Goal: Task Accomplishment & Management: Complete application form

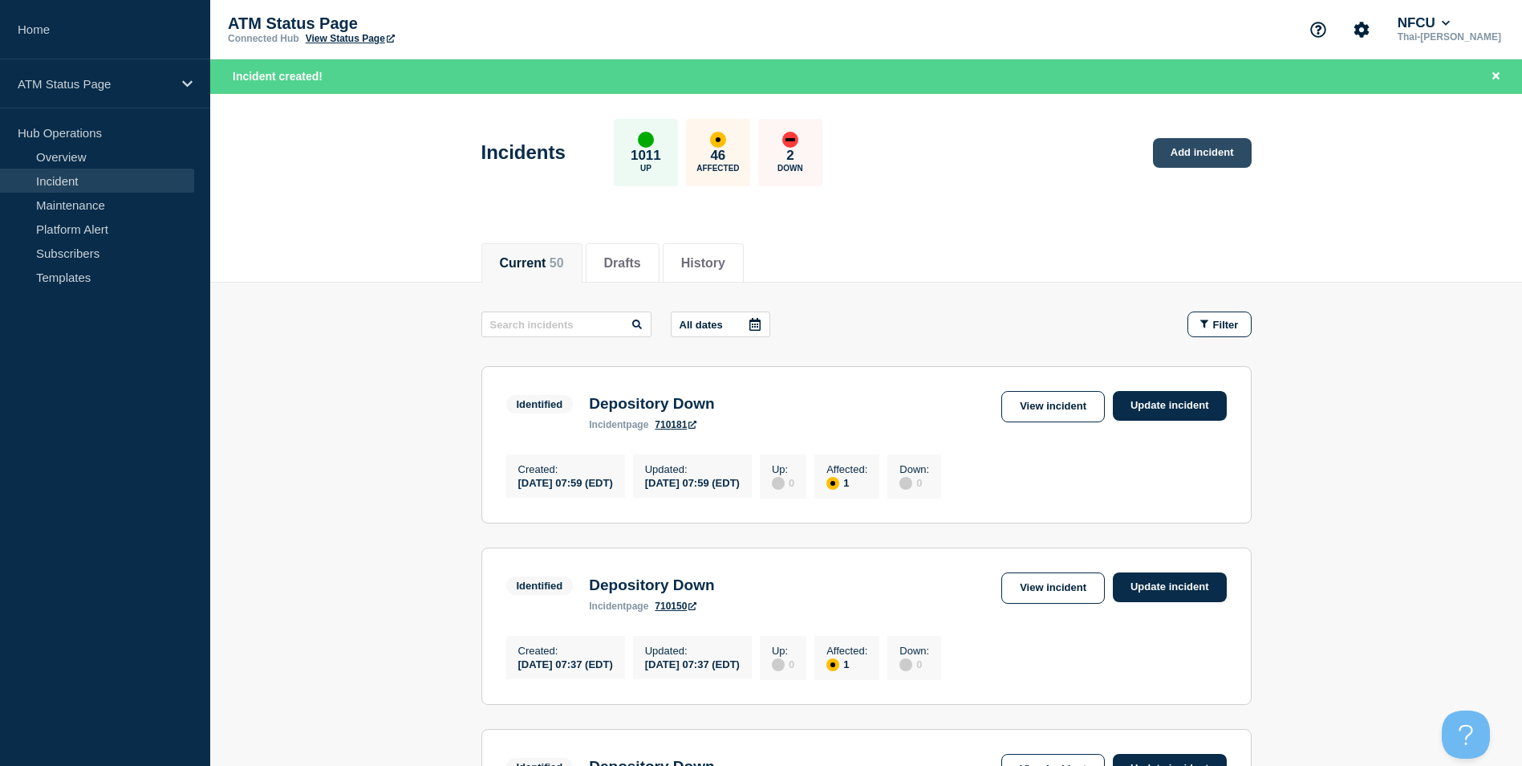
click at [1211, 149] on link "Add incident" at bounding box center [1202, 153] width 99 height 30
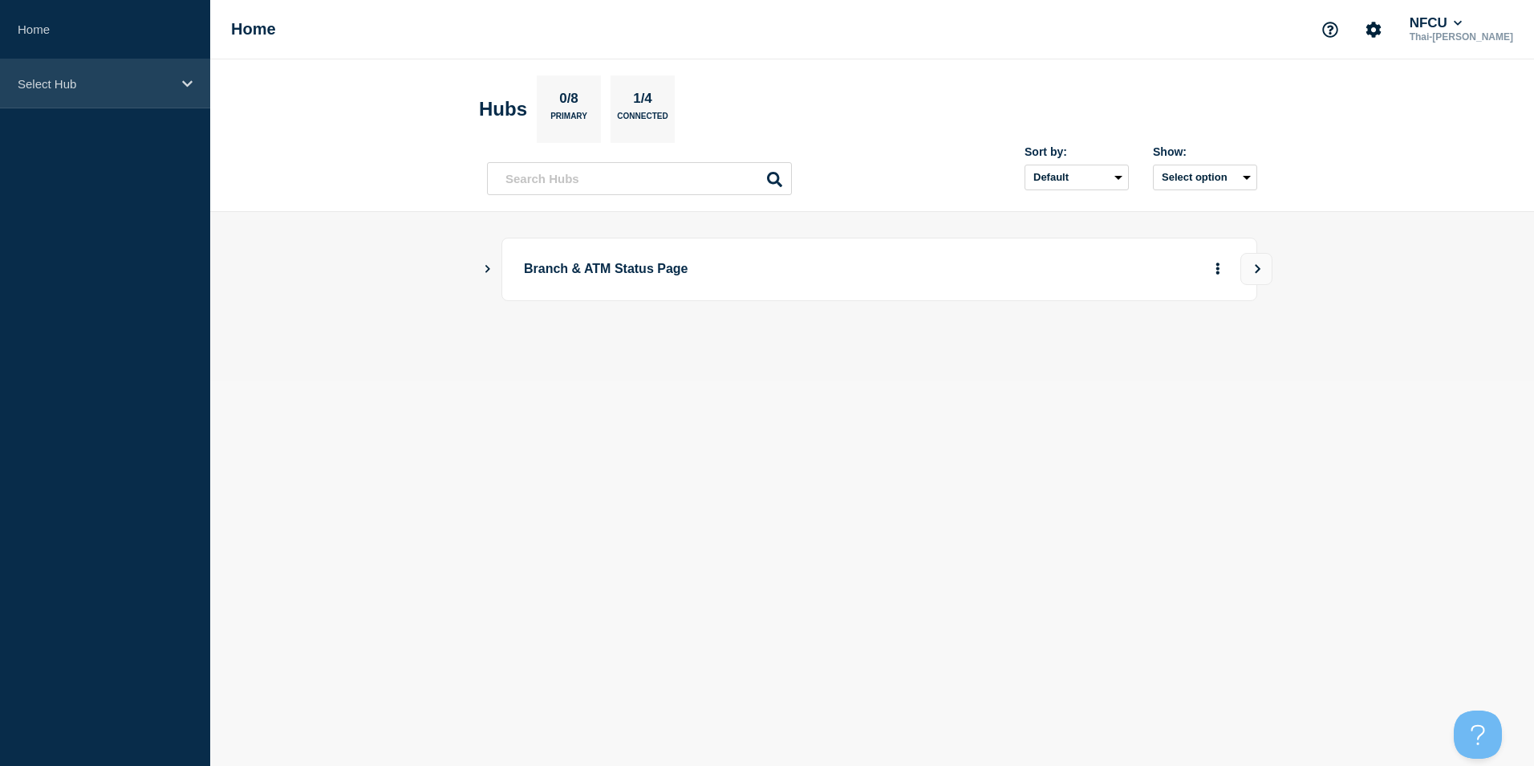
click at [97, 87] on p "Select Hub" at bounding box center [95, 84] width 154 height 14
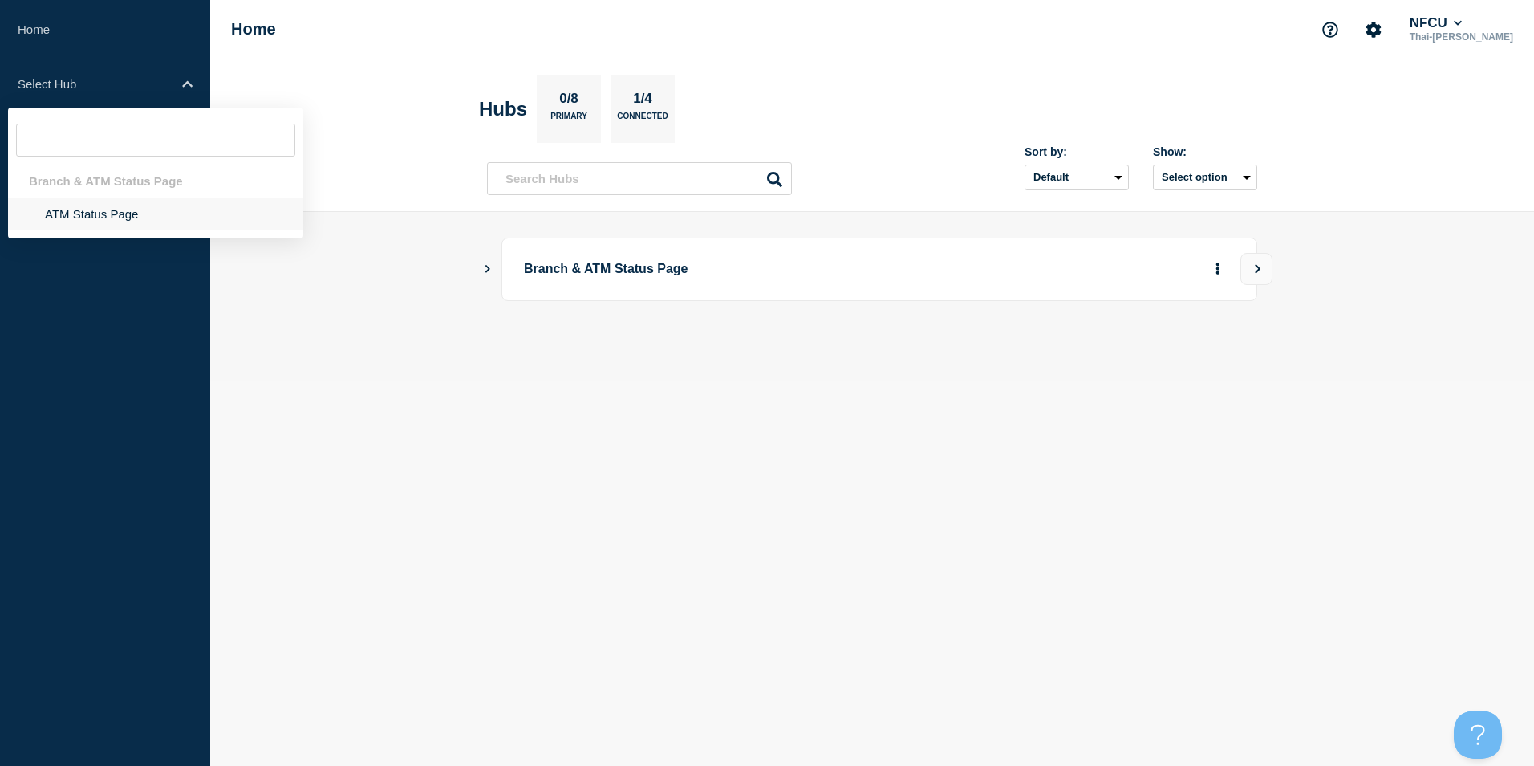
click at [99, 213] on li "ATM Status Page" at bounding box center [155, 213] width 295 height 33
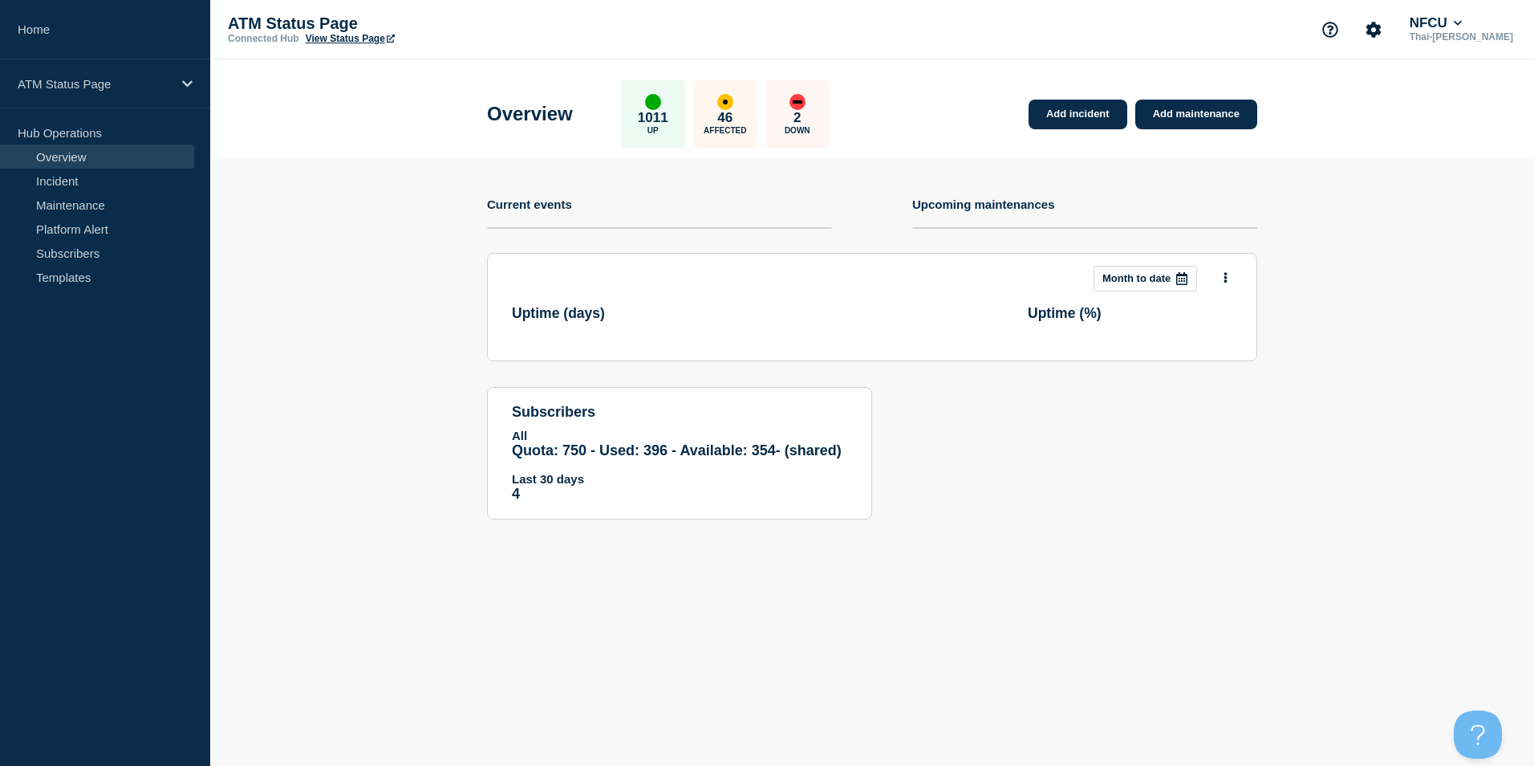
click at [1090, 97] on div "Add incident Add maintenance" at bounding box center [1139, 104] width 237 height 49
click at [1087, 114] on link "Add incident" at bounding box center [1078, 114] width 99 height 30
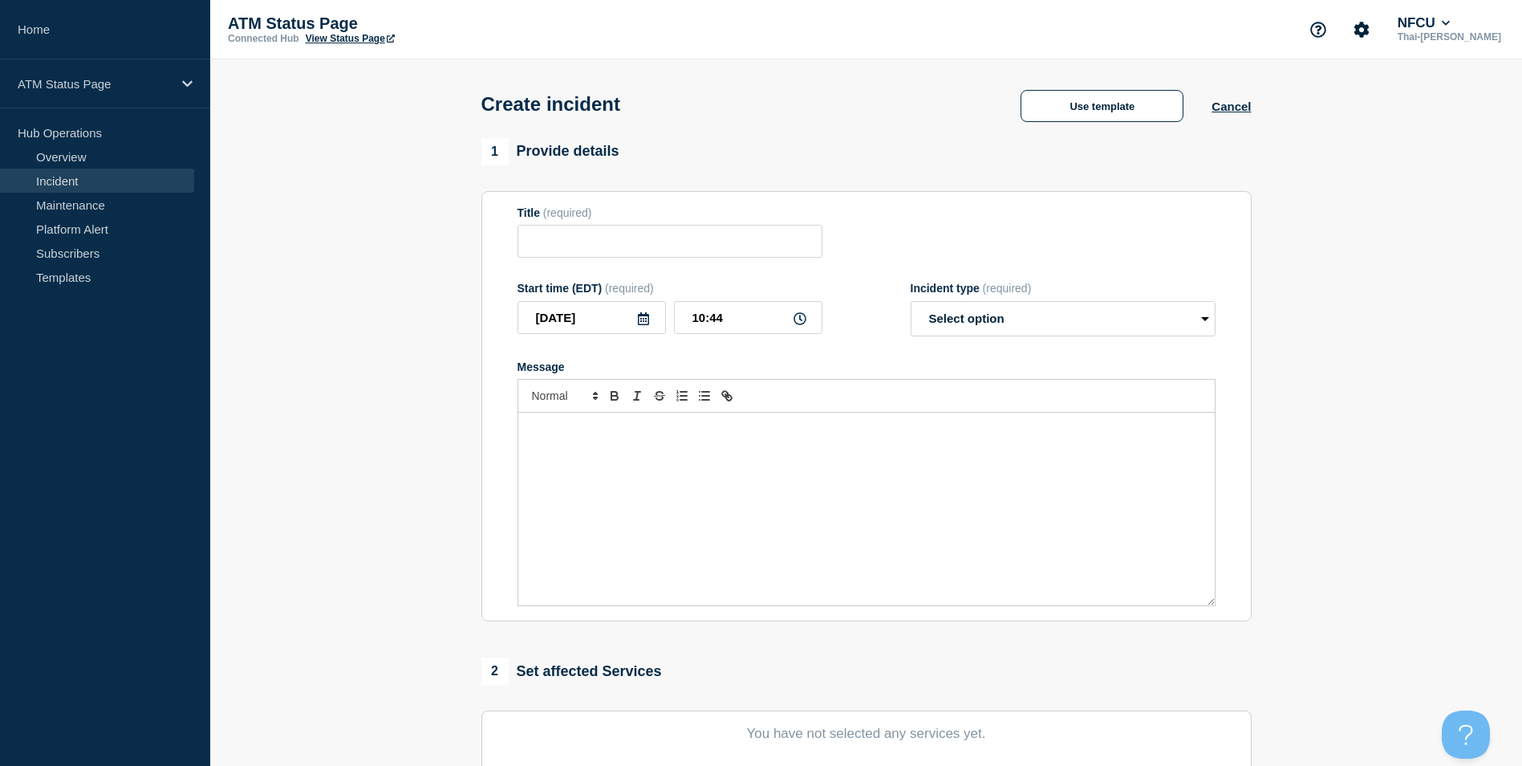
scroll to position [321, 0]
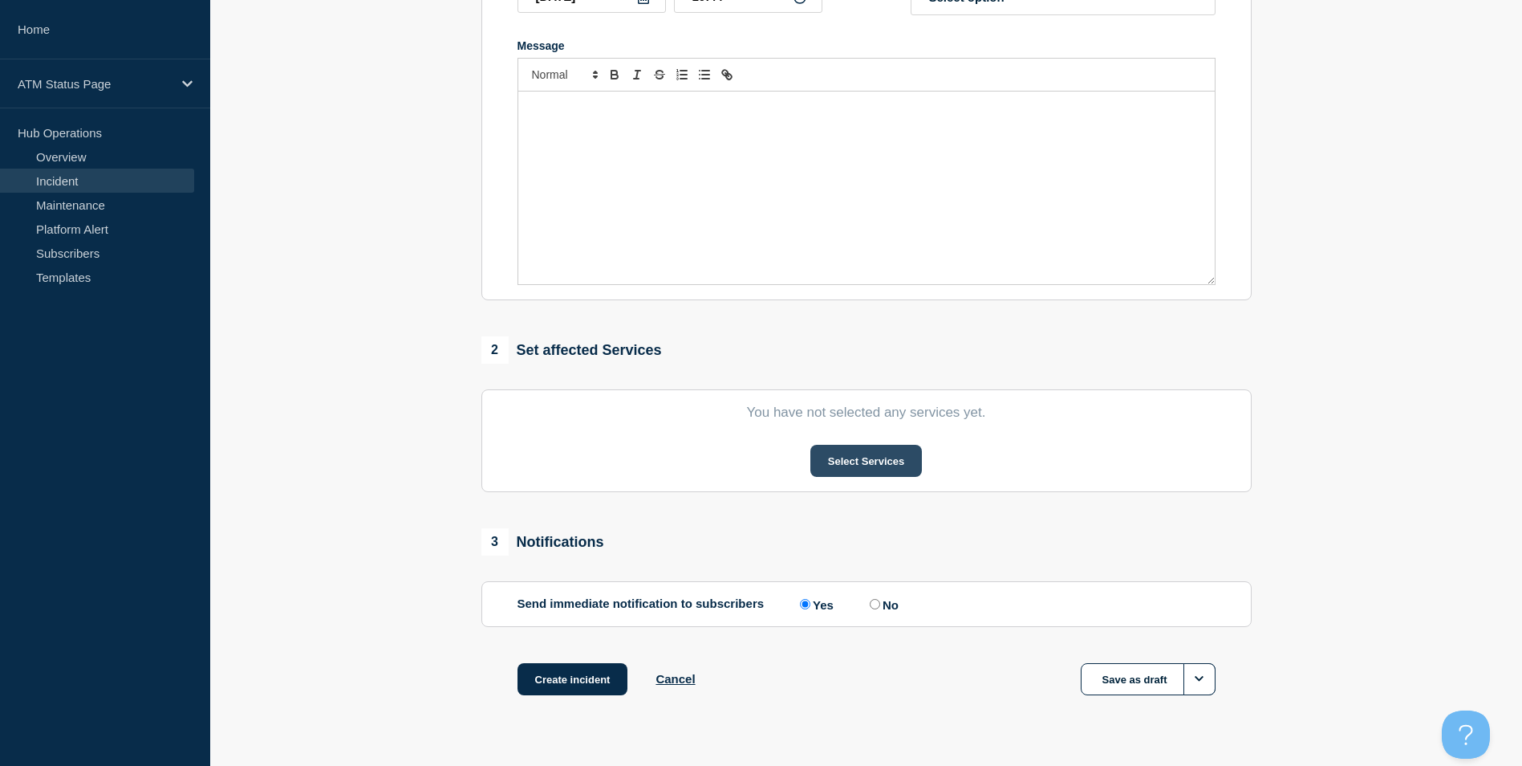
click at [842, 458] on button "Select Services" at bounding box center [866, 461] width 112 height 32
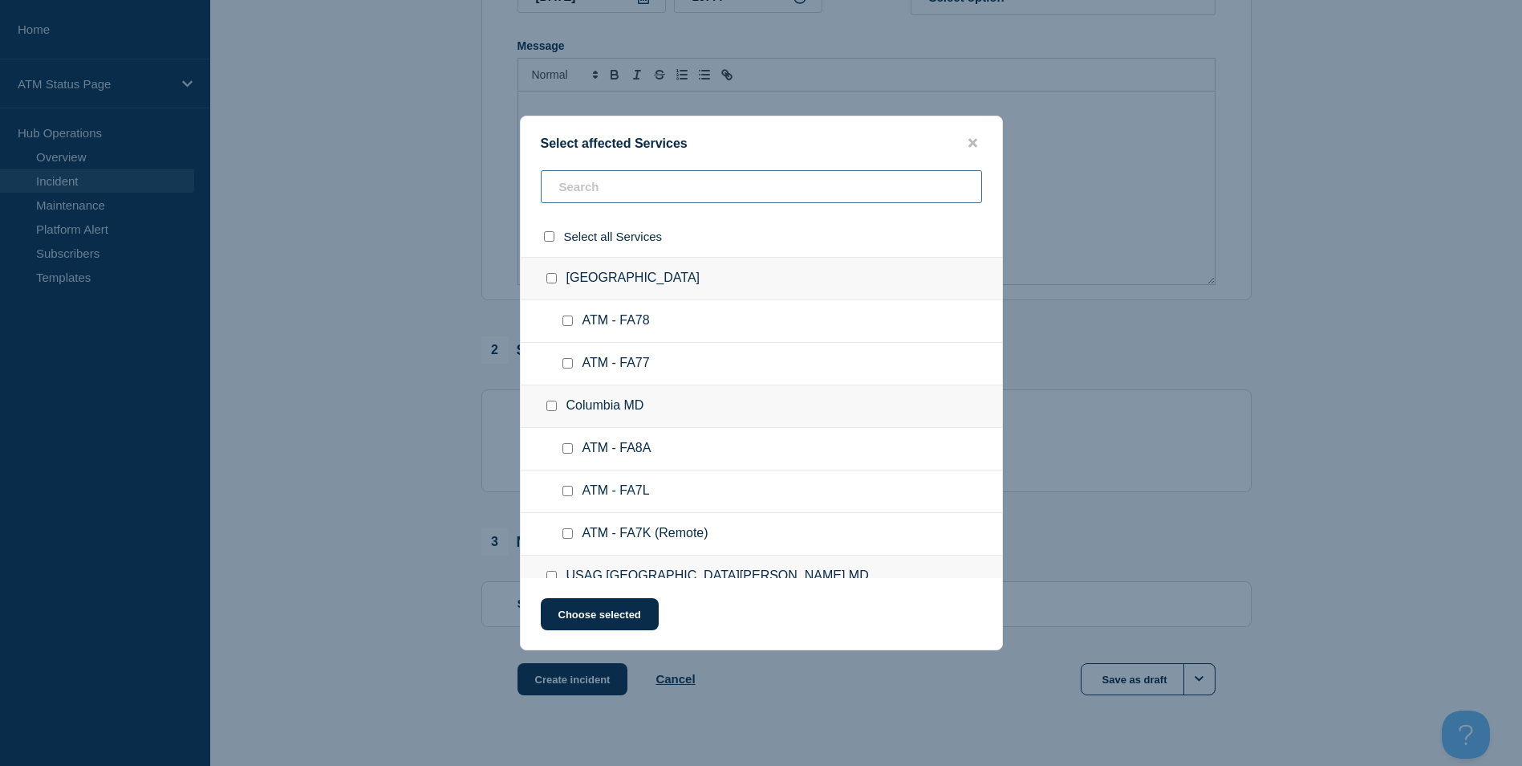
click at [644, 184] on input "text" at bounding box center [761, 186] width 441 height 33
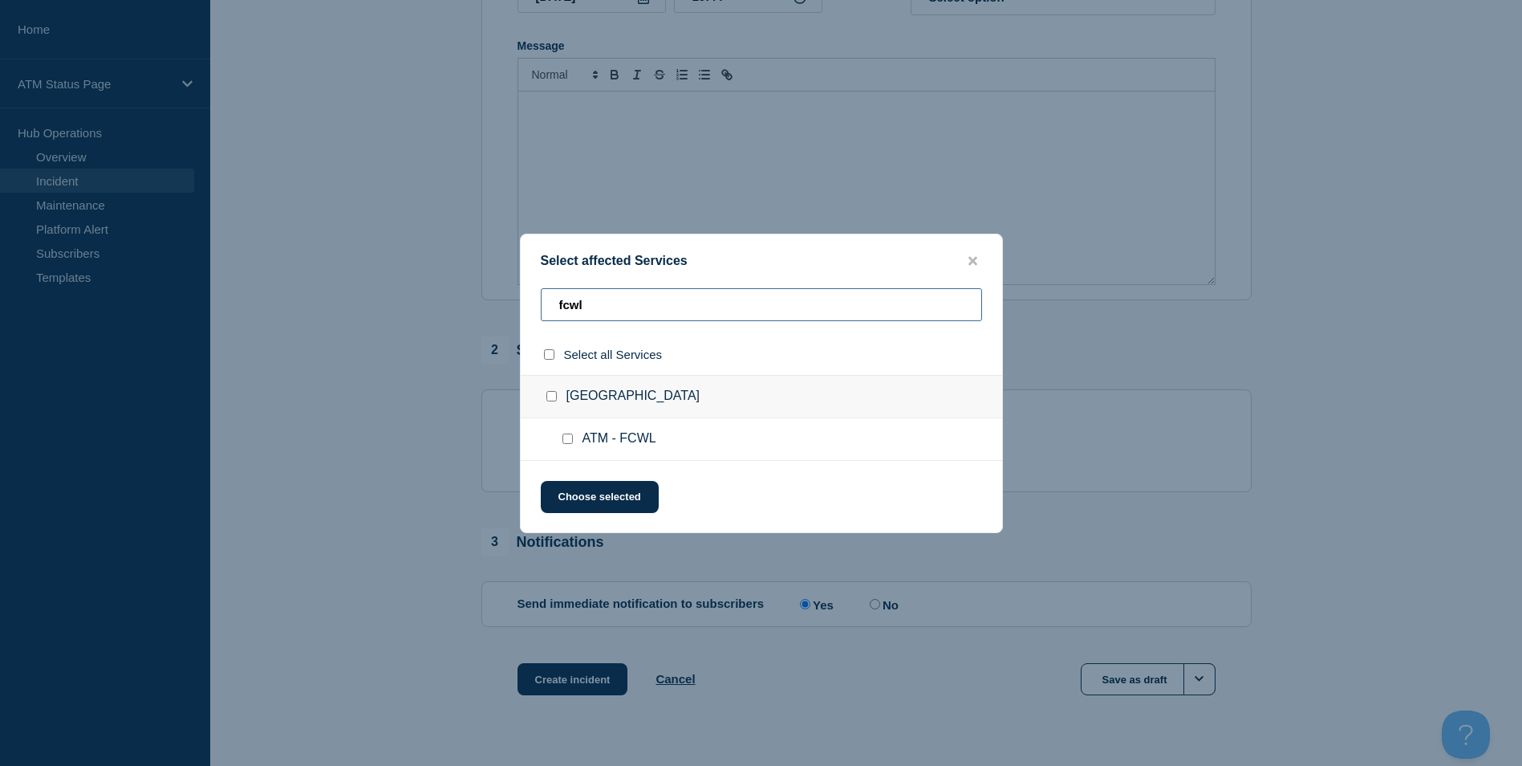
type input "fcwl"
click at [570, 441] on input "ATM - FCWL checkbox" at bounding box center [567, 438] width 10 height 10
checkbox input "true"
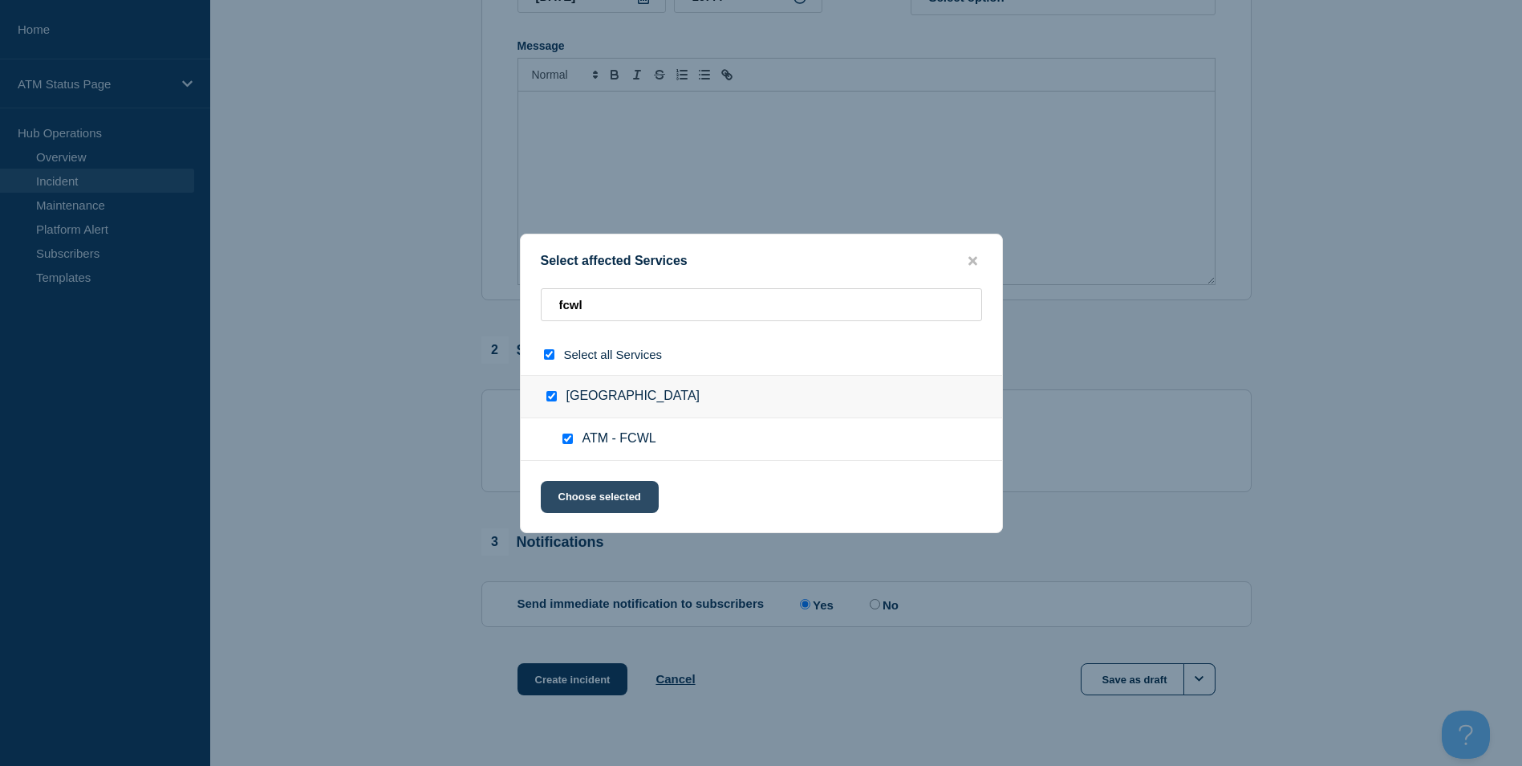
click at [592, 507] on button "Choose selected" at bounding box center [600, 497] width 118 height 32
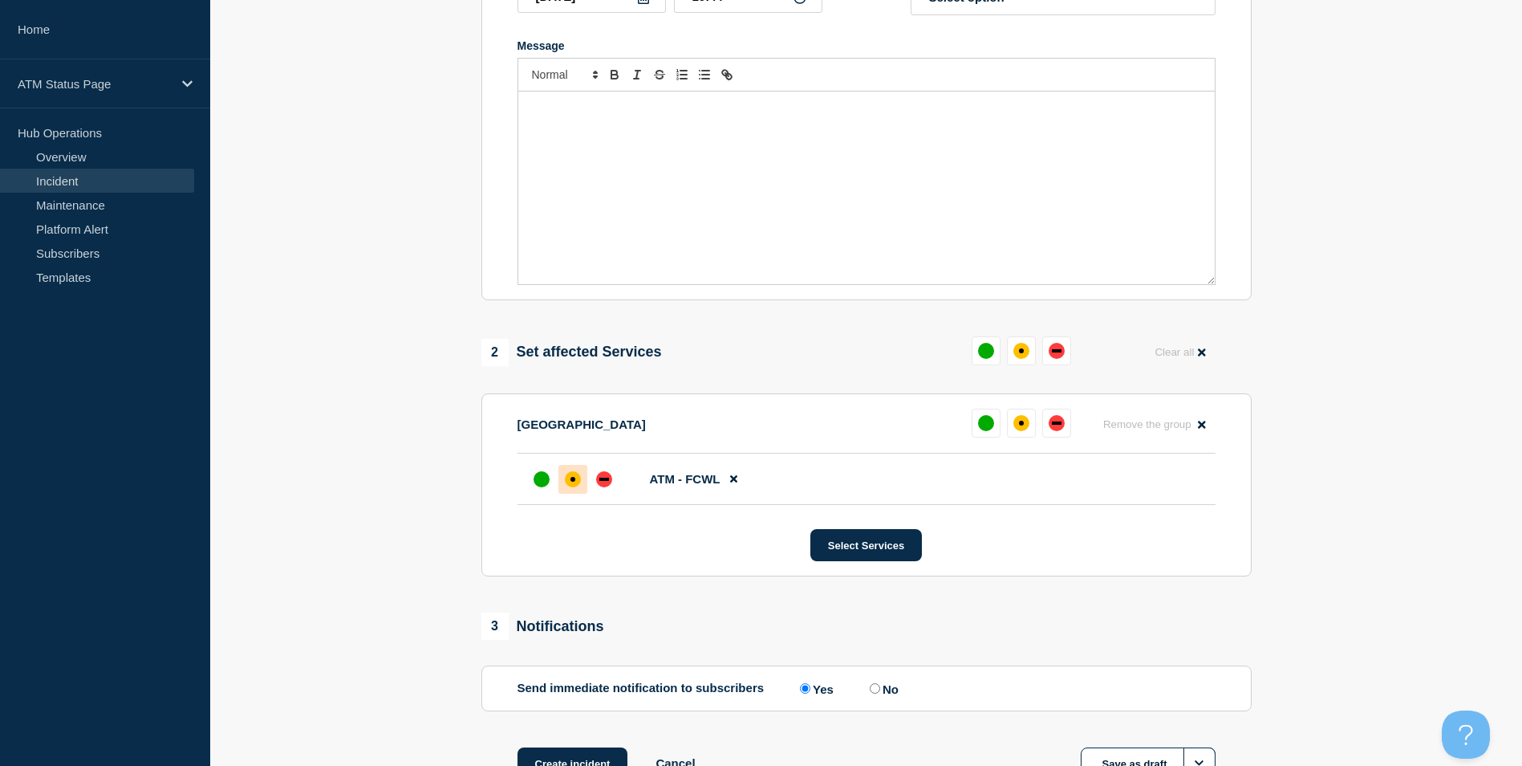
click at [578, 486] on div "affected" at bounding box center [573, 479] width 16 height 16
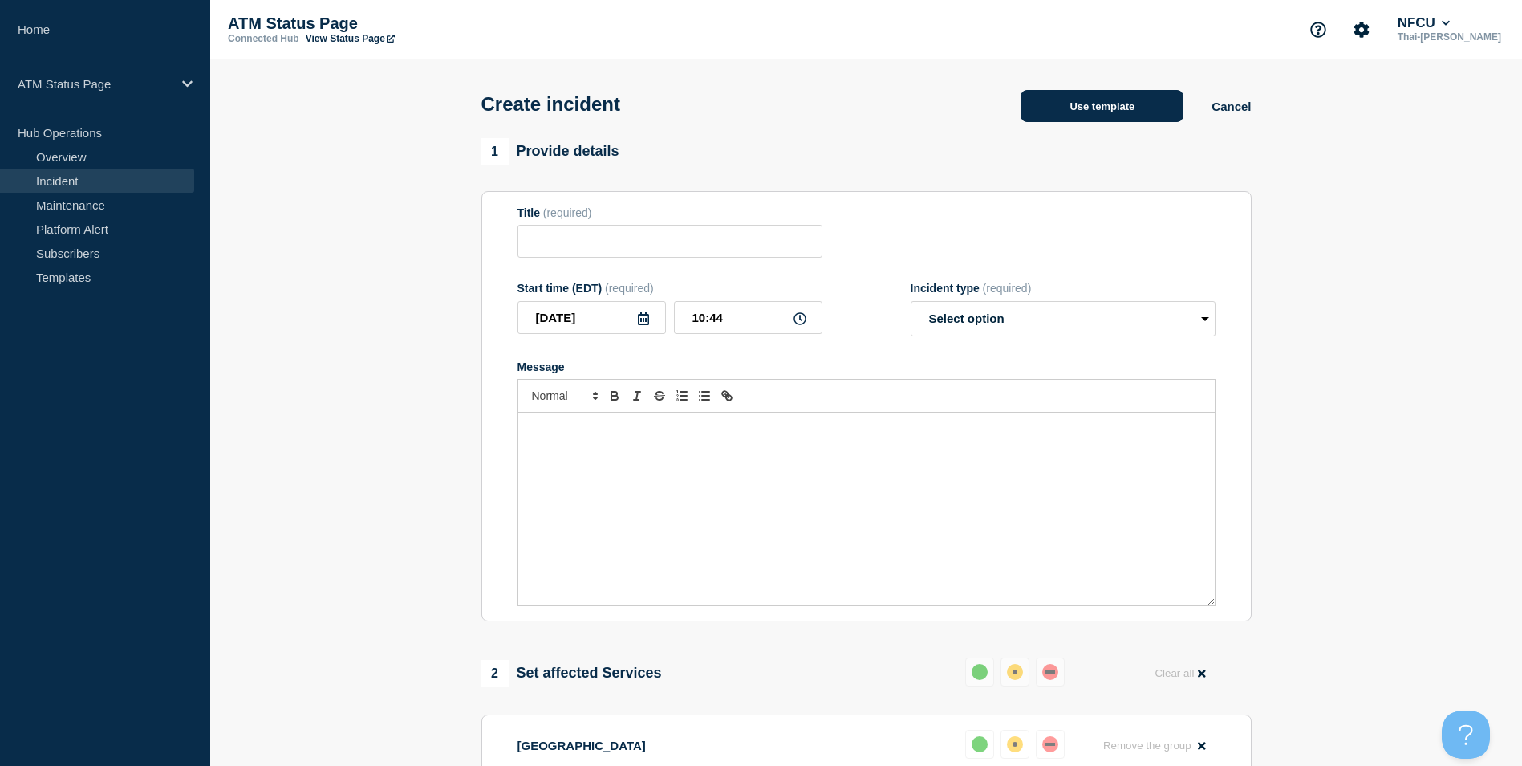
click at [1115, 98] on button "Use template" at bounding box center [1102, 106] width 163 height 32
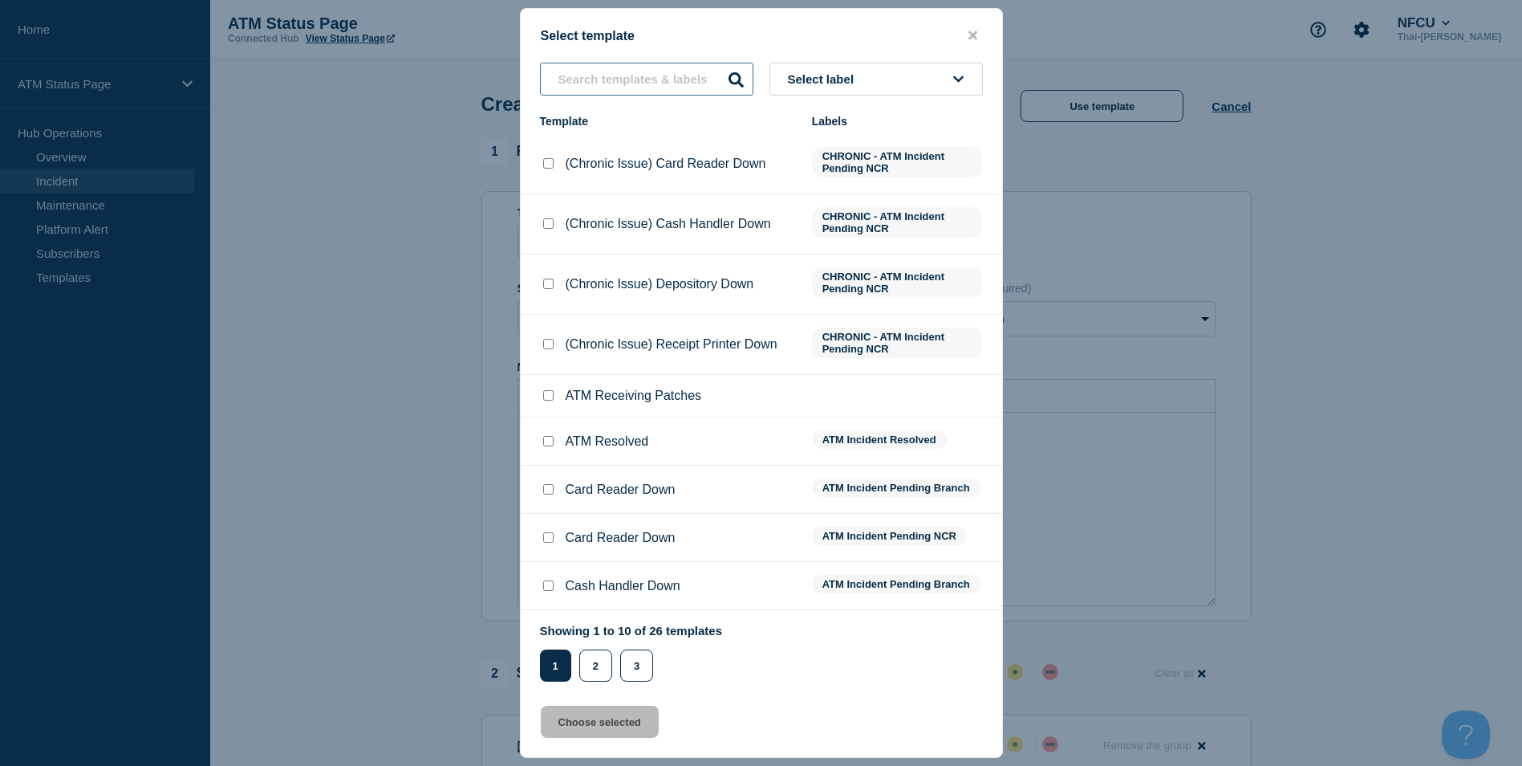
click at [614, 71] on input "text" at bounding box center [646, 79] width 213 height 33
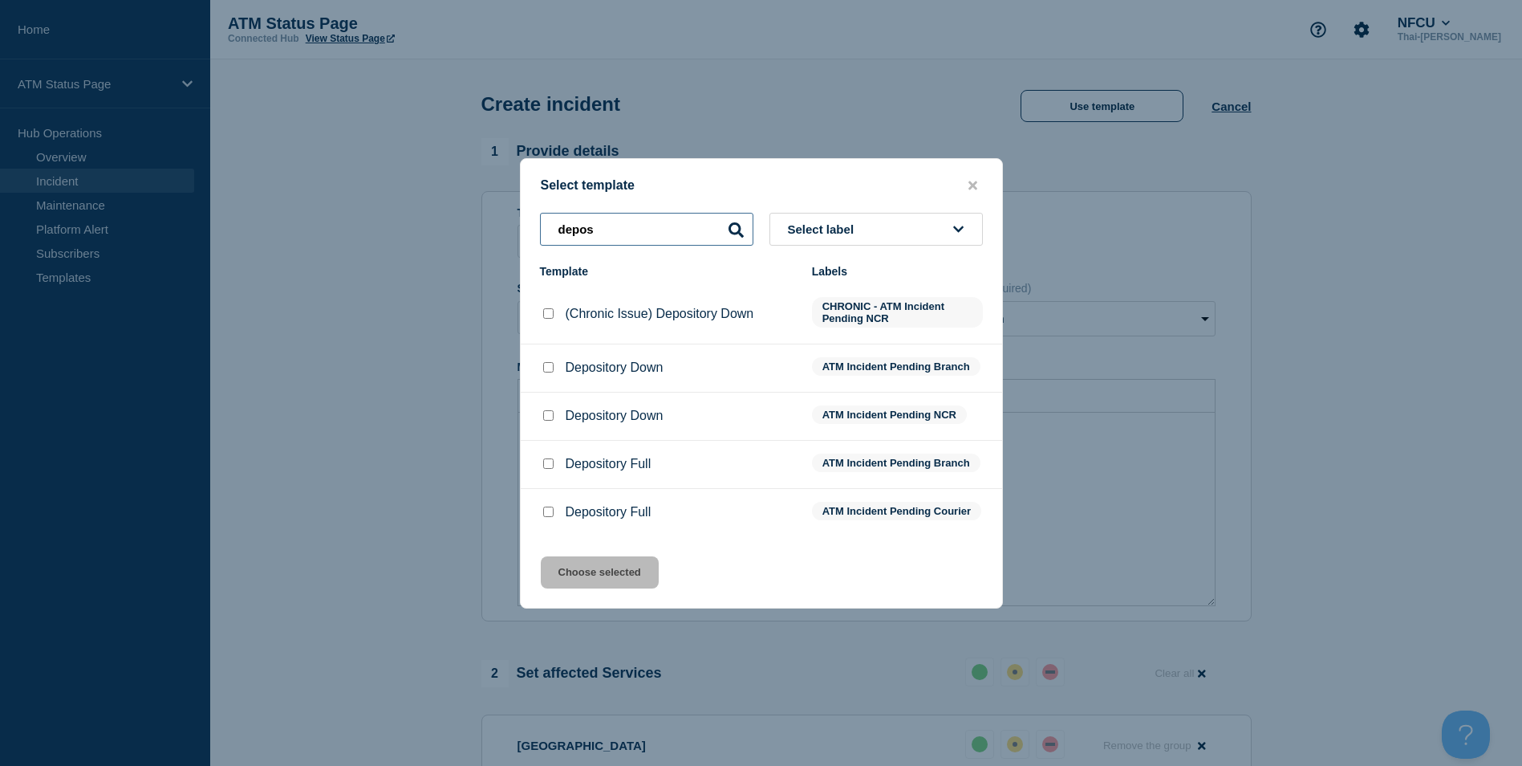
type input "depos"
click at [546, 363] on input "Depository Down checkbox" at bounding box center [548, 367] width 10 height 10
checkbox input "true"
click at [629, 226] on input "depos" at bounding box center [646, 229] width 213 height 33
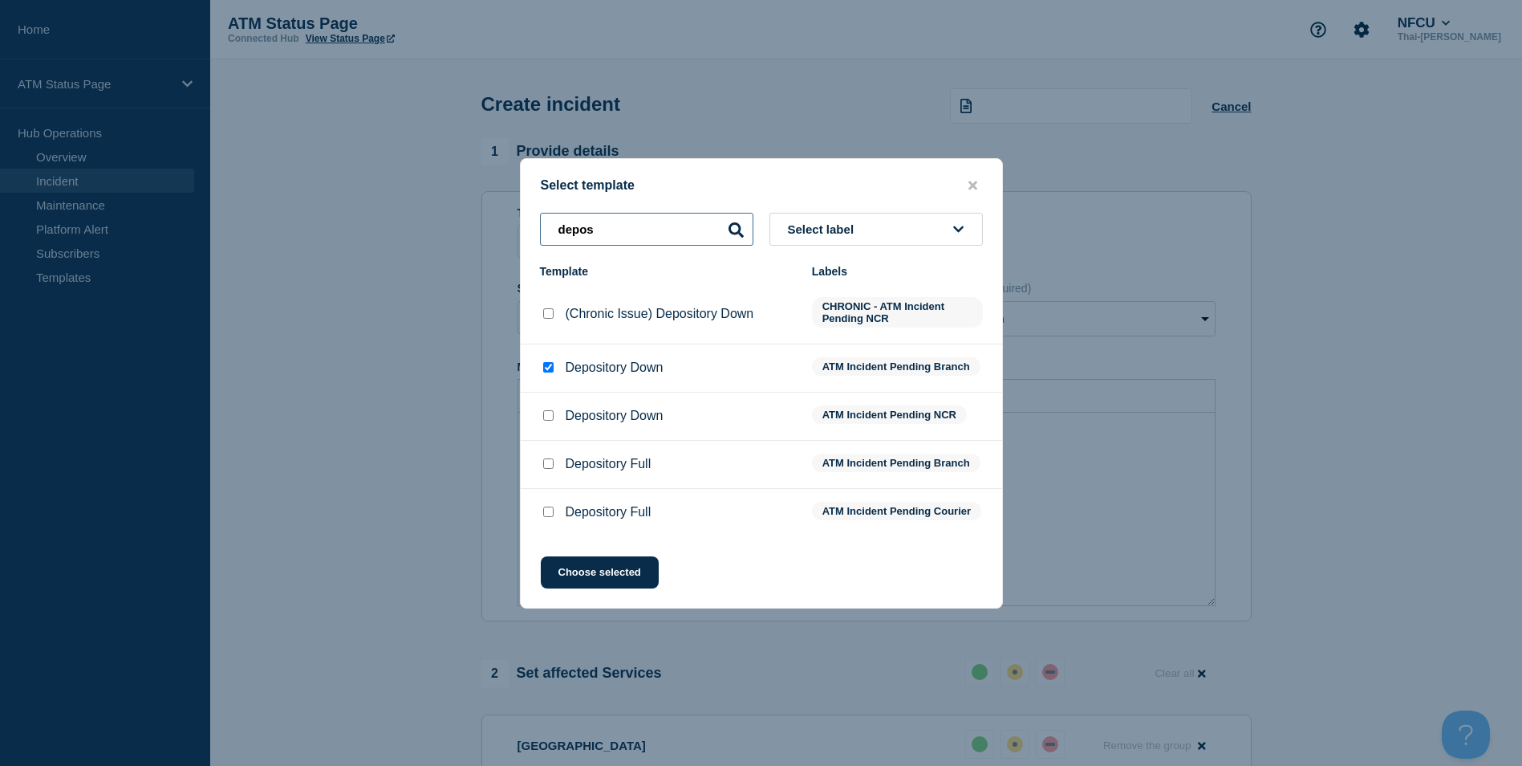
click at [629, 226] on input "depos" at bounding box center [646, 229] width 213 height 33
type input "cas"
click at [543, 362] on input "Cash Handler Down checkbox" at bounding box center [548, 367] width 10 height 10
checkbox input "true"
click at [605, 588] on button "Choose selected" at bounding box center [600, 572] width 118 height 32
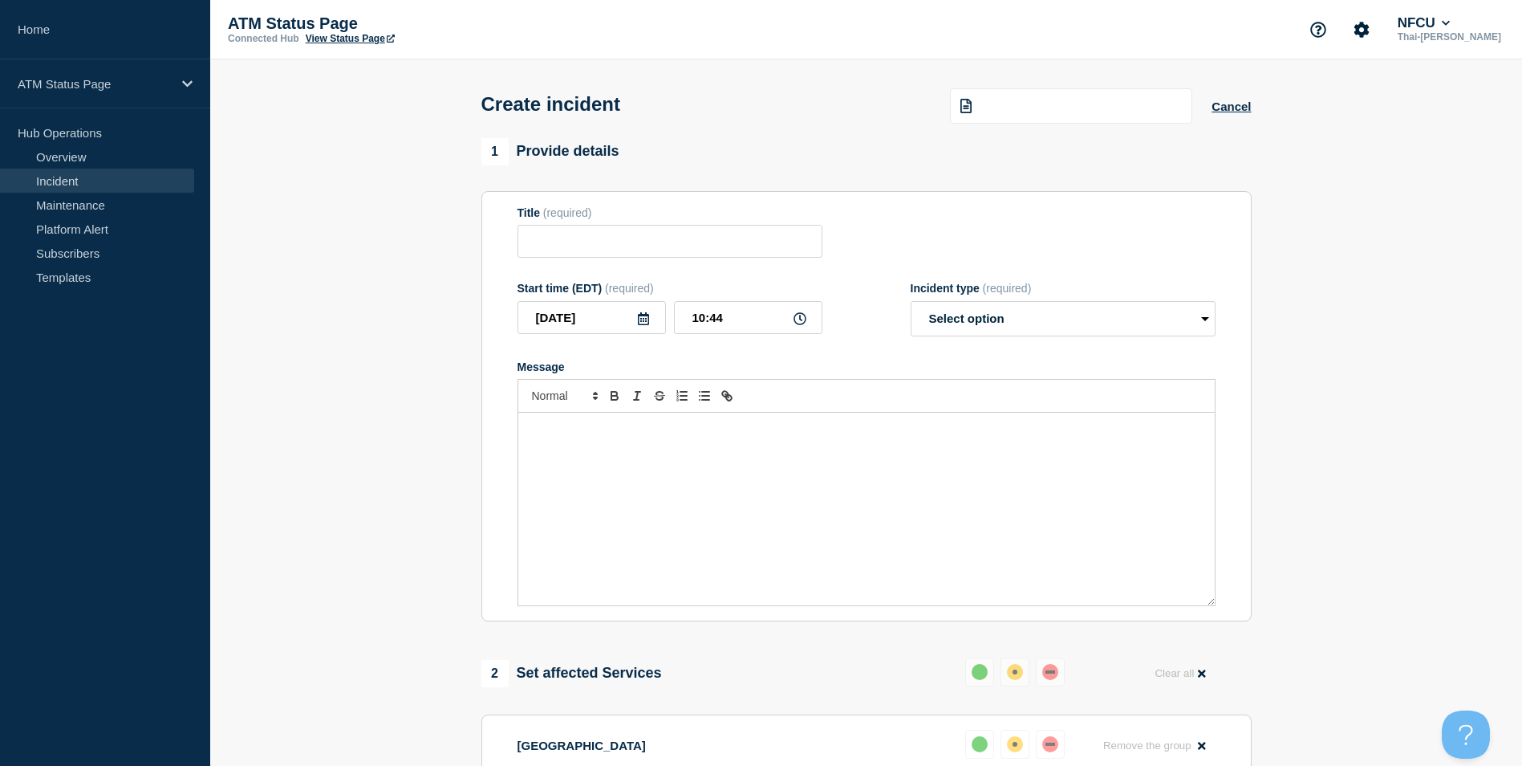
type input "Cash Handler Down"
select select "identified"
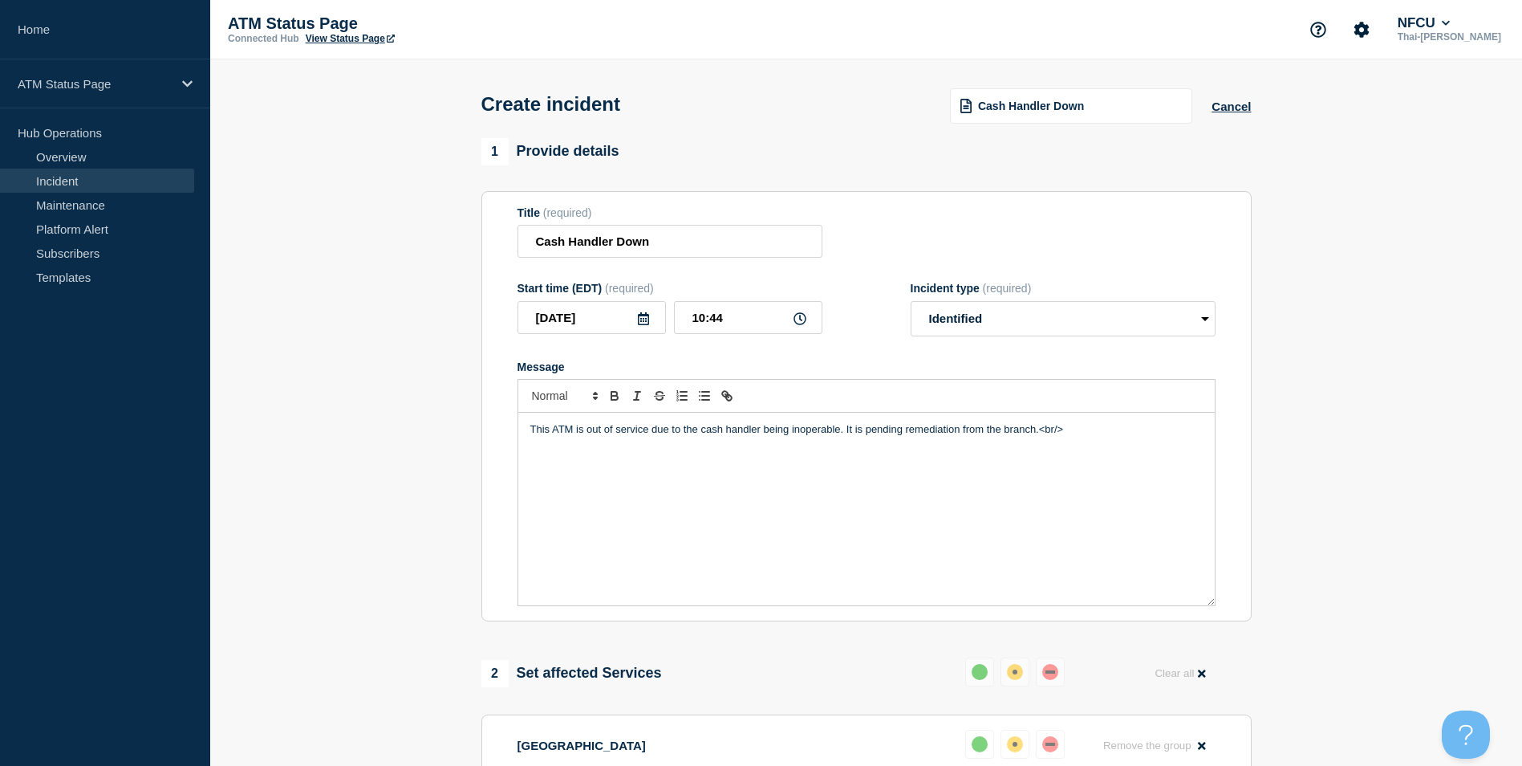
scroll to position [401, 0]
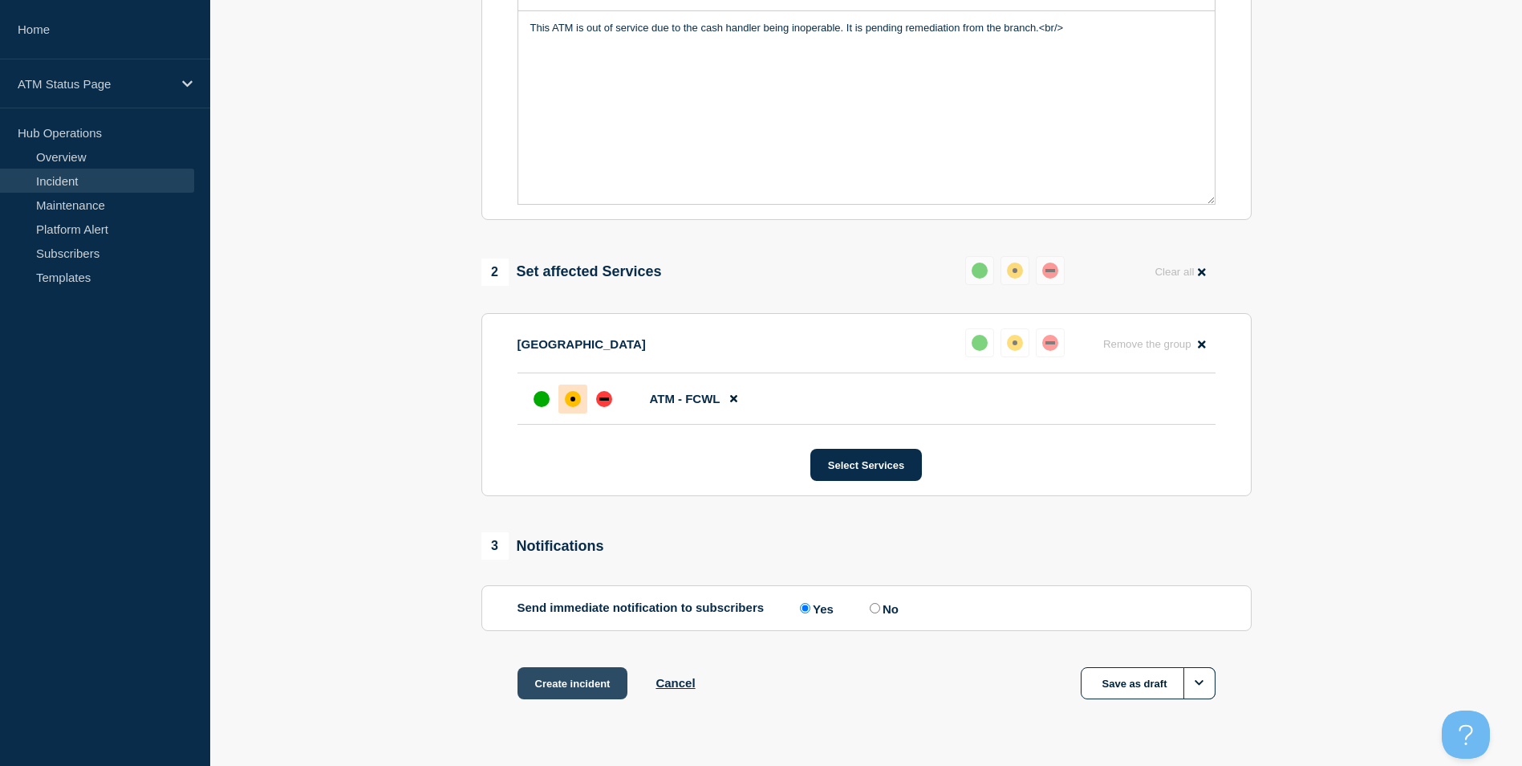
click at [564, 683] on button "Create incident" at bounding box center [573, 683] width 111 height 32
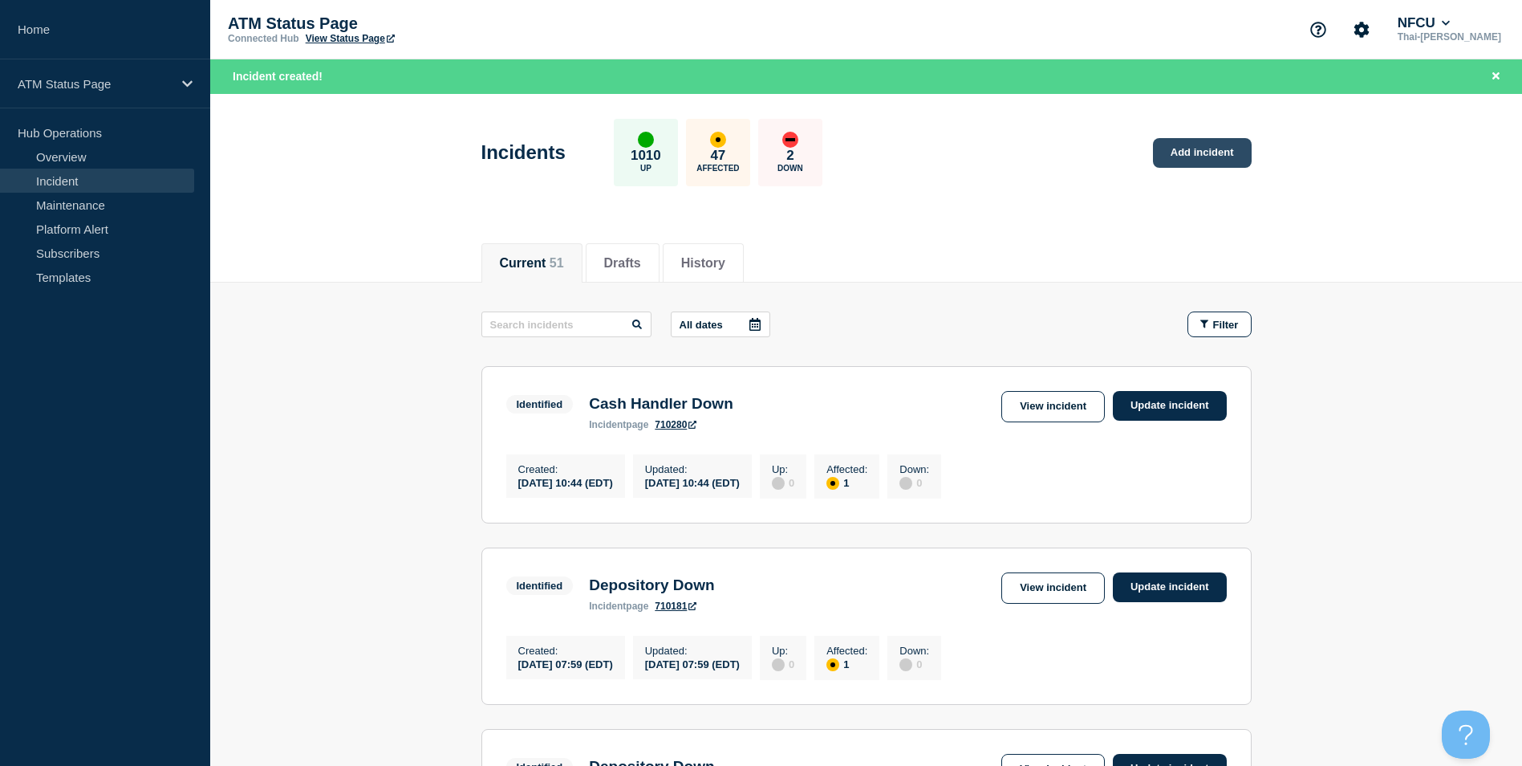
click at [1218, 147] on link "Add incident" at bounding box center [1202, 153] width 99 height 30
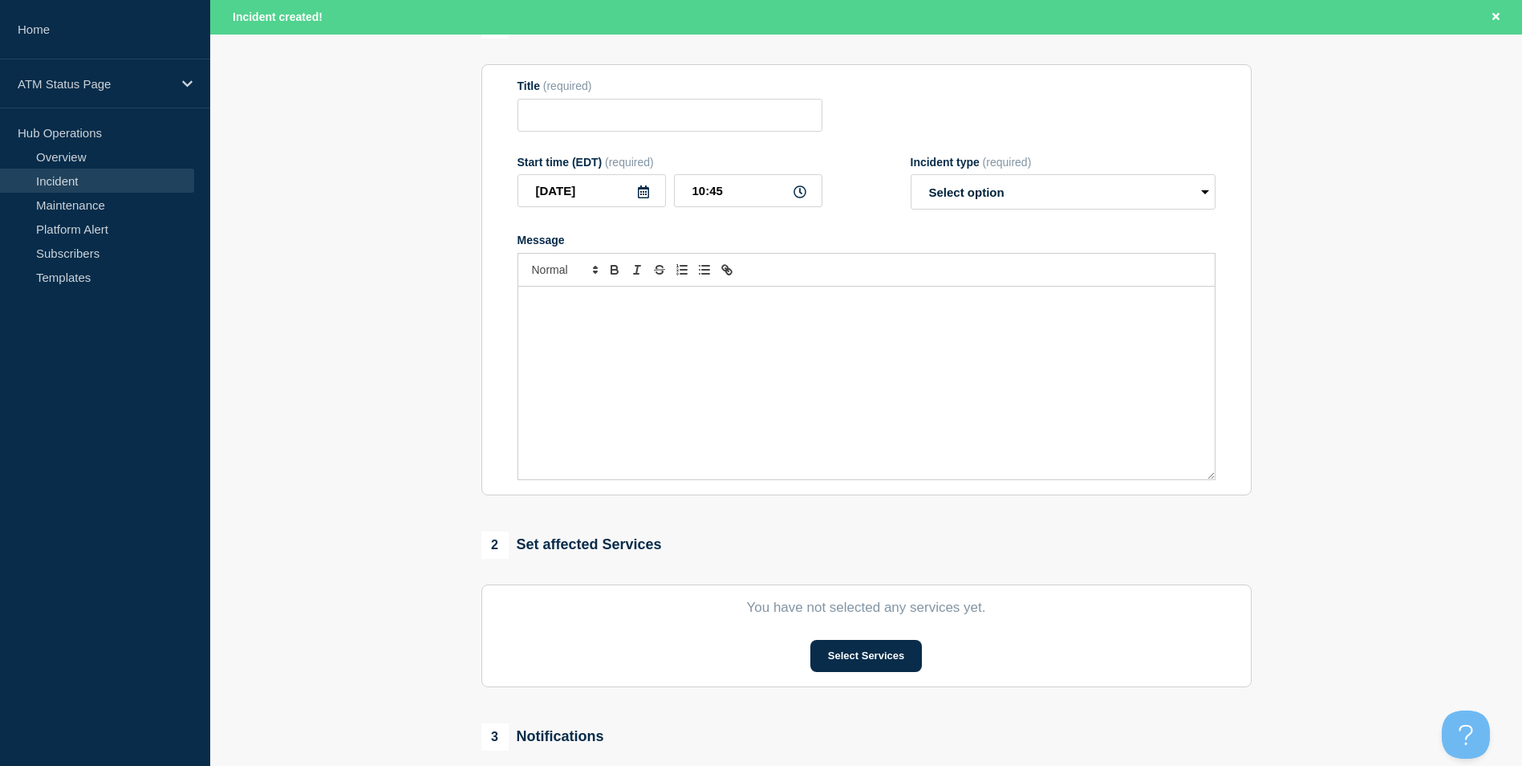
scroll to position [321, 0]
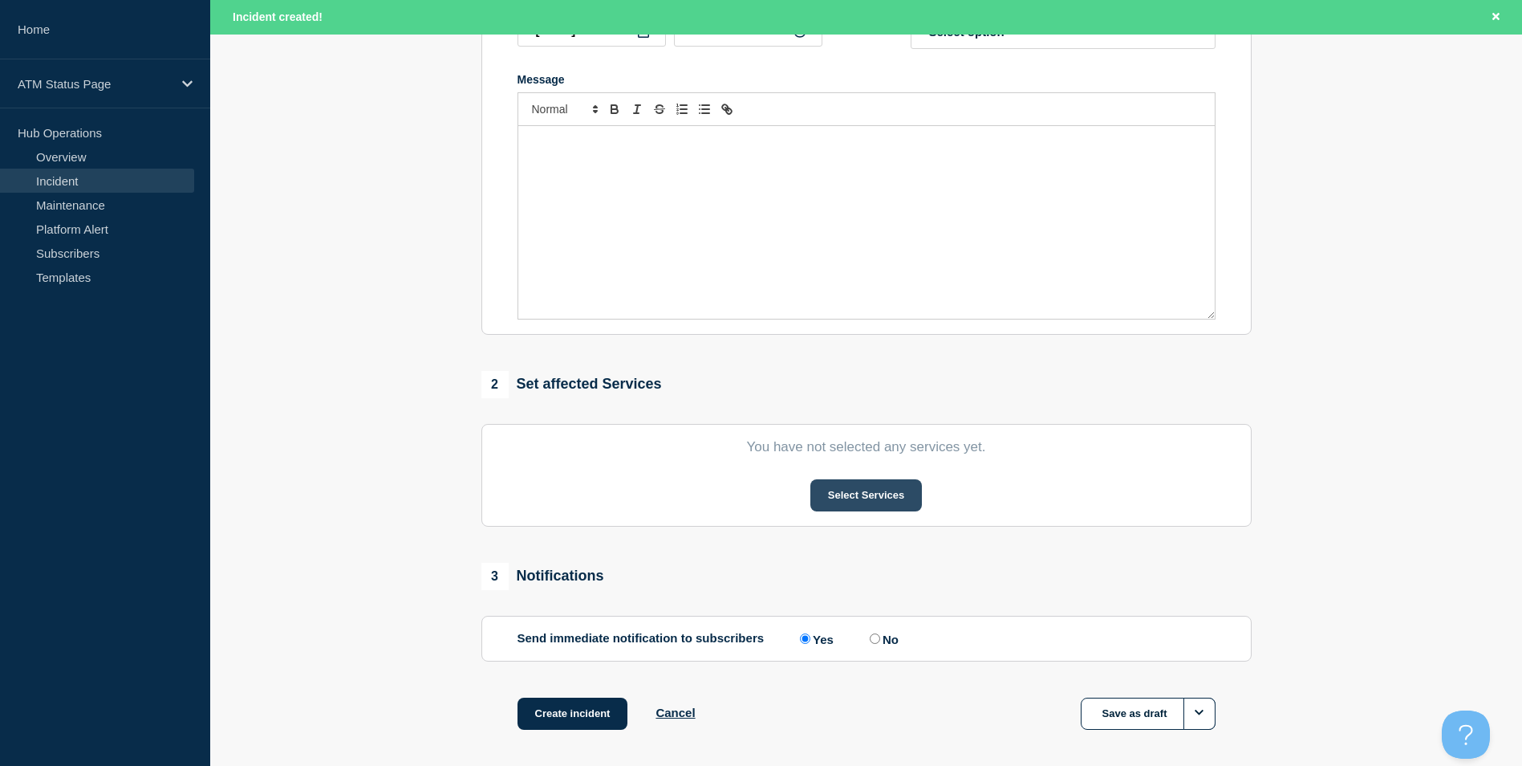
click at [838, 506] on button "Select Services" at bounding box center [866, 495] width 112 height 32
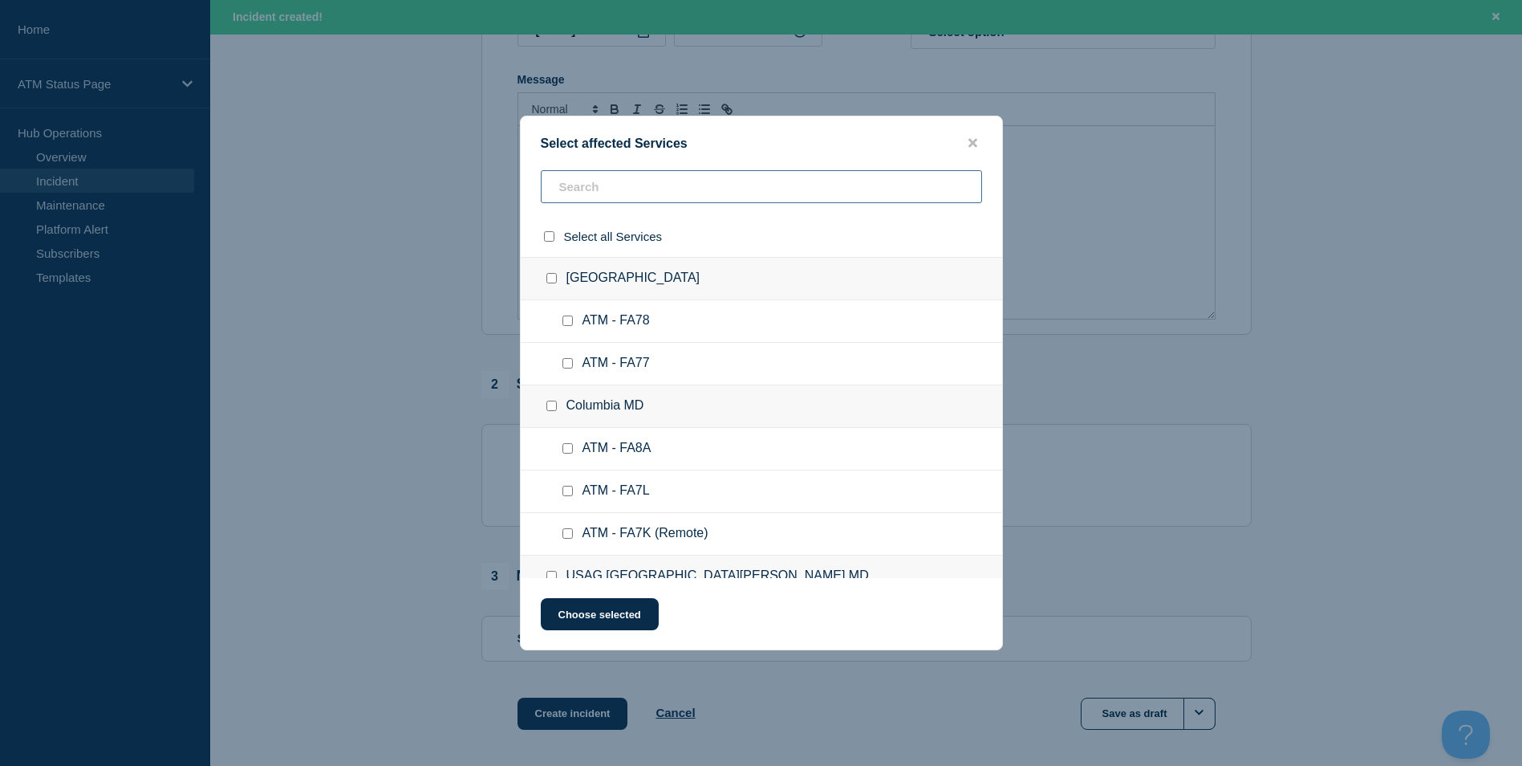
click at [671, 182] on input "text" at bounding box center [761, 186] width 441 height 33
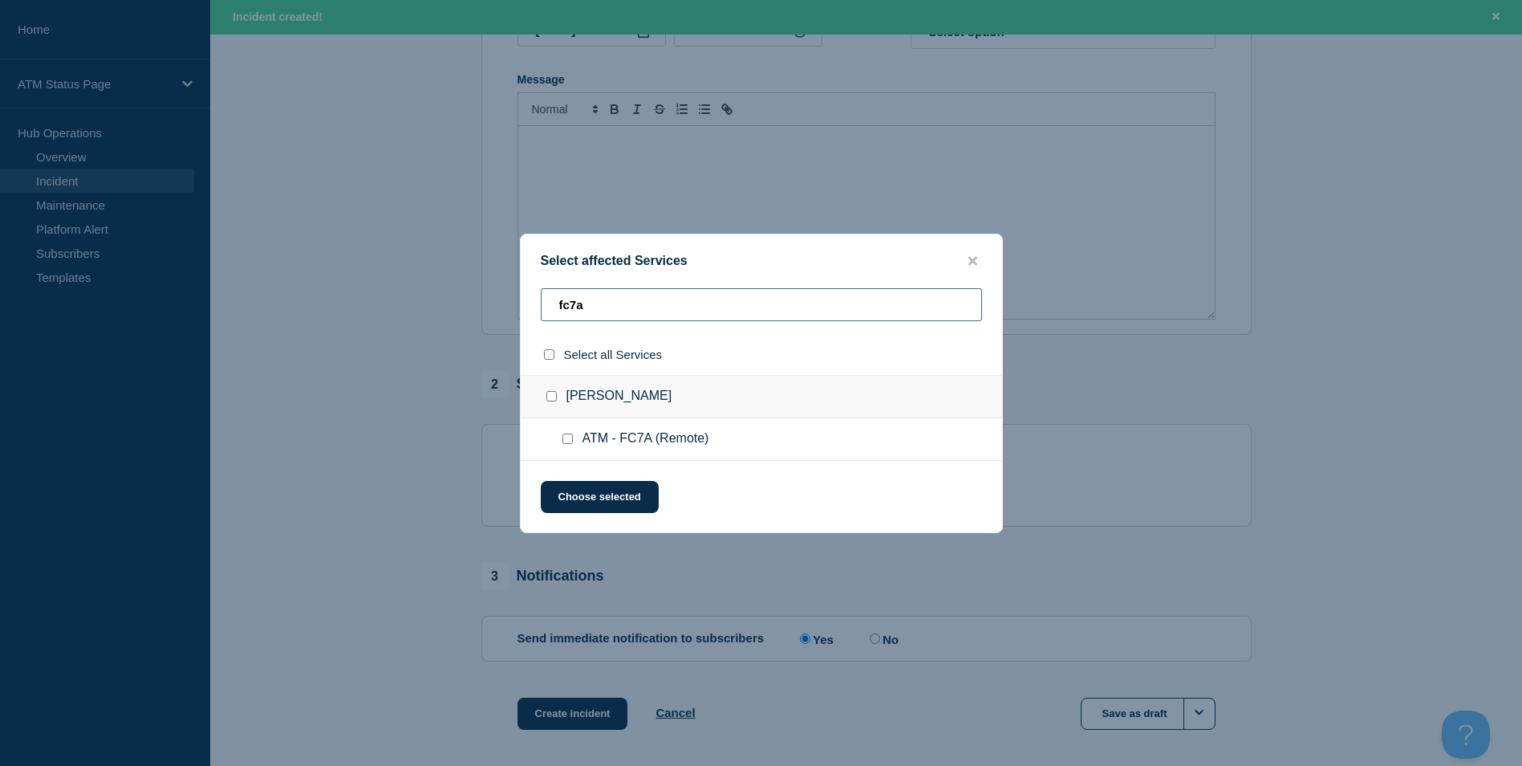
type input "fc7a"
click at [572, 441] on input "ATM - FC7A (Remote) checkbox" at bounding box center [567, 438] width 10 height 10
checkbox input "true"
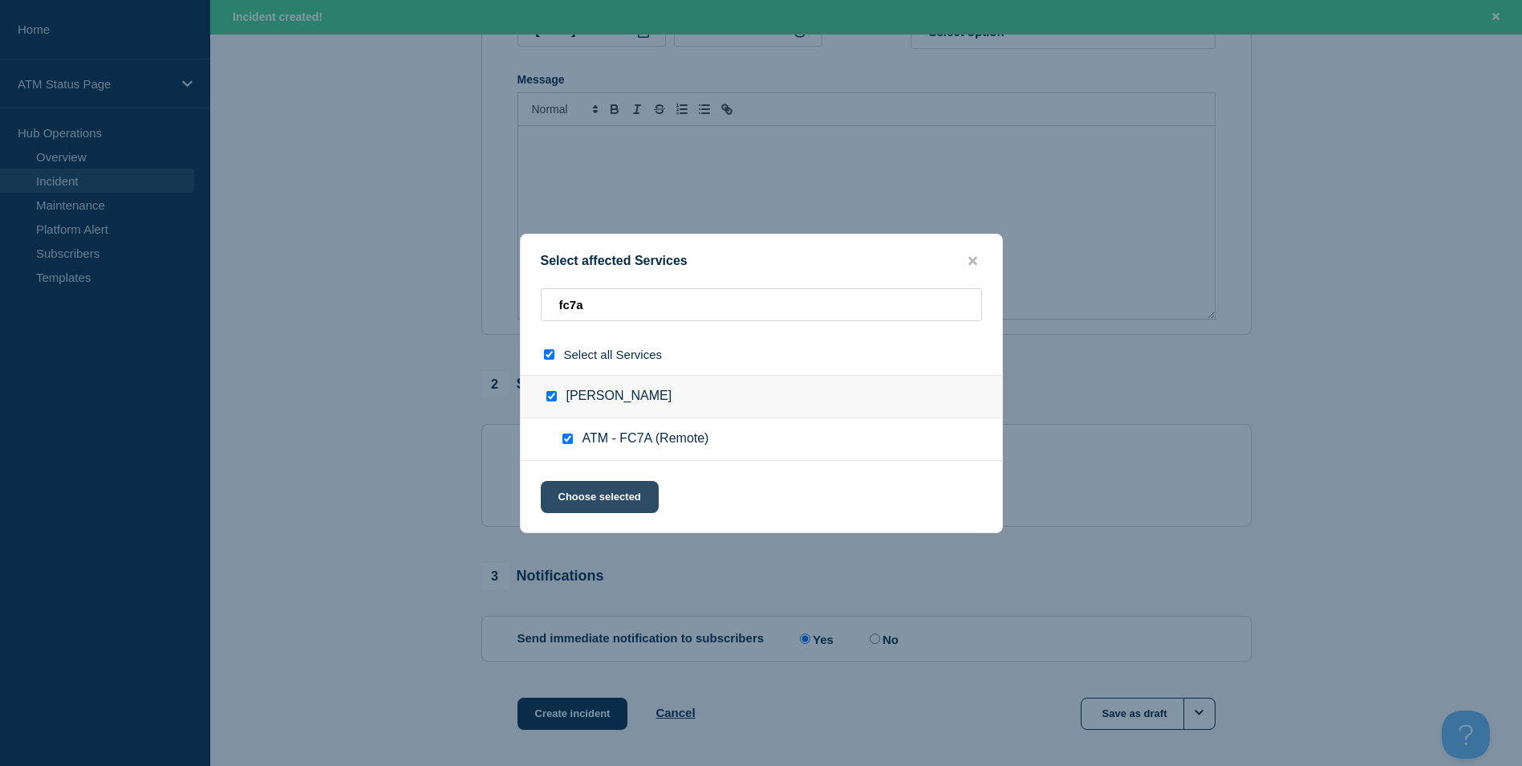
click at [610, 490] on button "Choose selected" at bounding box center [600, 497] width 118 height 32
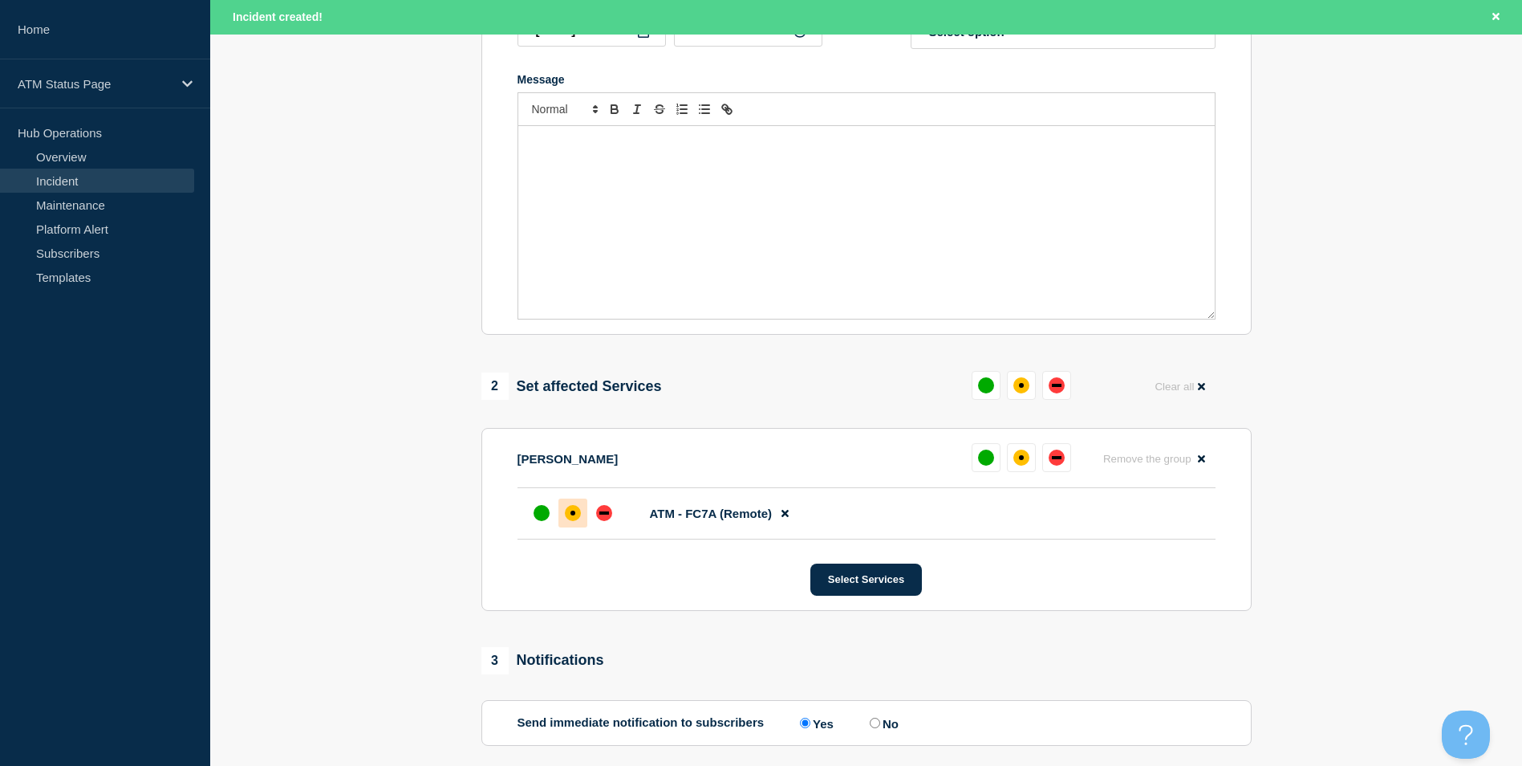
click at [579, 506] on div at bounding box center [572, 512] width 29 height 29
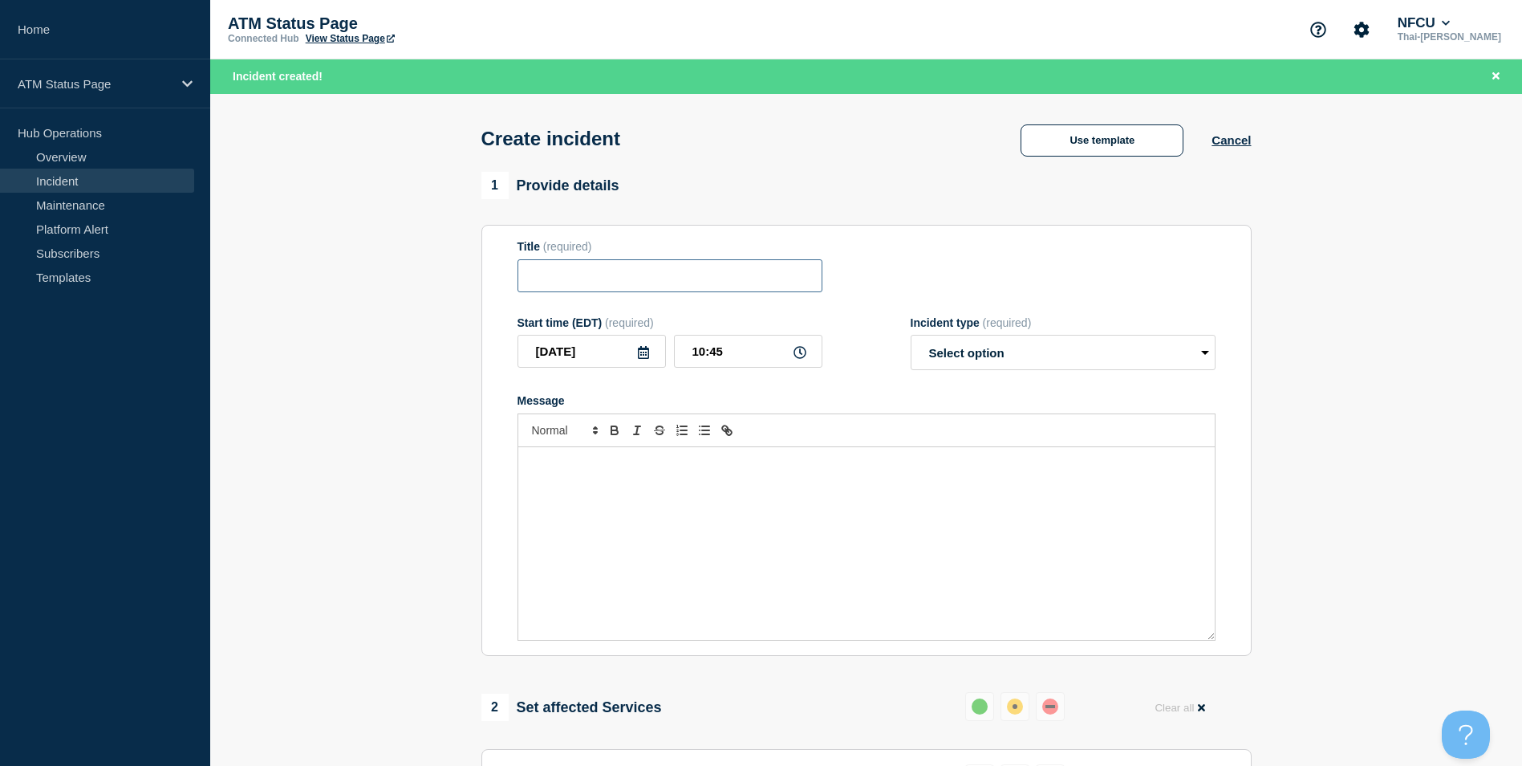
click at [634, 283] on input "Title" at bounding box center [670, 275] width 305 height 33
type input "depos"
click at [1112, 150] on button "Use template" at bounding box center [1102, 140] width 163 height 32
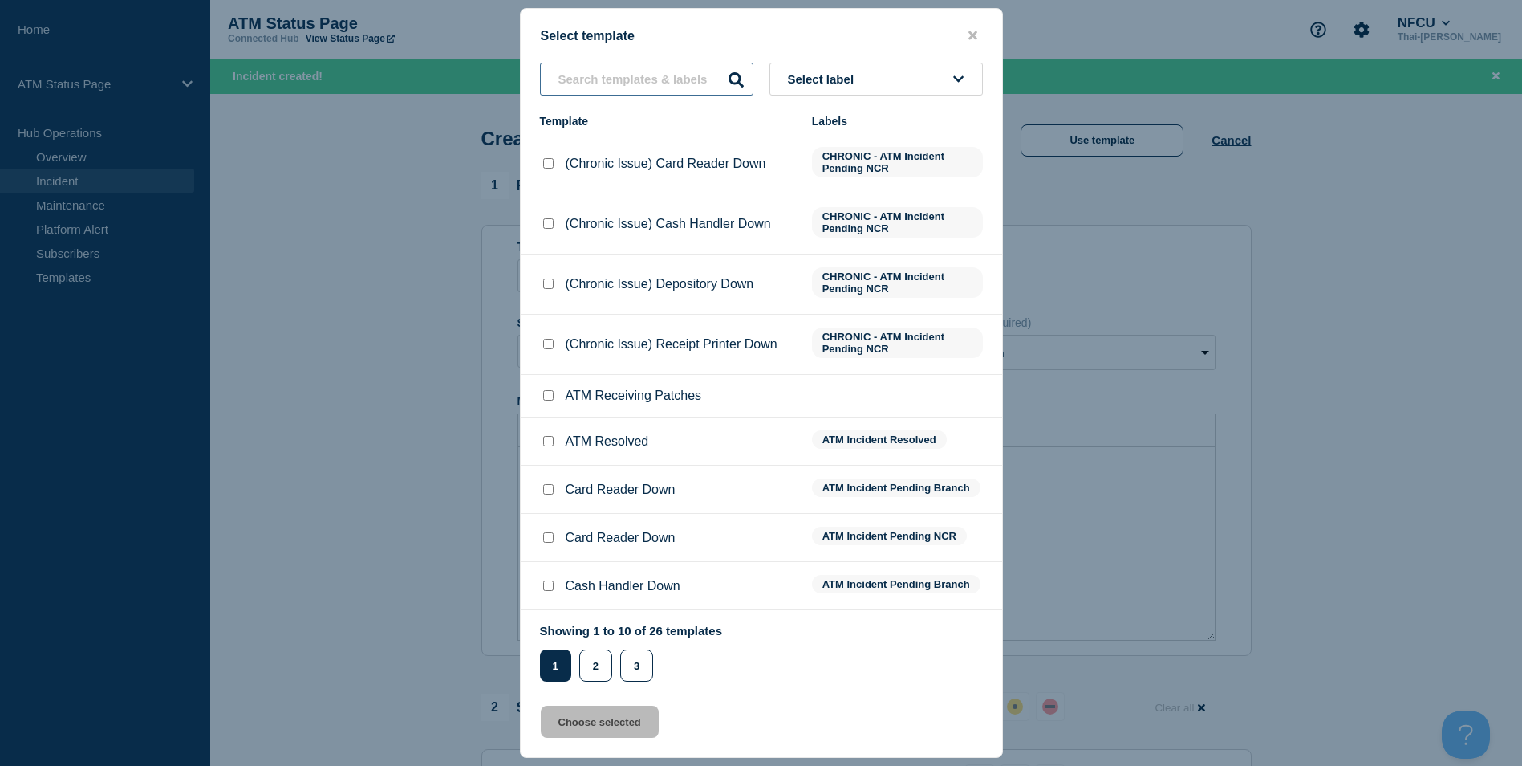
click at [593, 75] on input "text" at bounding box center [646, 79] width 213 height 33
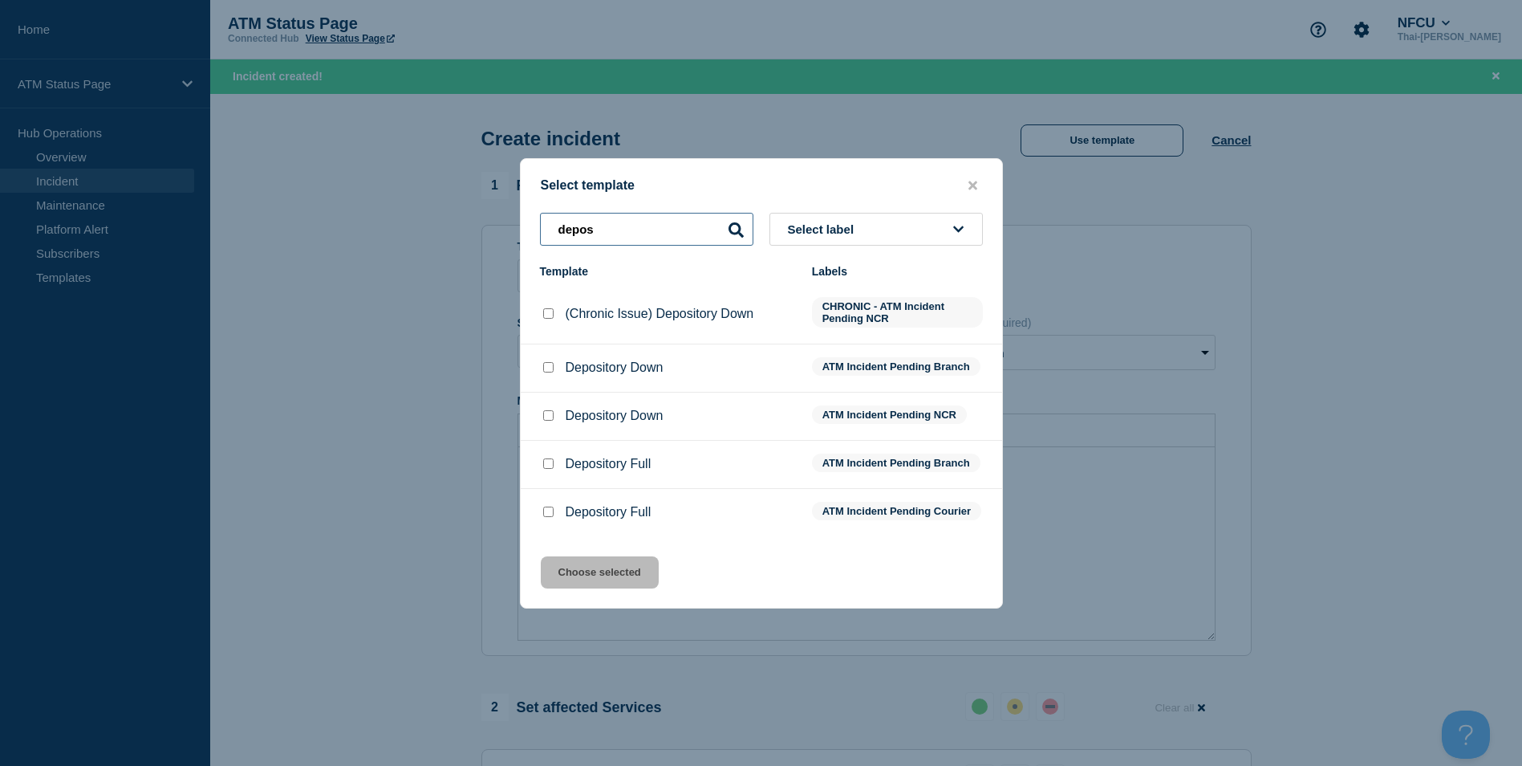
type input "depos"
click at [546, 410] on input "Depository Down checkbox" at bounding box center [548, 415] width 10 height 10
checkbox input "true"
click at [607, 574] on button "Choose selected" at bounding box center [600, 572] width 118 height 32
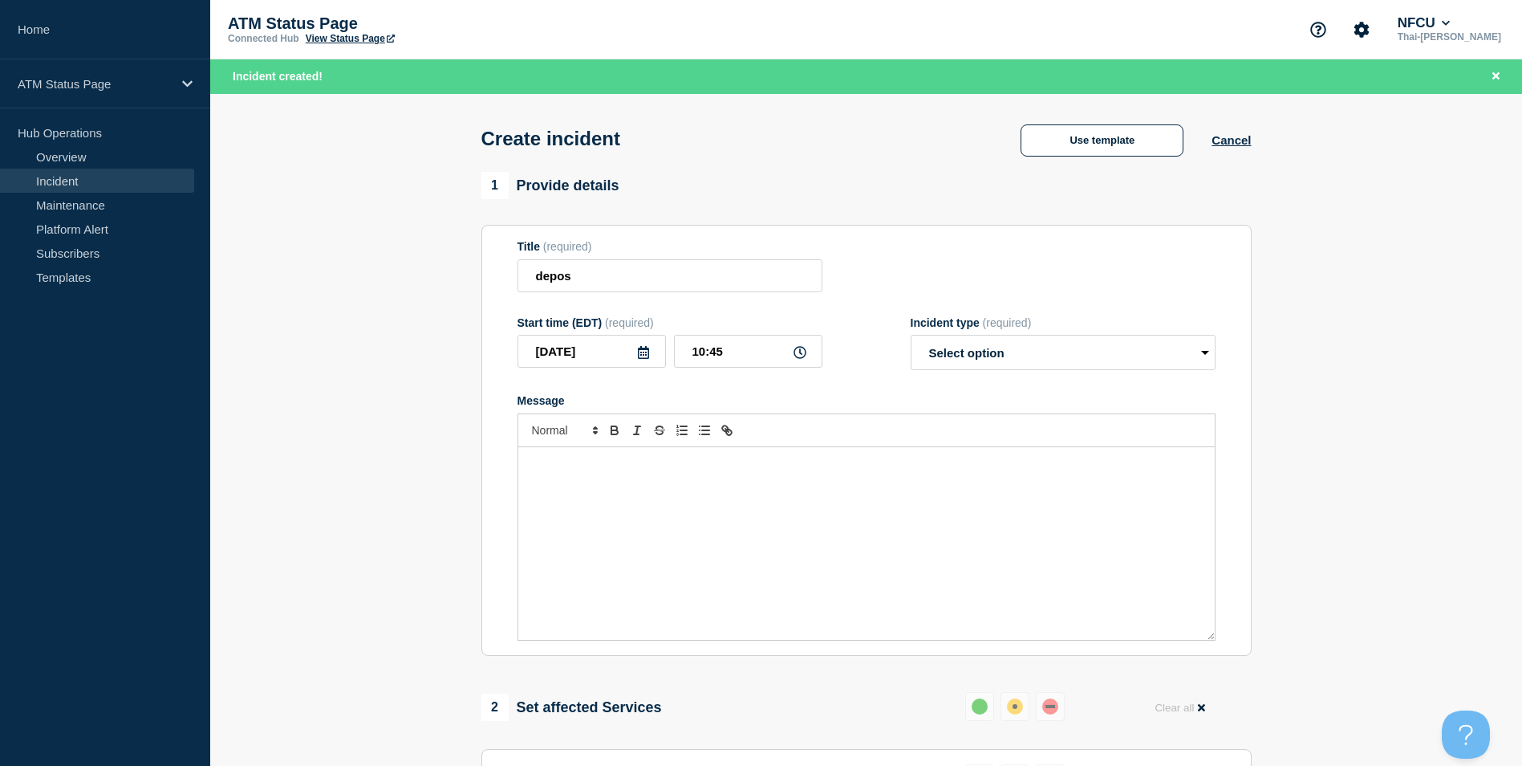
select select "identified"
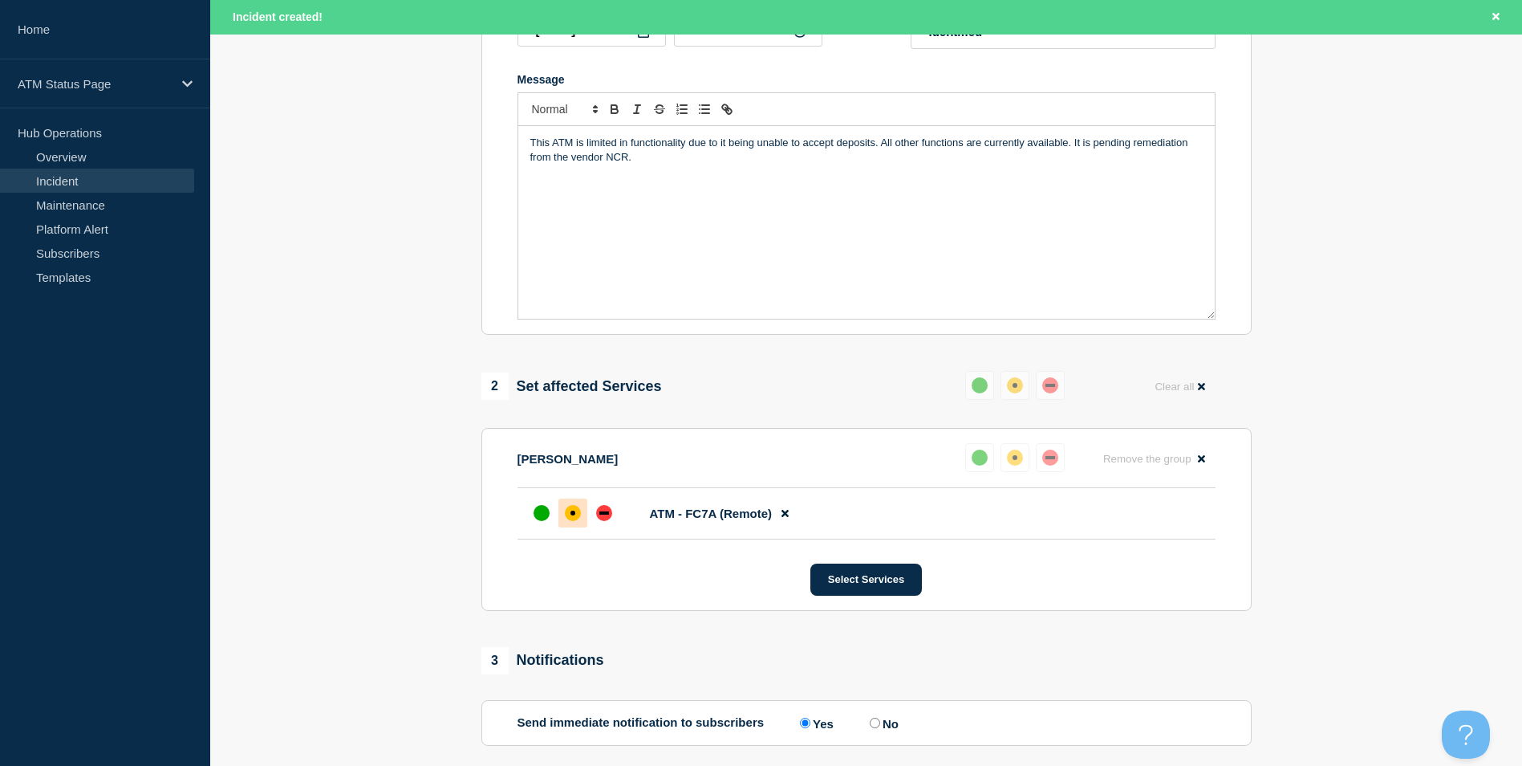
scroll to position [477, 0]
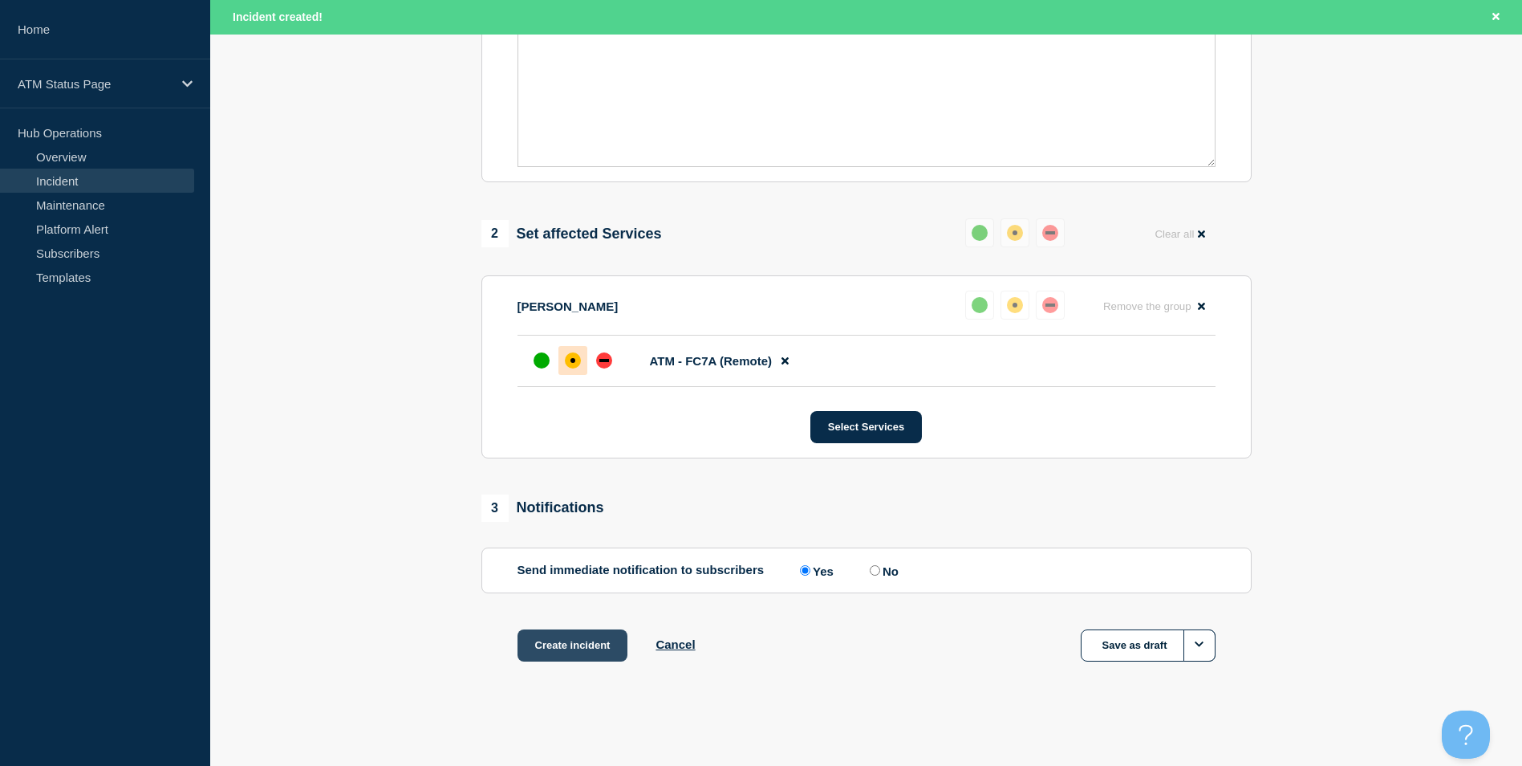
click at [591, 657] on button "Create incident" at bounding box center [573, 645] width 111 height 32
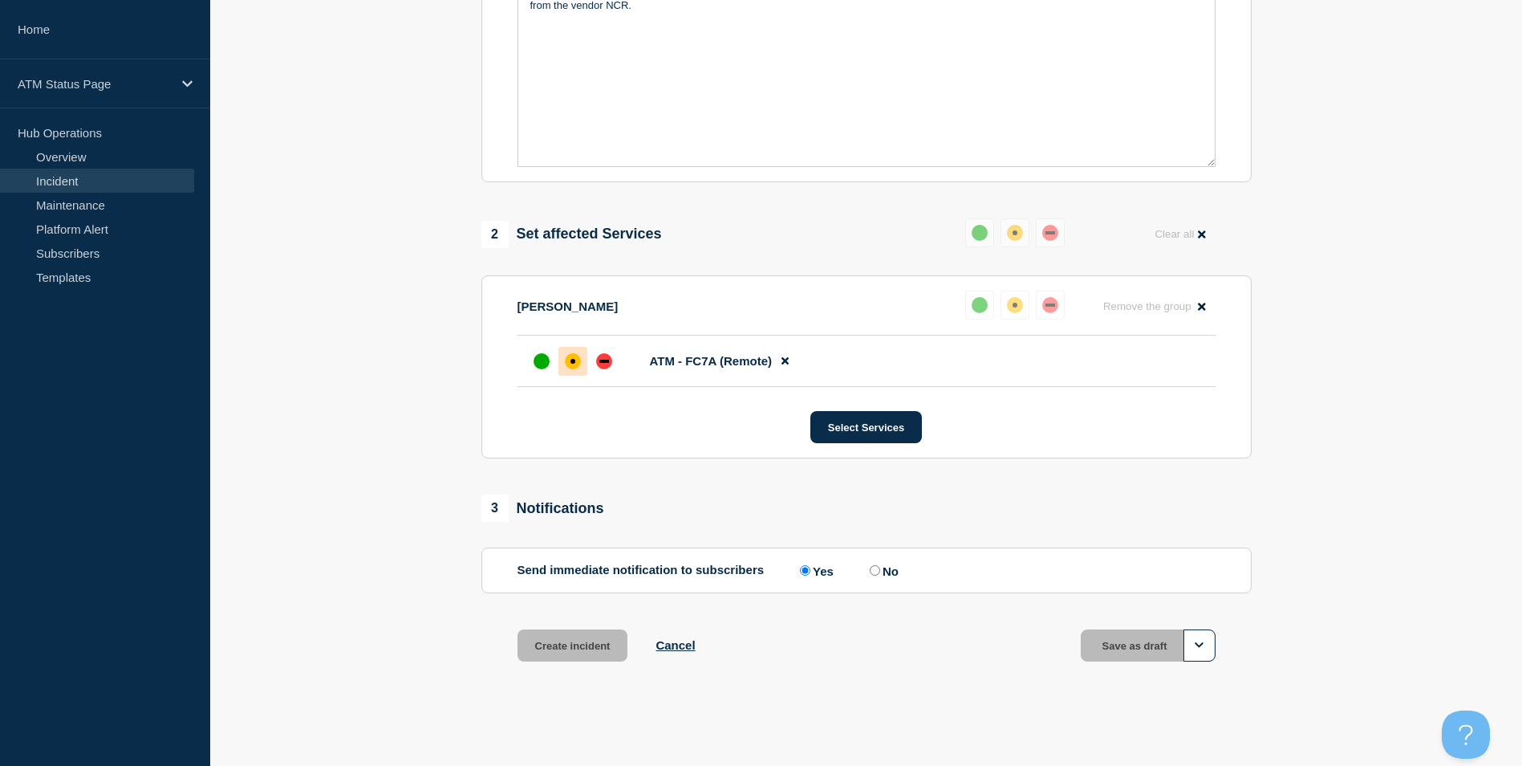
scroll to position [443, 0]
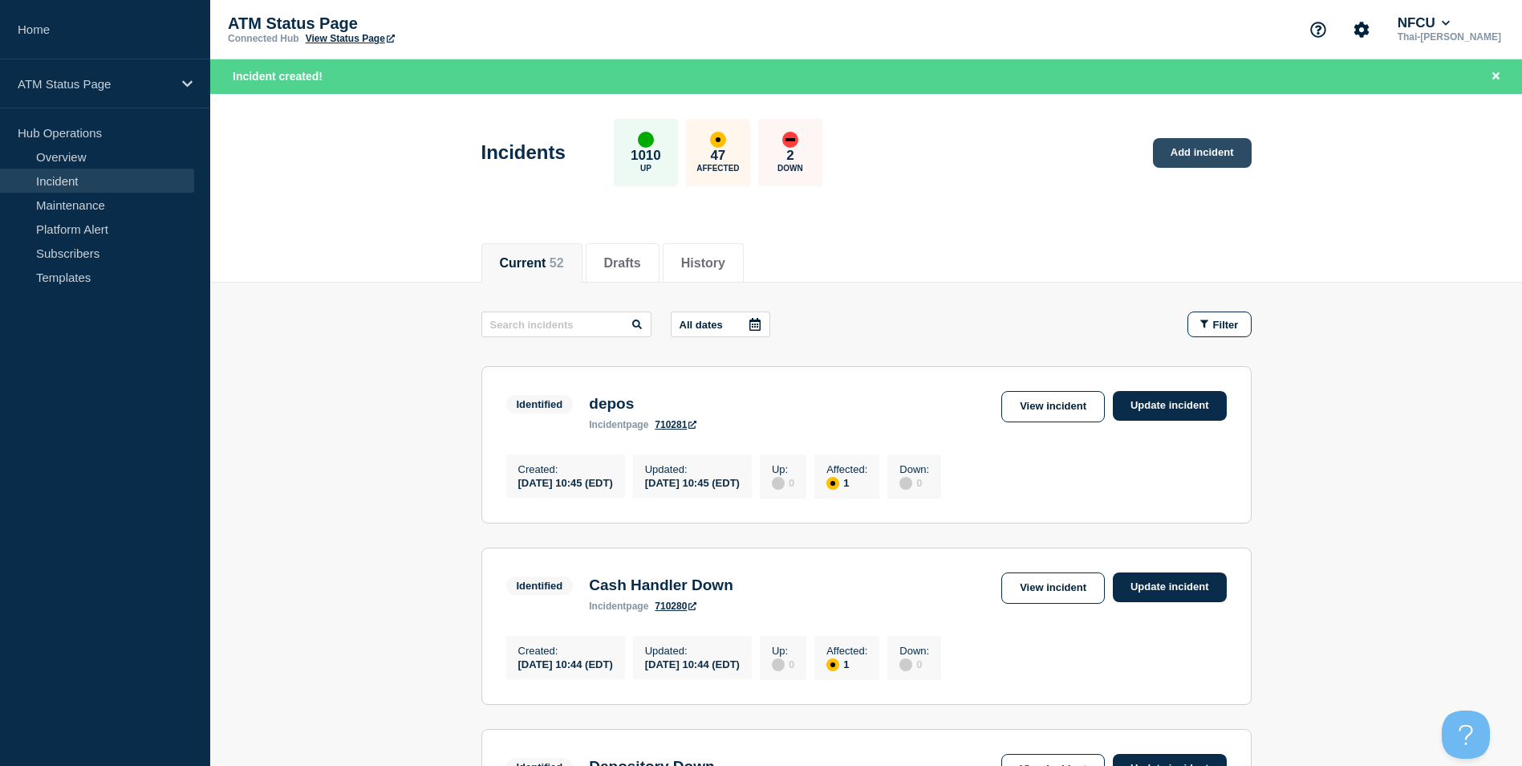
click at [1244, 164] on link "Add incident" at bounding box center [1202, 153] width 99 height 30
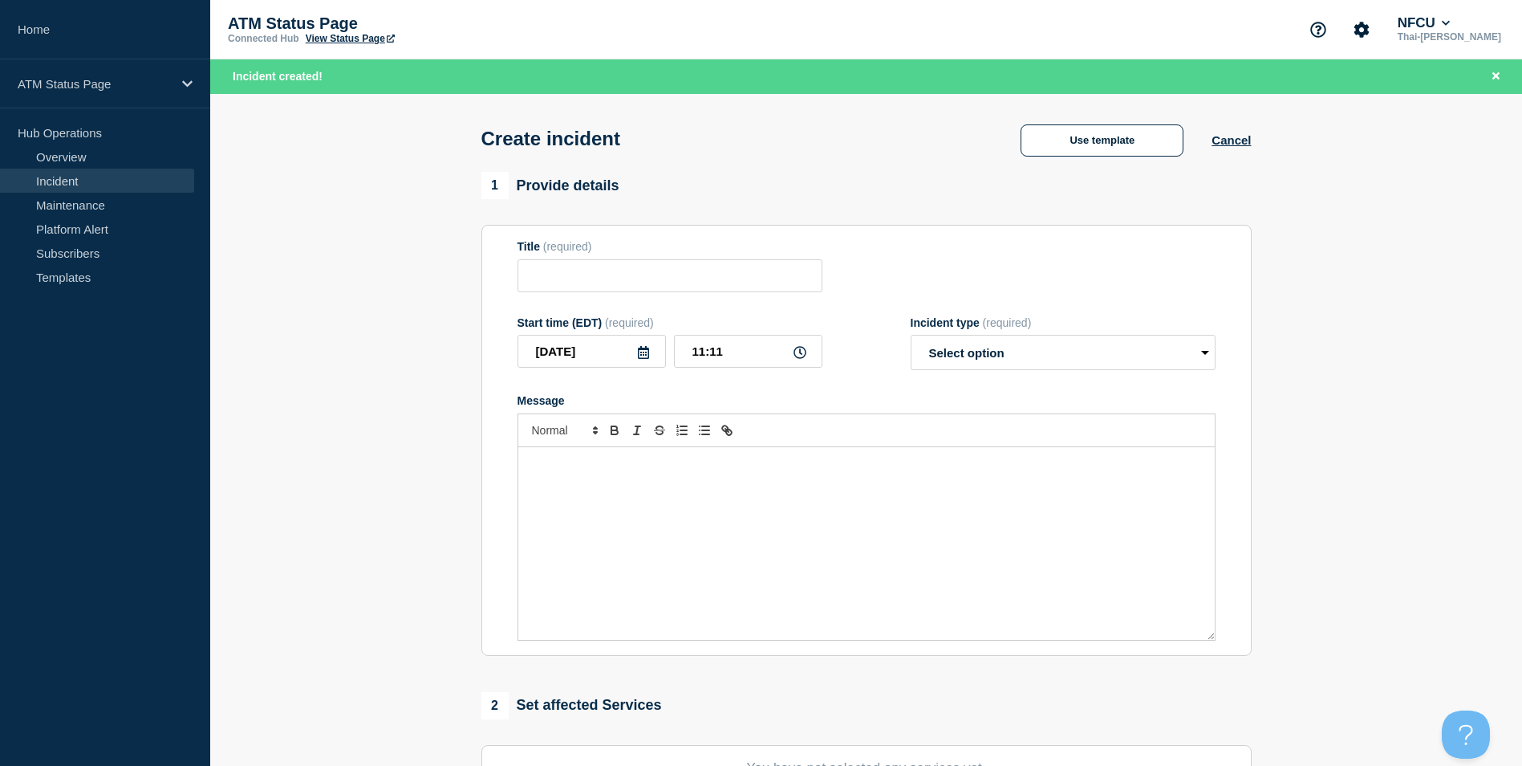
scroll to position [393, 0]
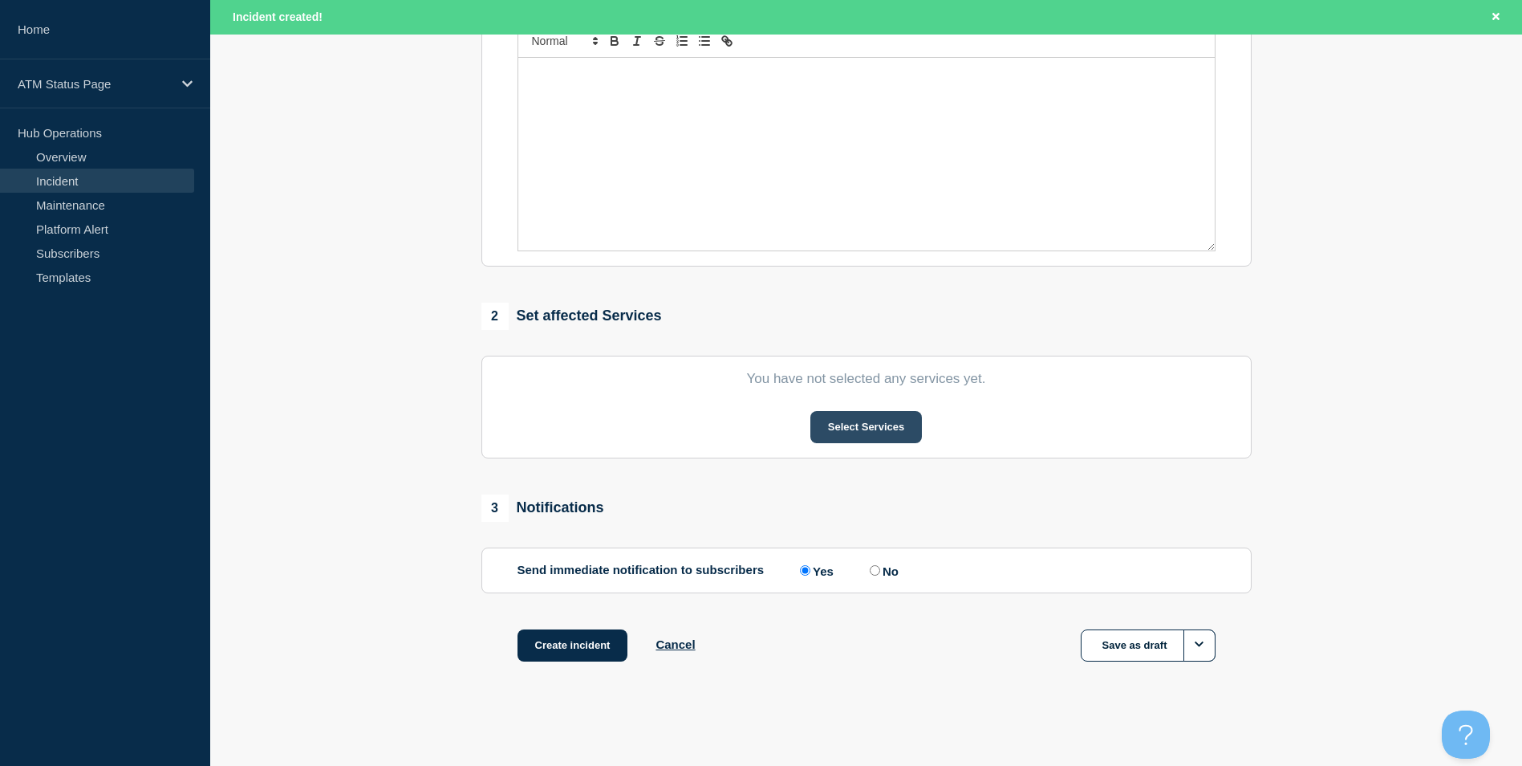
click at [871, 437] on button "Select Services" at bounding box center [866, 427] width 112 height 32
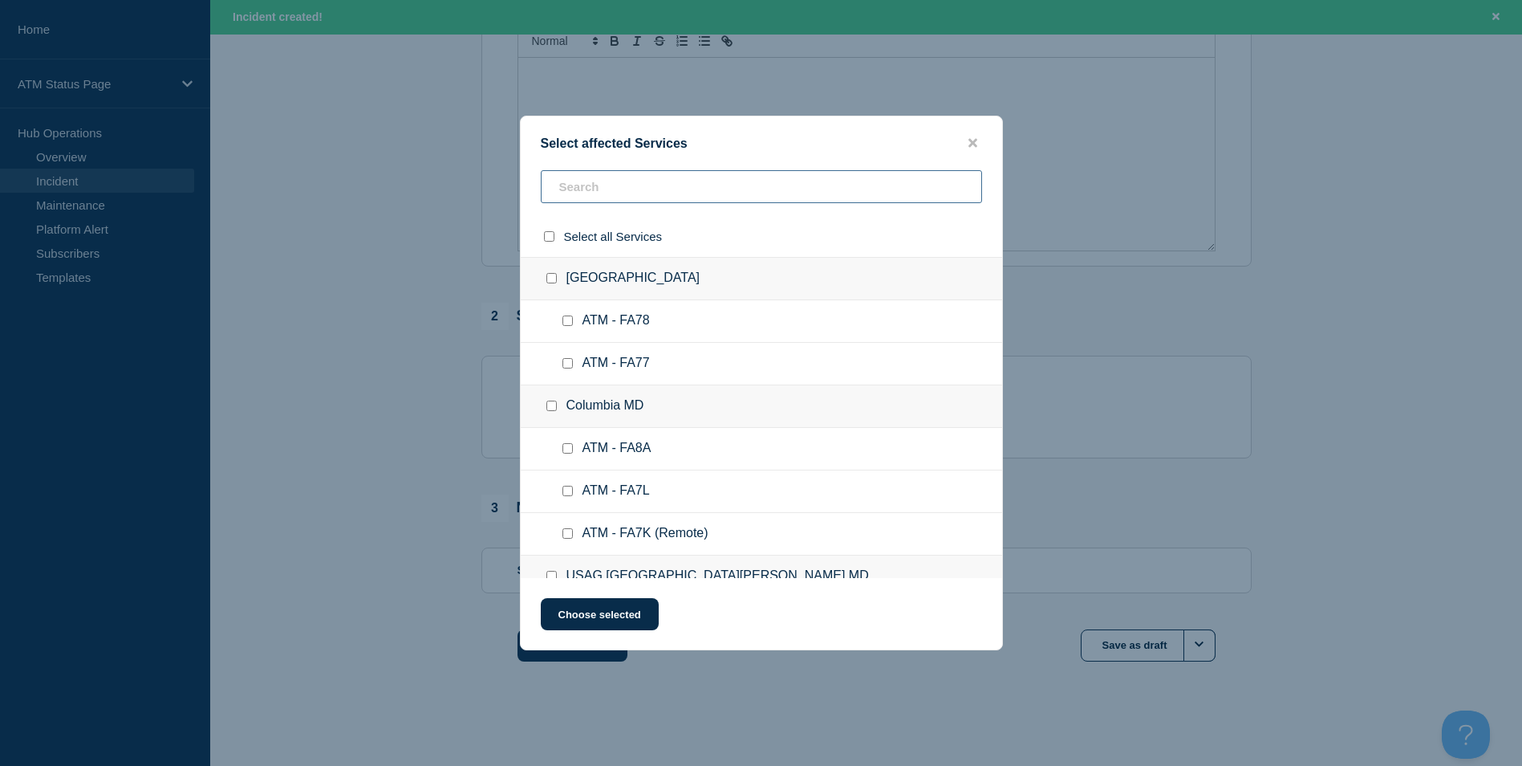
click at [640, 200] on input "text" at bounding box center [761, 186] width 441 height 33
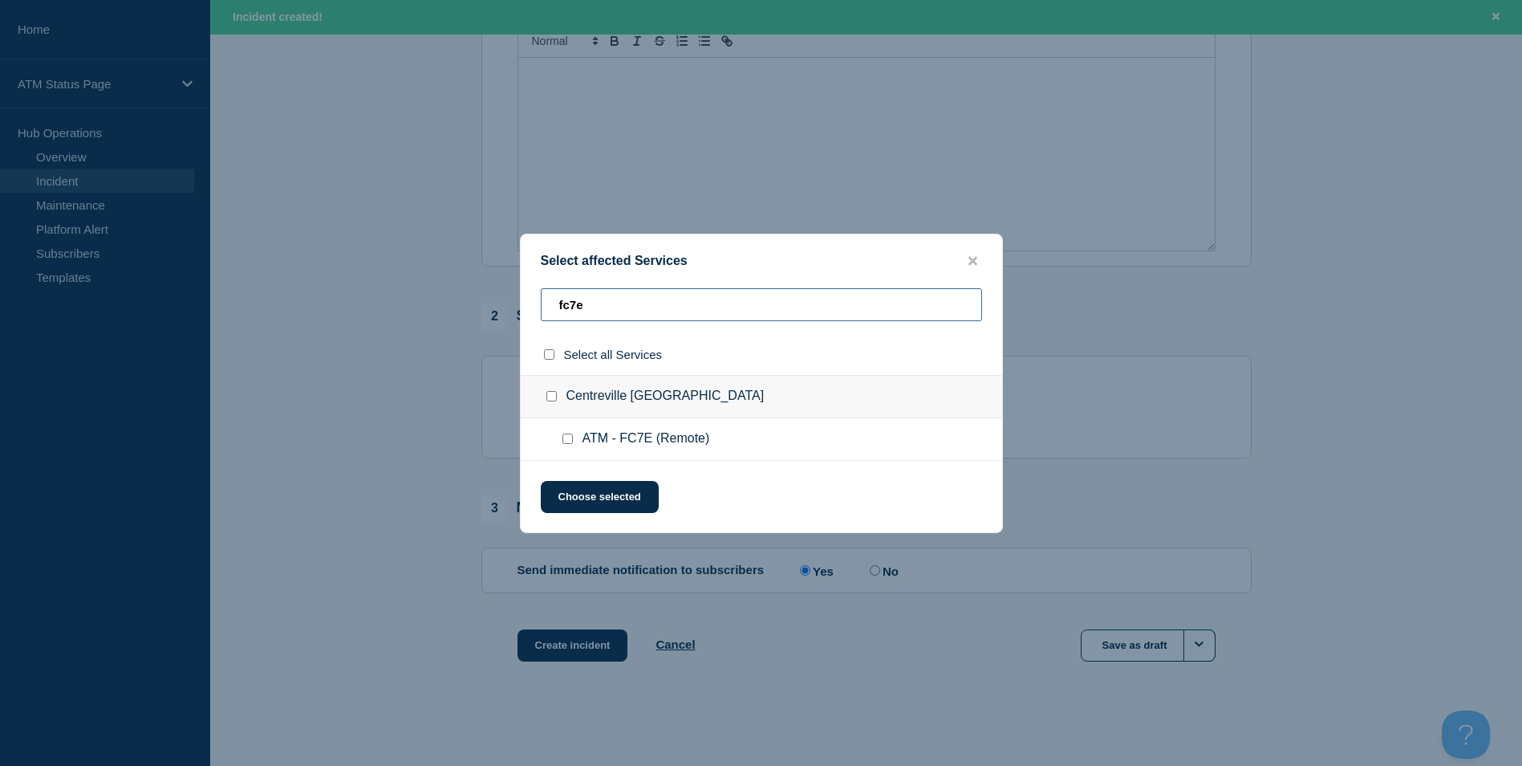
type input "fc7e"
click at [571, 440] on input "ATM - FC7E (Remote) checkbox" at bounding box center [567, 438] width 10 height 10
checkbox input "true"
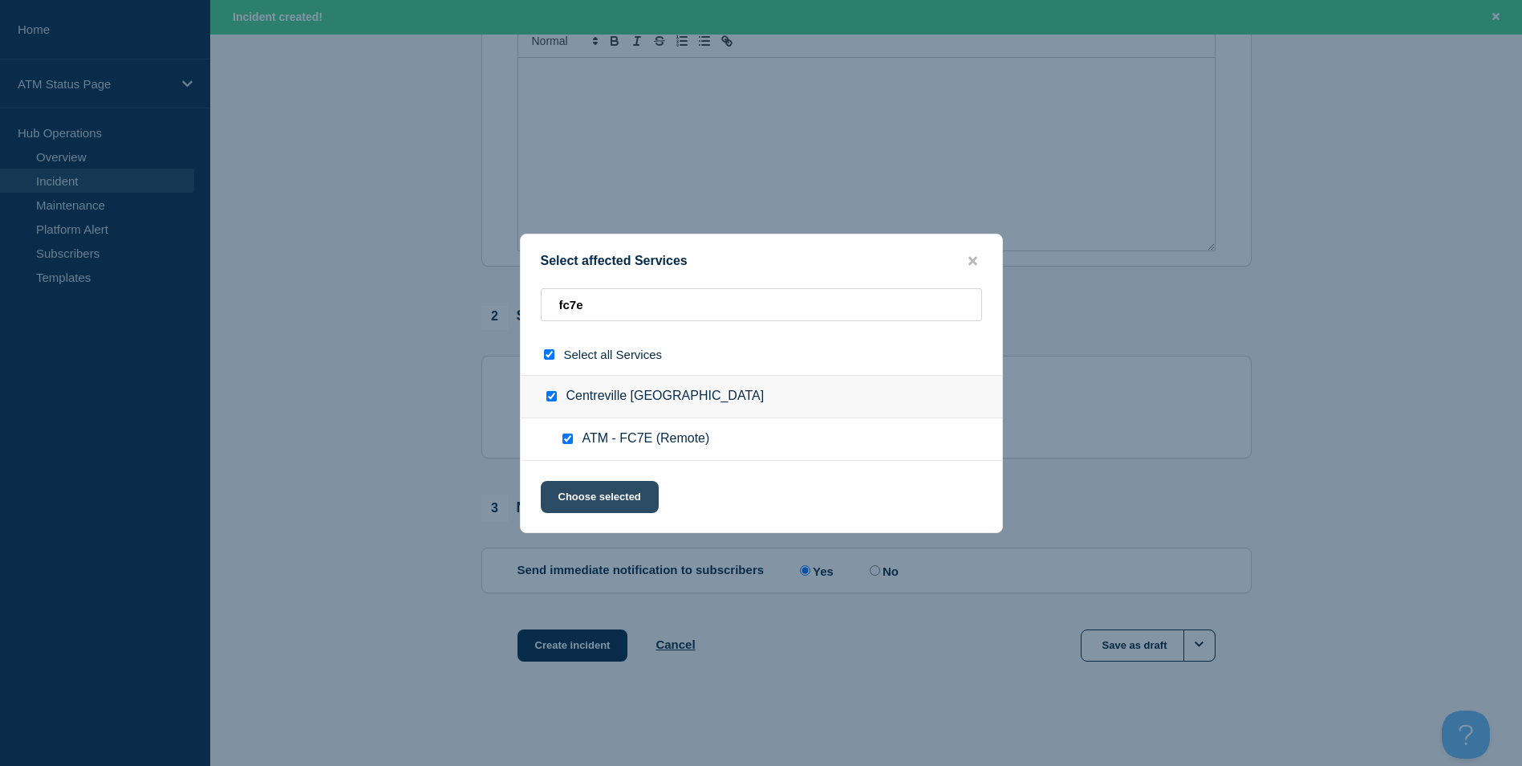
click at [592, 490] on button "Choose selected" at bounding box center [600, 497] width 118 height 32
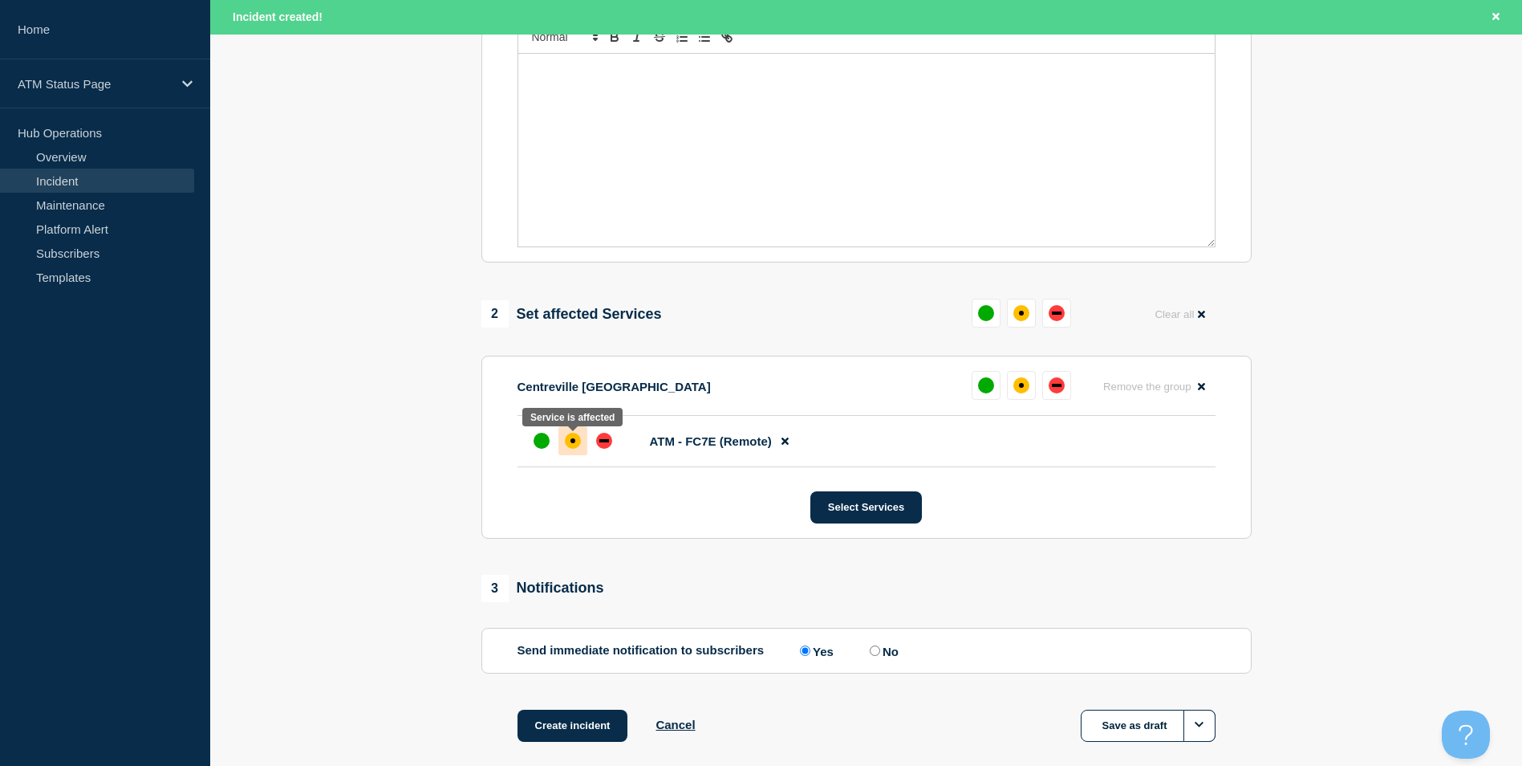
click at [575, 442] on div "affected" at bounding box center [573, 440] width 5 height 5
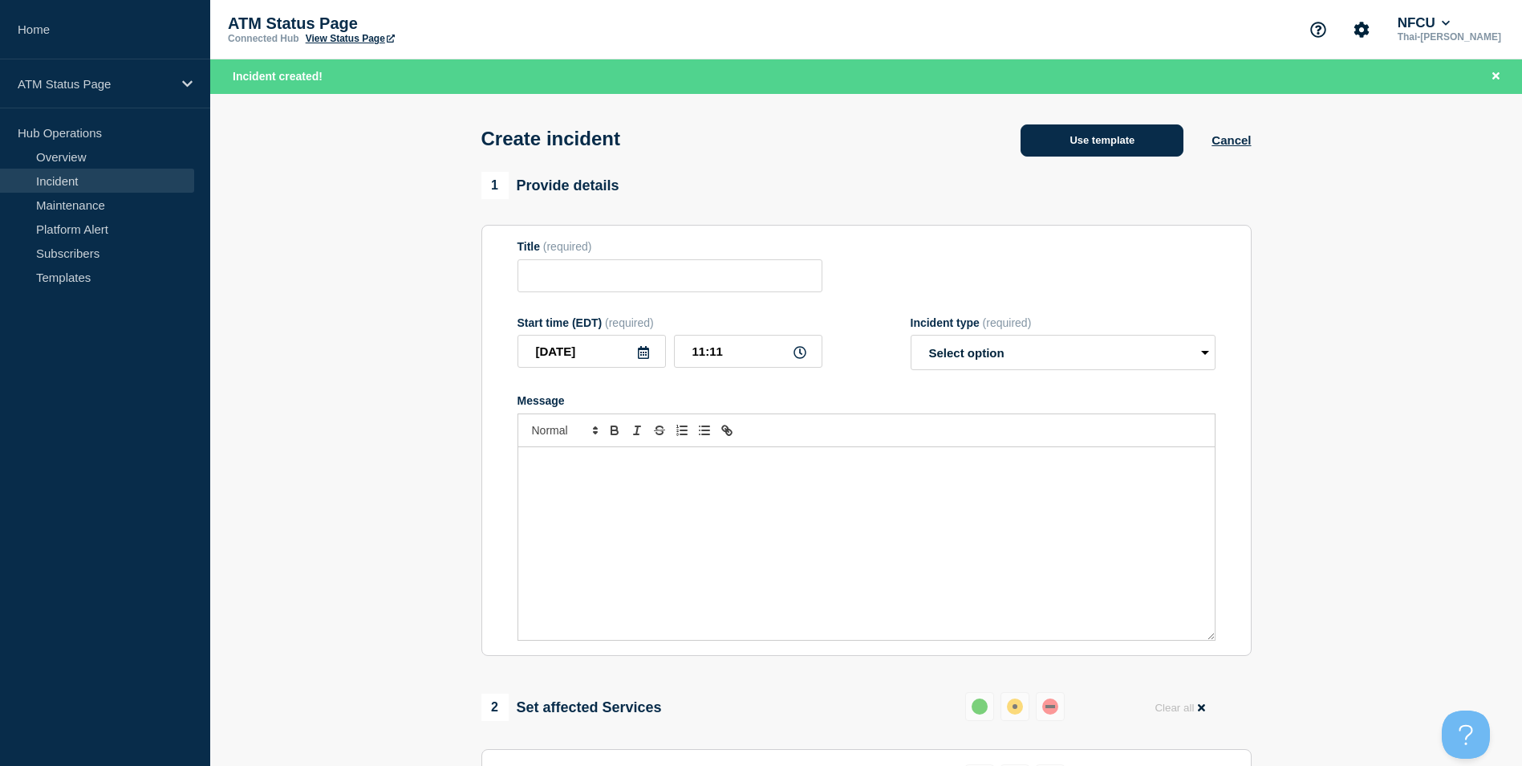
click at [1152, 146] on button "Use template" at bounding box center [1102, 140] width 163 height 32
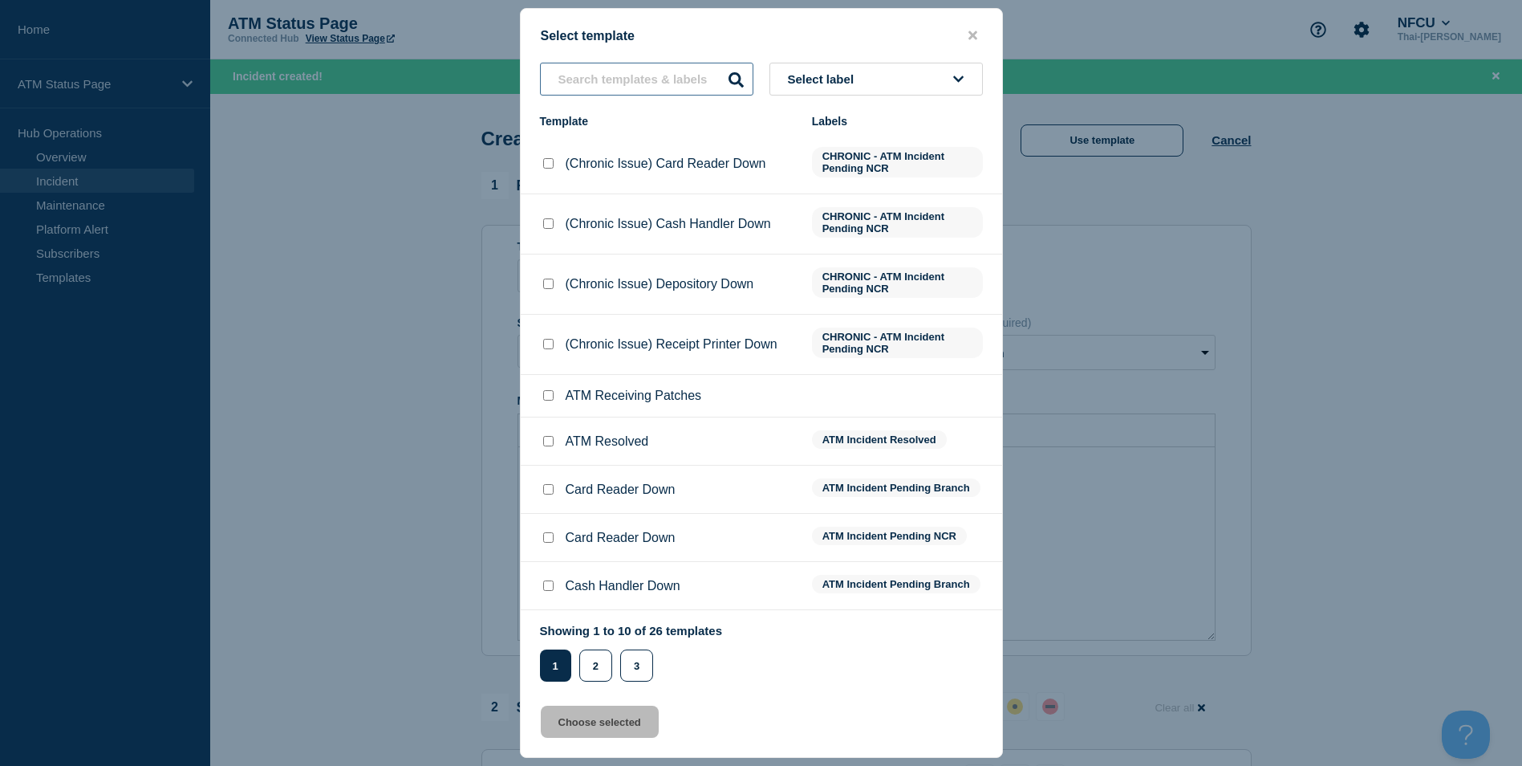
click at [670, 93] on input "text" at bounding box center [646, 79] width 213 height 33
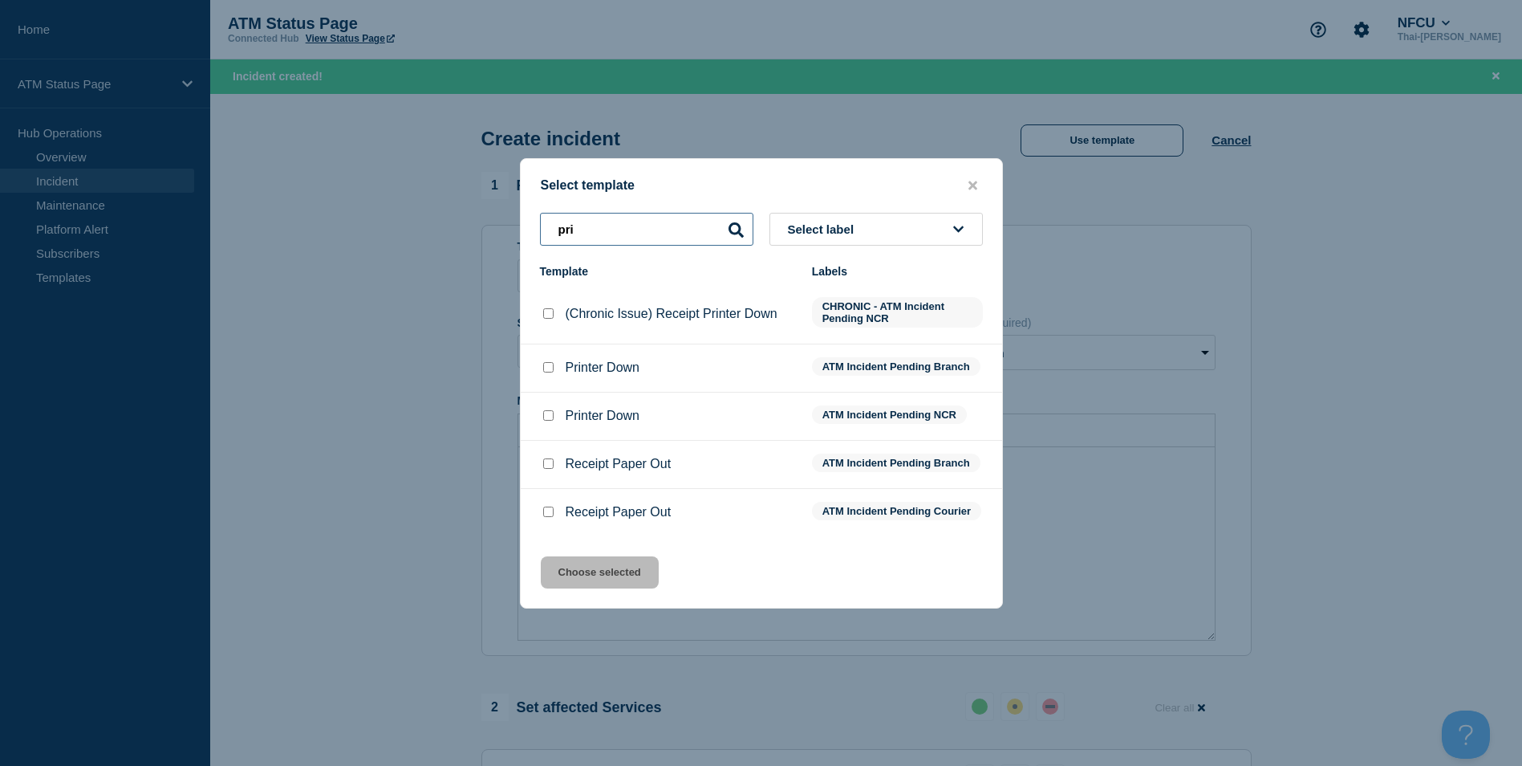
type input "pri"
click at [546, 410] on input "Printer Down checkbox" at bounding box center [548, 415] width 10 height 10
checkbox input "true"
click at [616, 579] on button "Choose selected" at bounding box center [600, 572] width 118 height 32
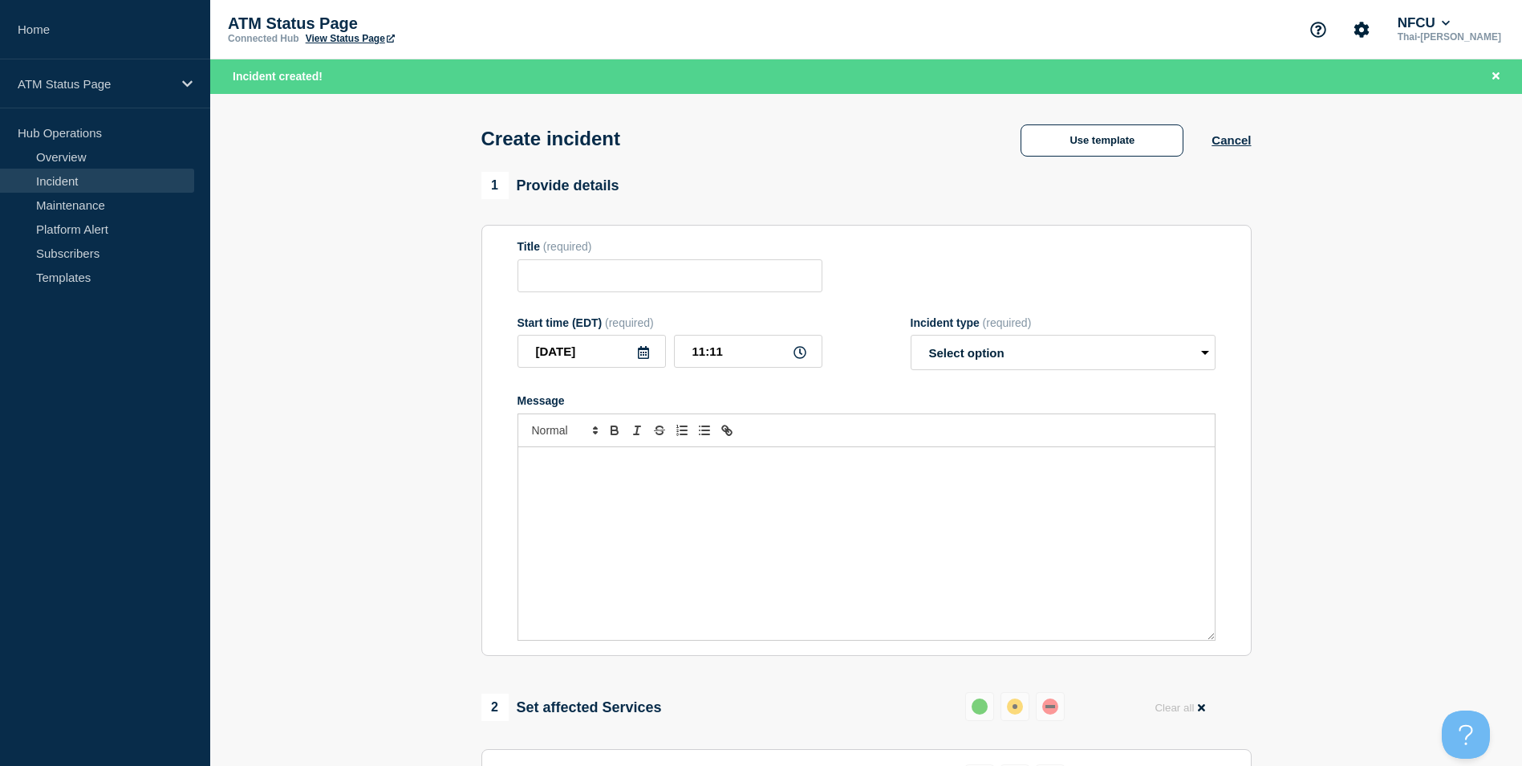
type input "Printer Down"
select select "identified"
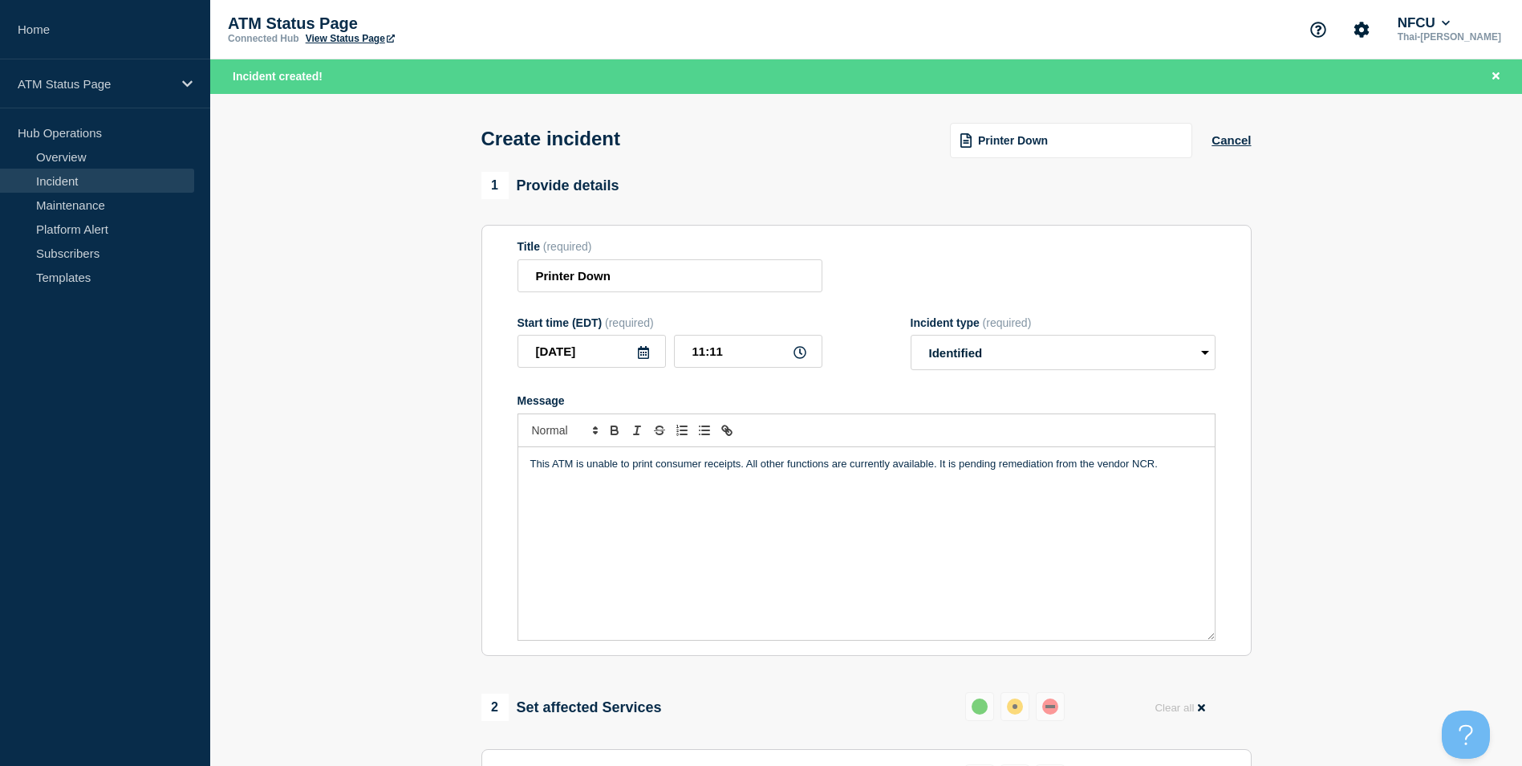
scroll to position [401, 0]
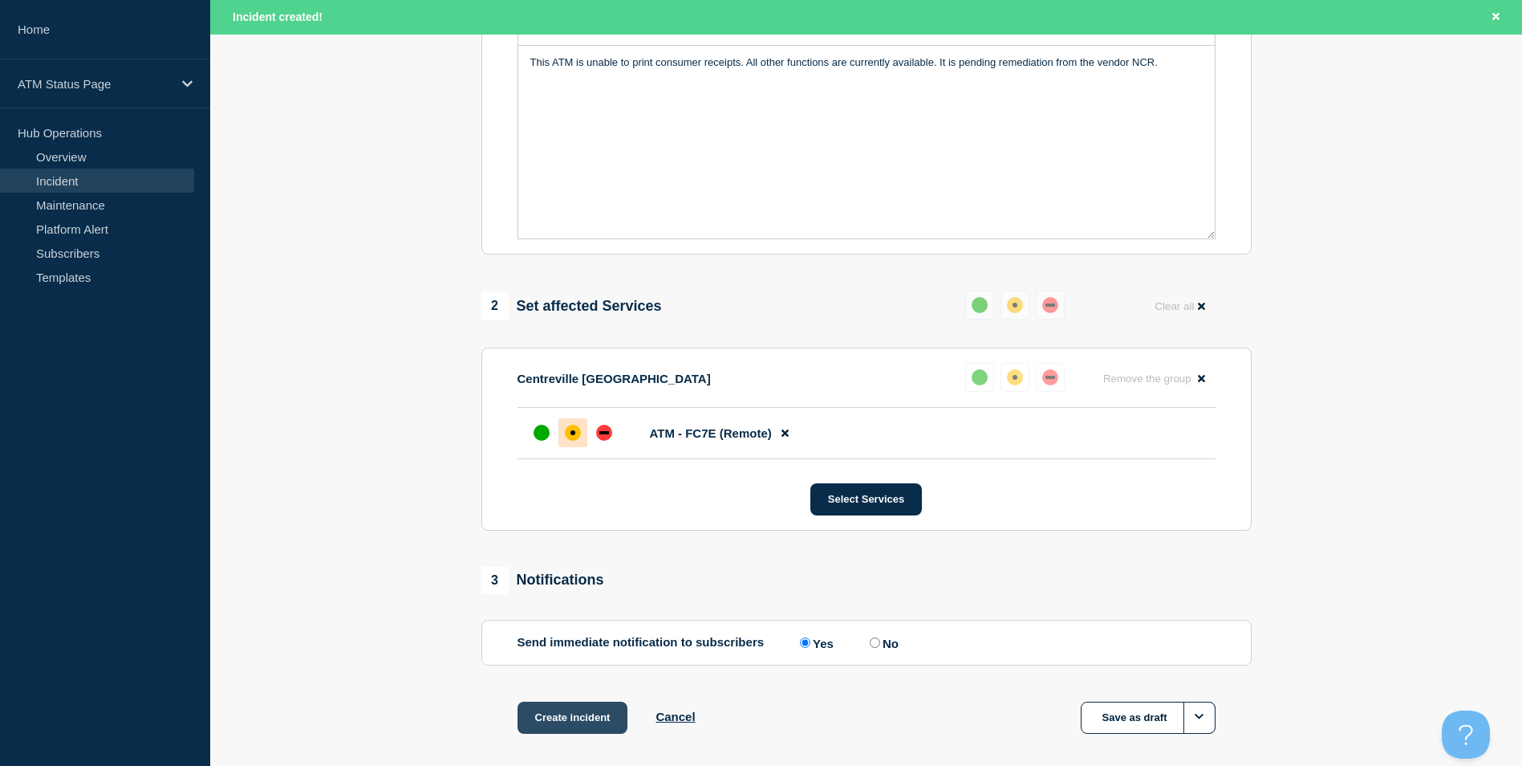
click at [583, 733] on button "Create incident" at bounding box center [573, 717] width 111 height 32
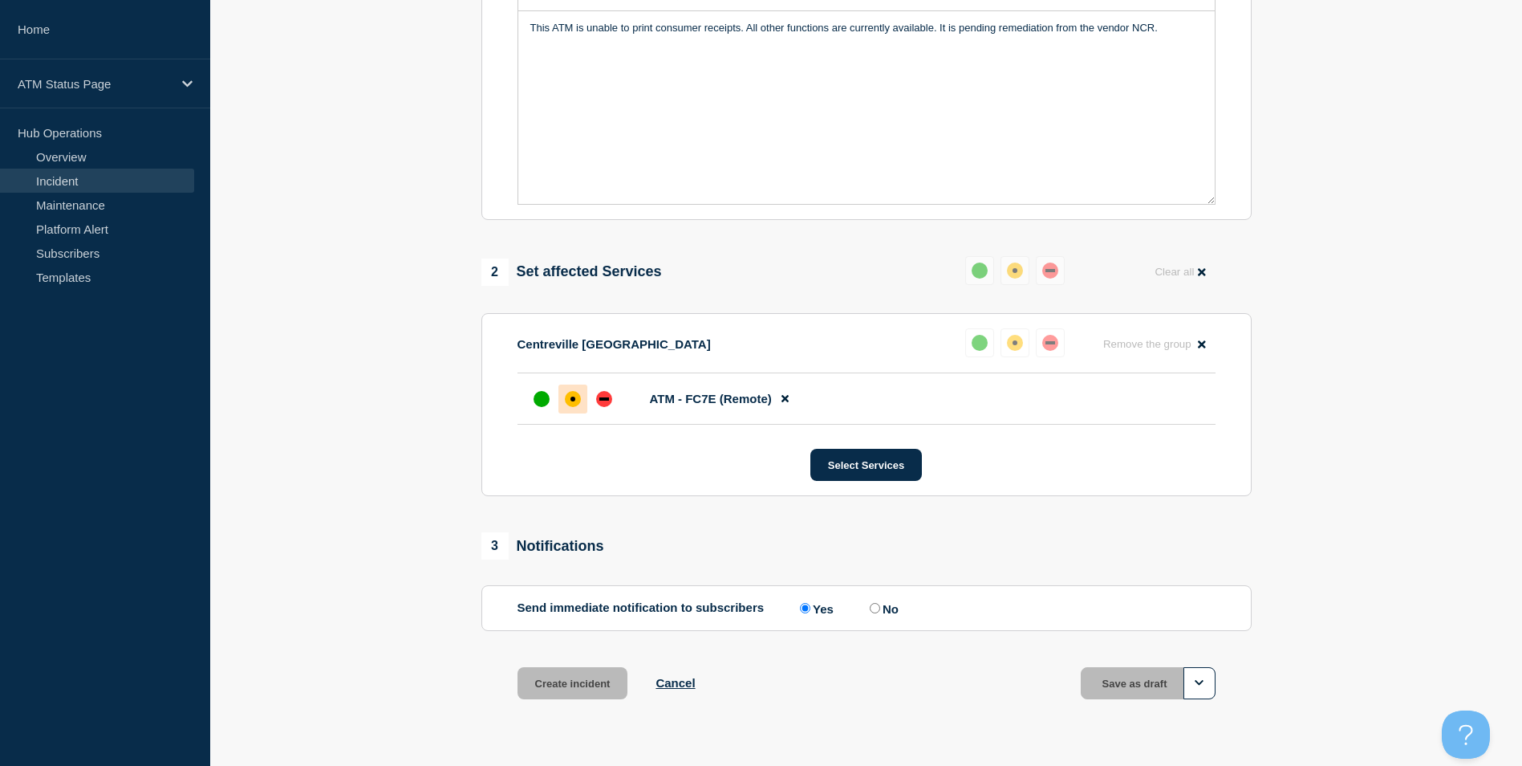
scroll to position [368, 0]
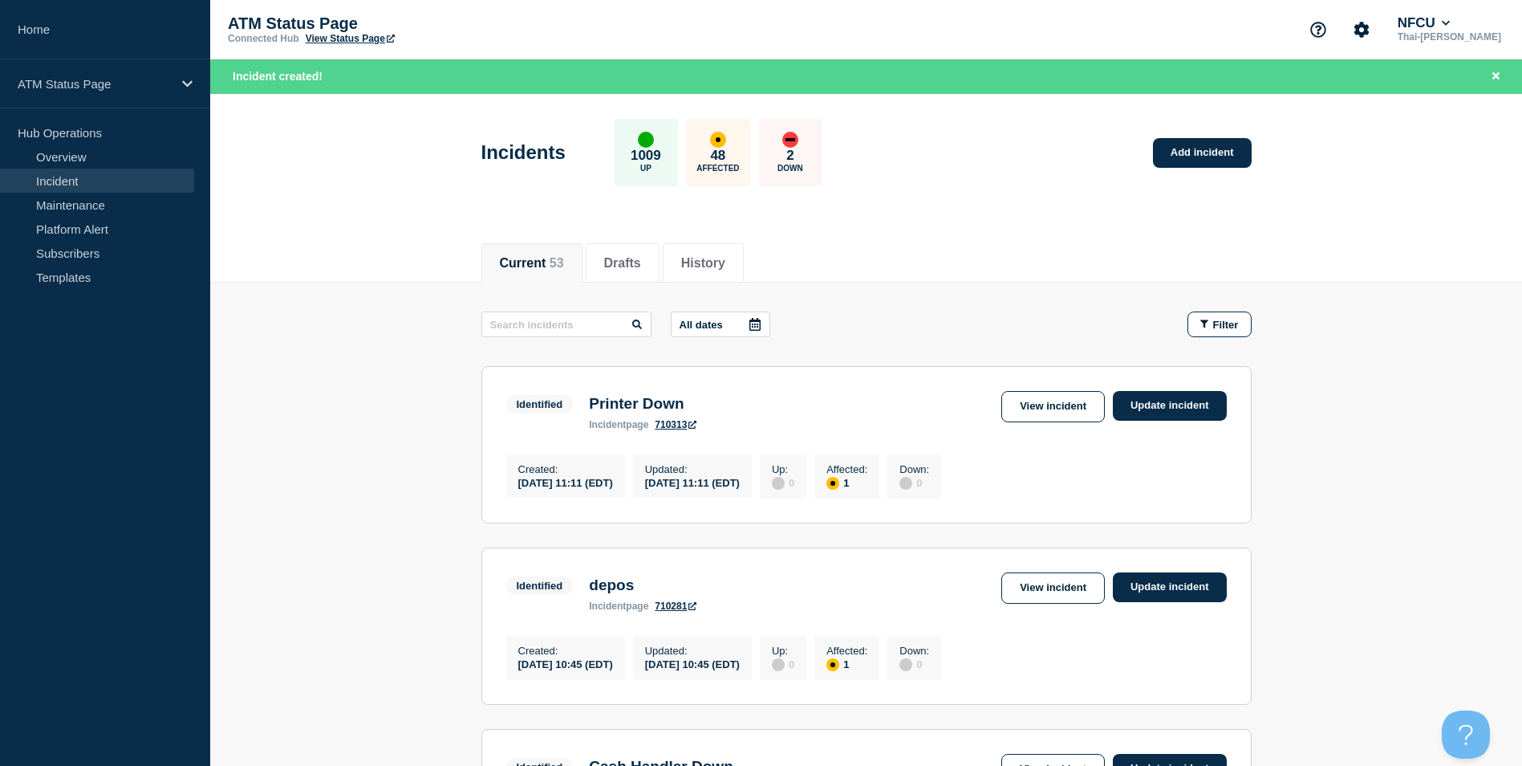
drag, startPoint x: 1257, startPoint y: 156, endPoint x: 1148, endPoint y: 156, distance: 109.1
click at [1257, 156] on div "Incidents 1009 Up 48 Affected 2 Down Add incident" at bounding box center [866, 147] width 806 height 98
click at [1209, 156] on link "Add incident" at bounding box center [1202, 153] width 99 height 30
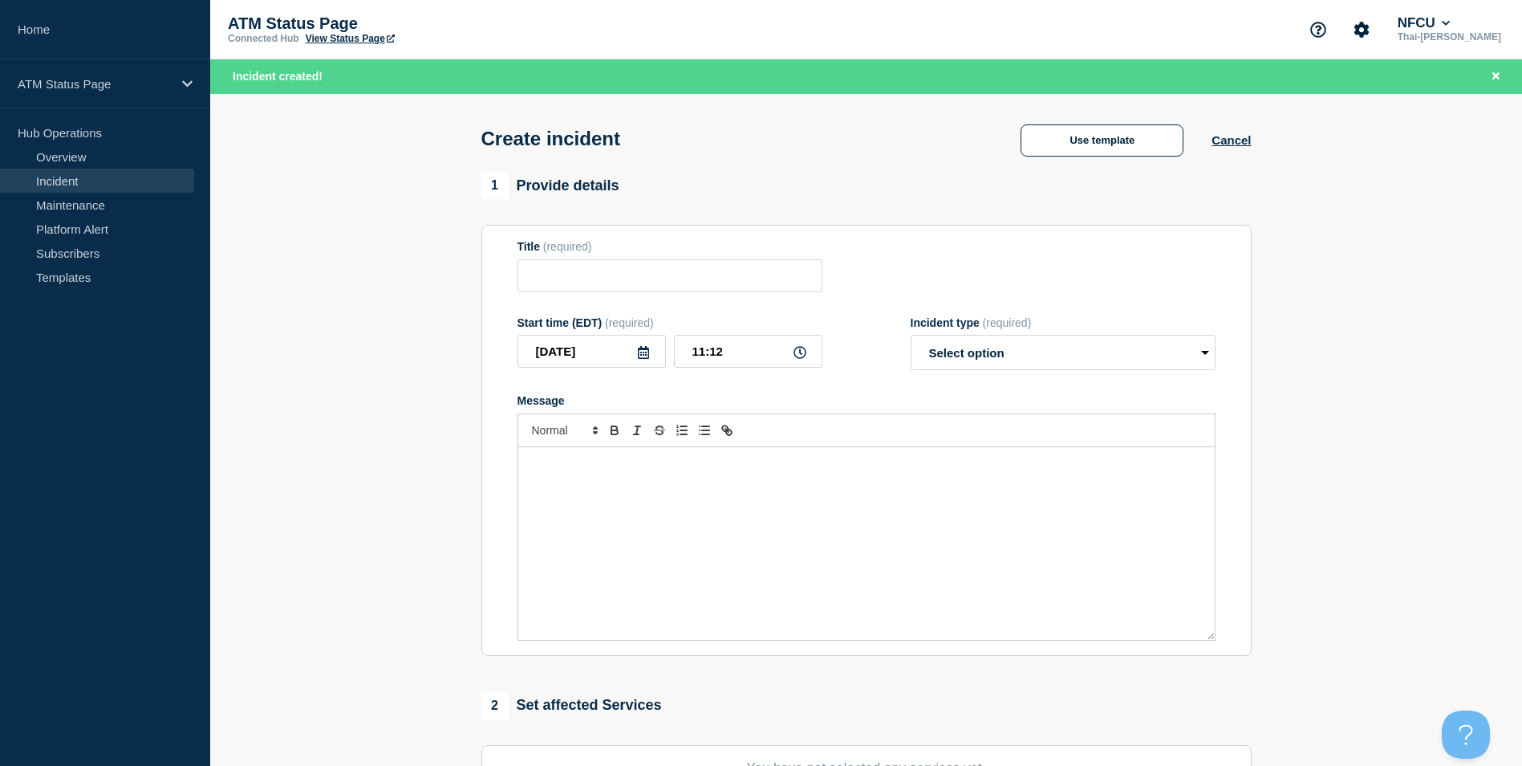
scroll to position [393, 0]
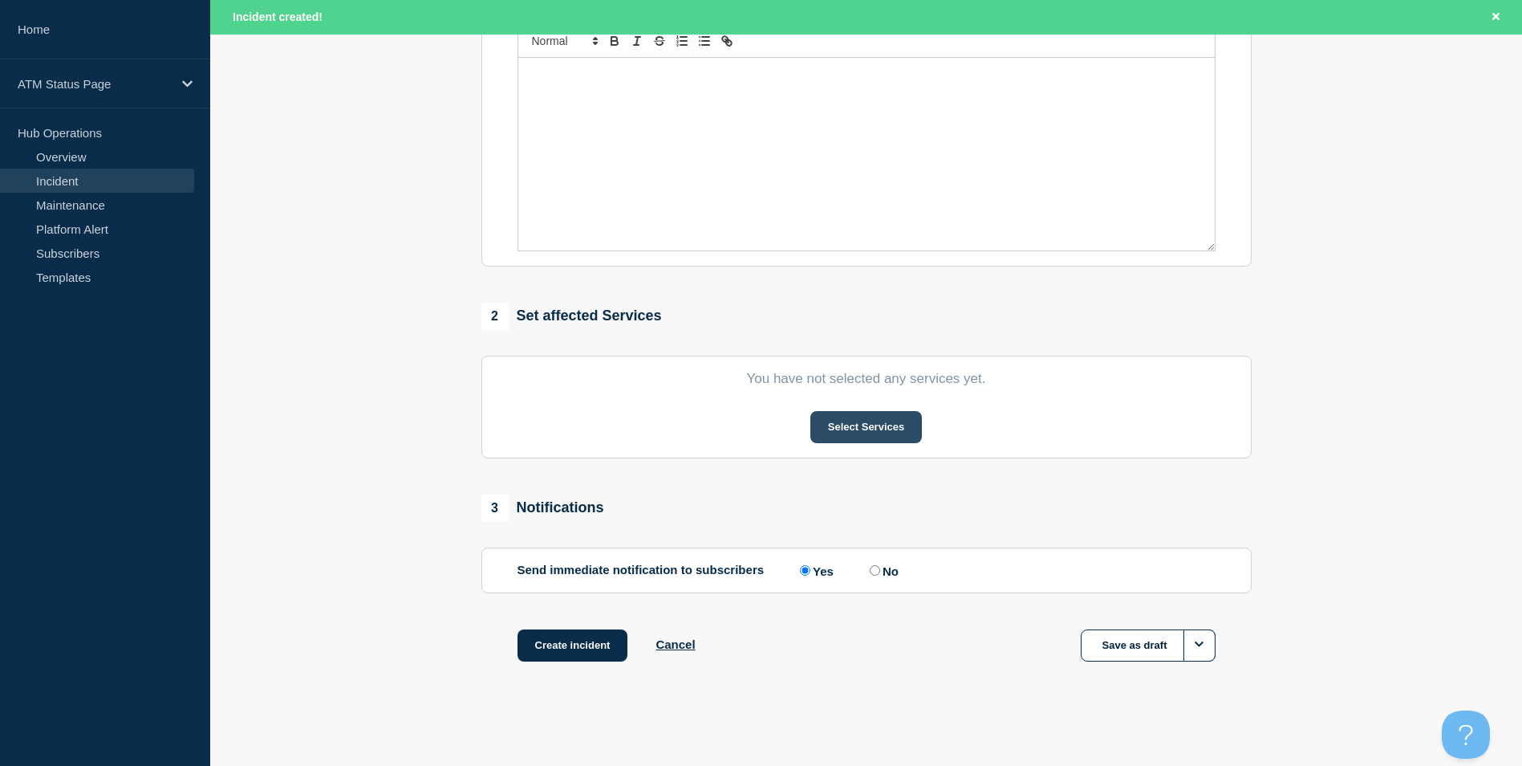
click at [851, 425] on button "Select Services" at bounding box center [866, 427] width 112 height 32
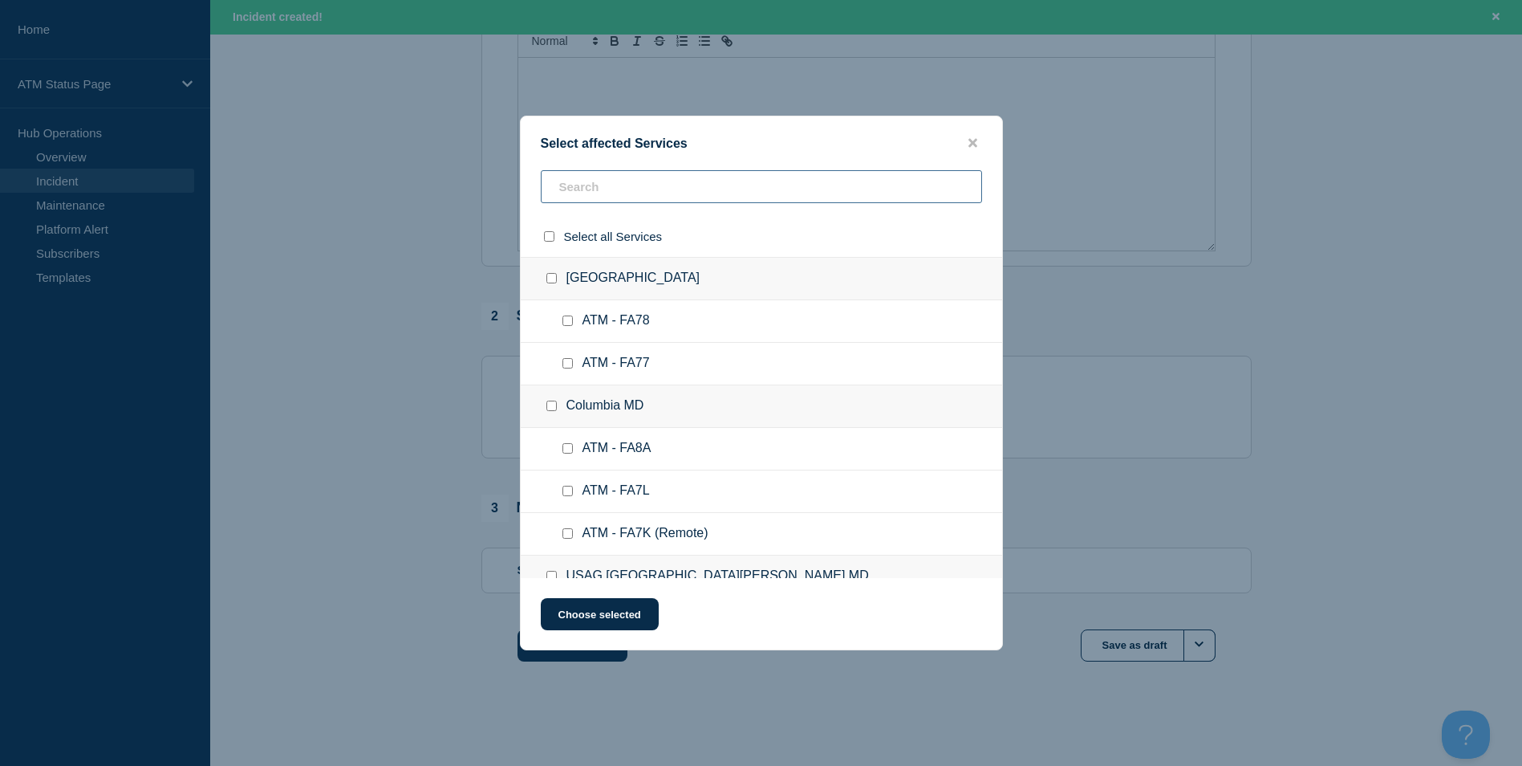
click at [683, 188] on input "text" at bounding box center [761, 186] width 441 height 33
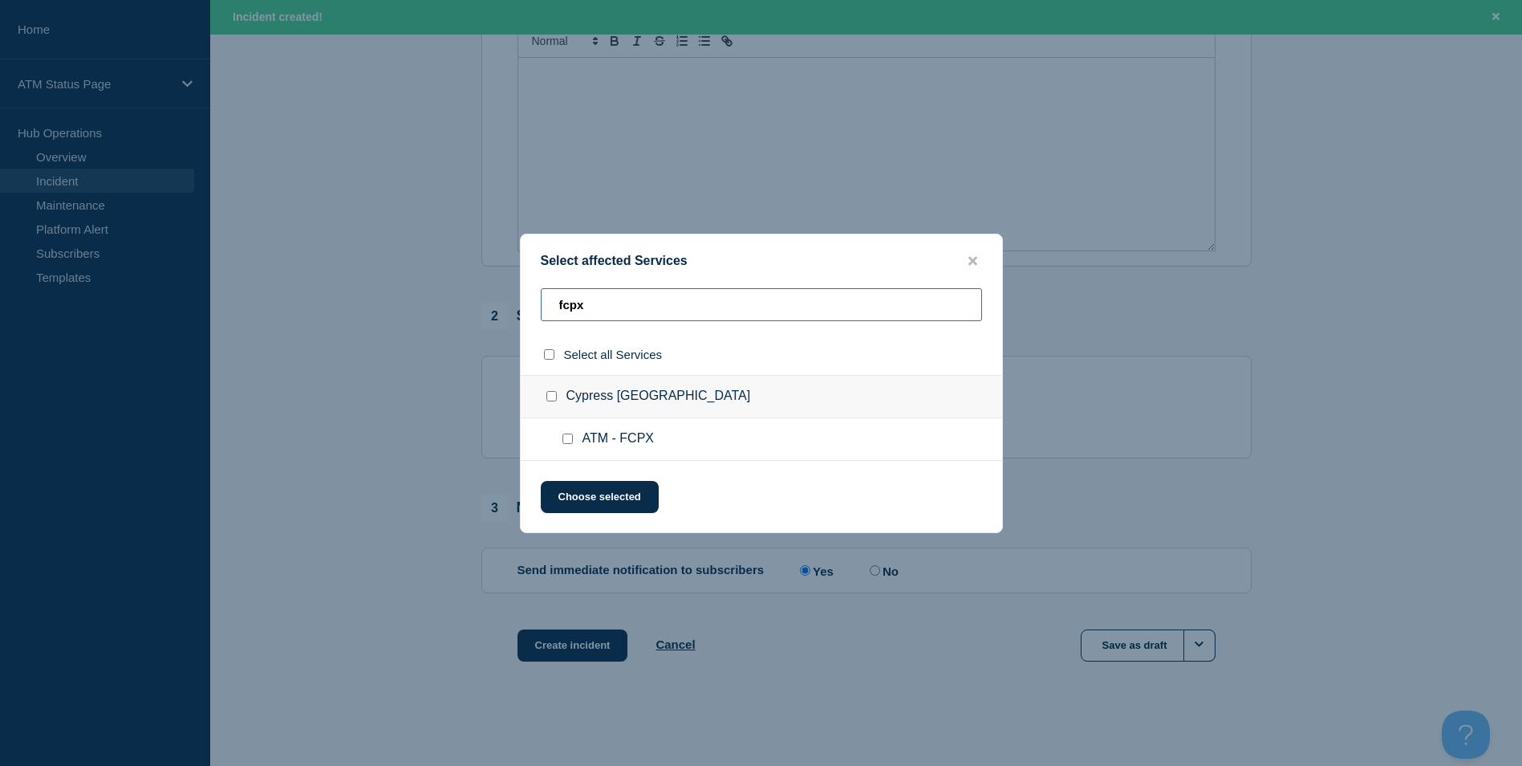
type input "fcpx"
click at [567, 444] on input "ATM - FCPX checkbox" at bounding box center [567, 438] width 10 height 10
checkbox input "true"
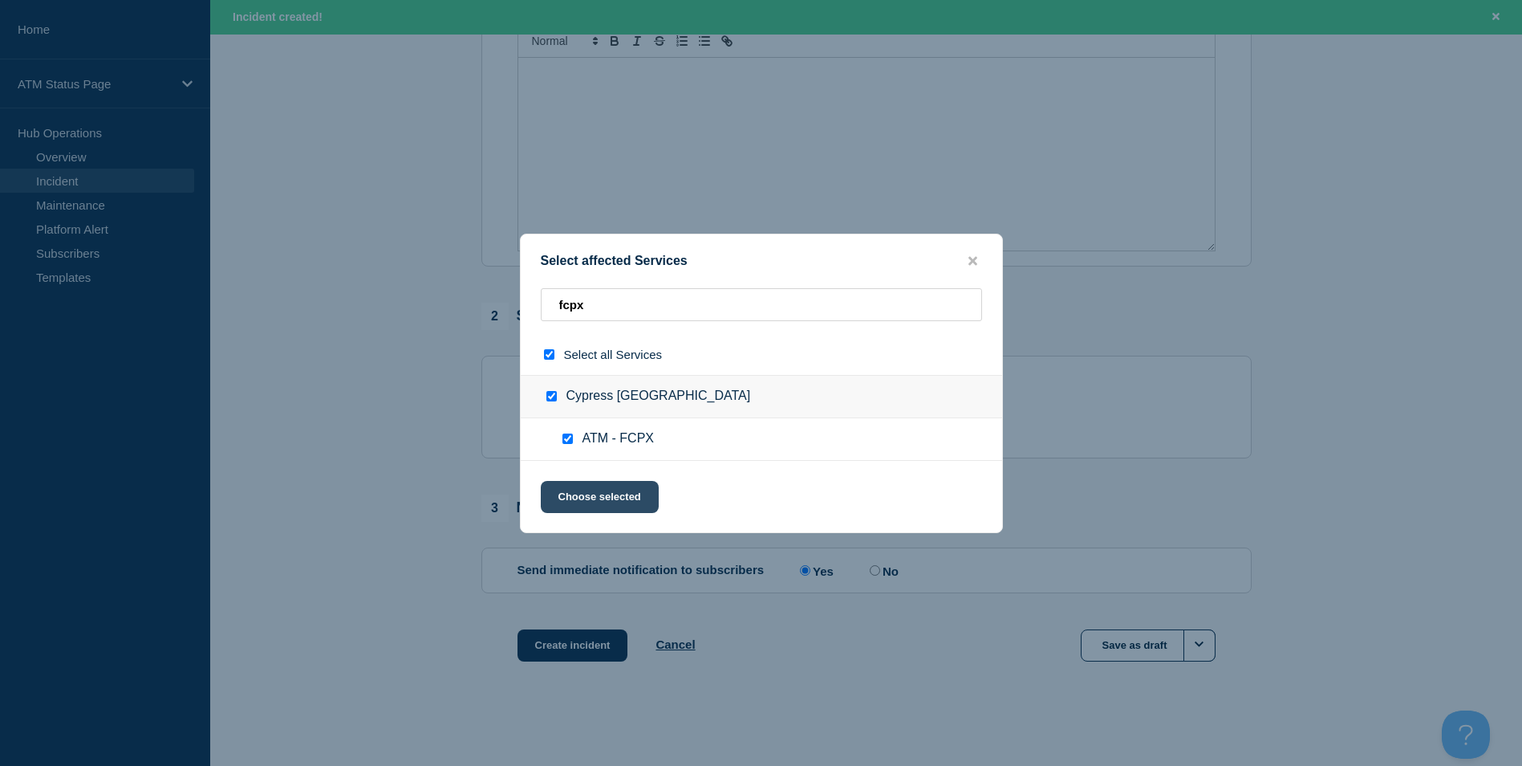
click at [615, 503] on button "Choose selected" at bounding box center [600, 497] width 118 height 32
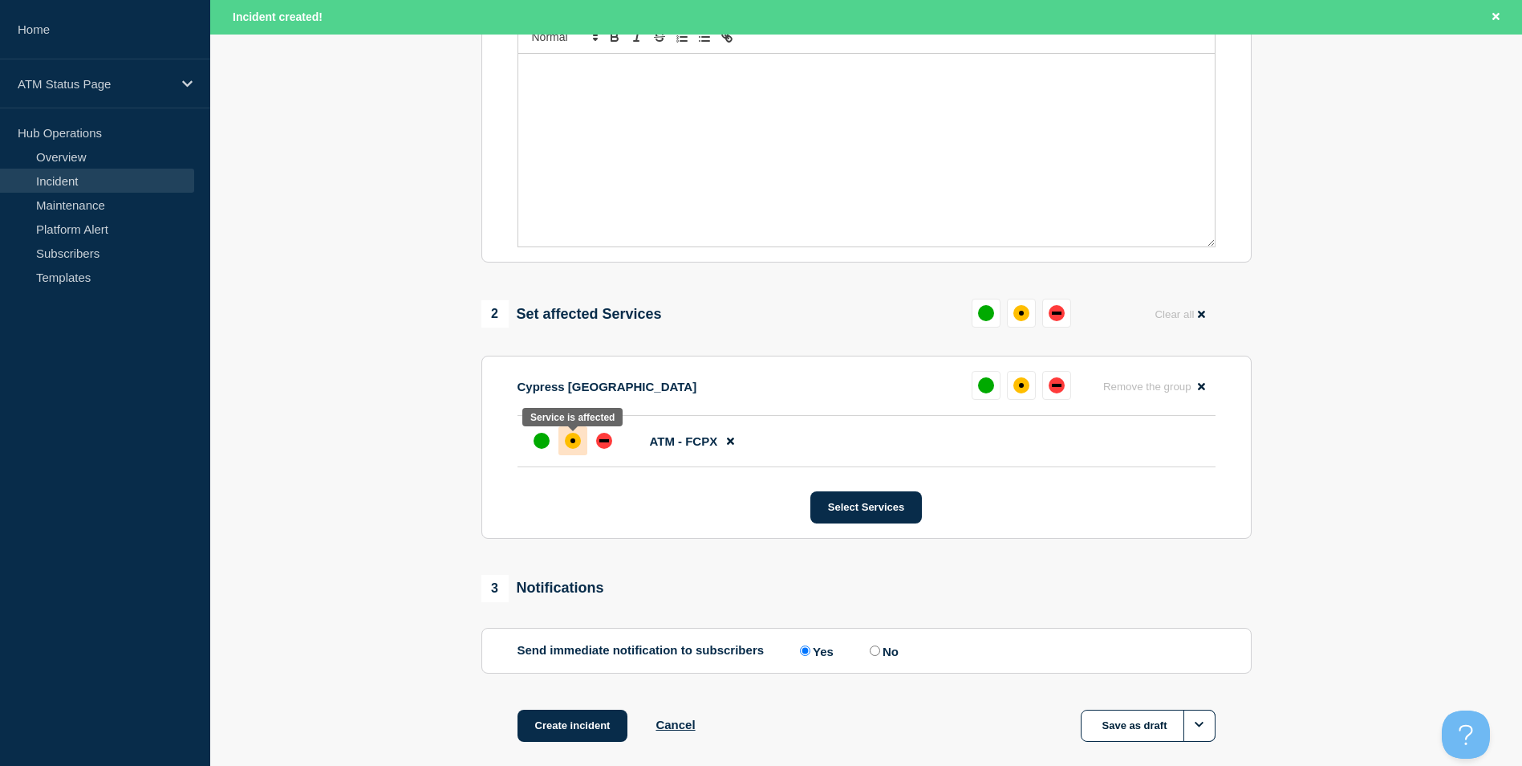
click at [576, 441] on div "affected" at bounding box center [573, 440] width 16 height 16
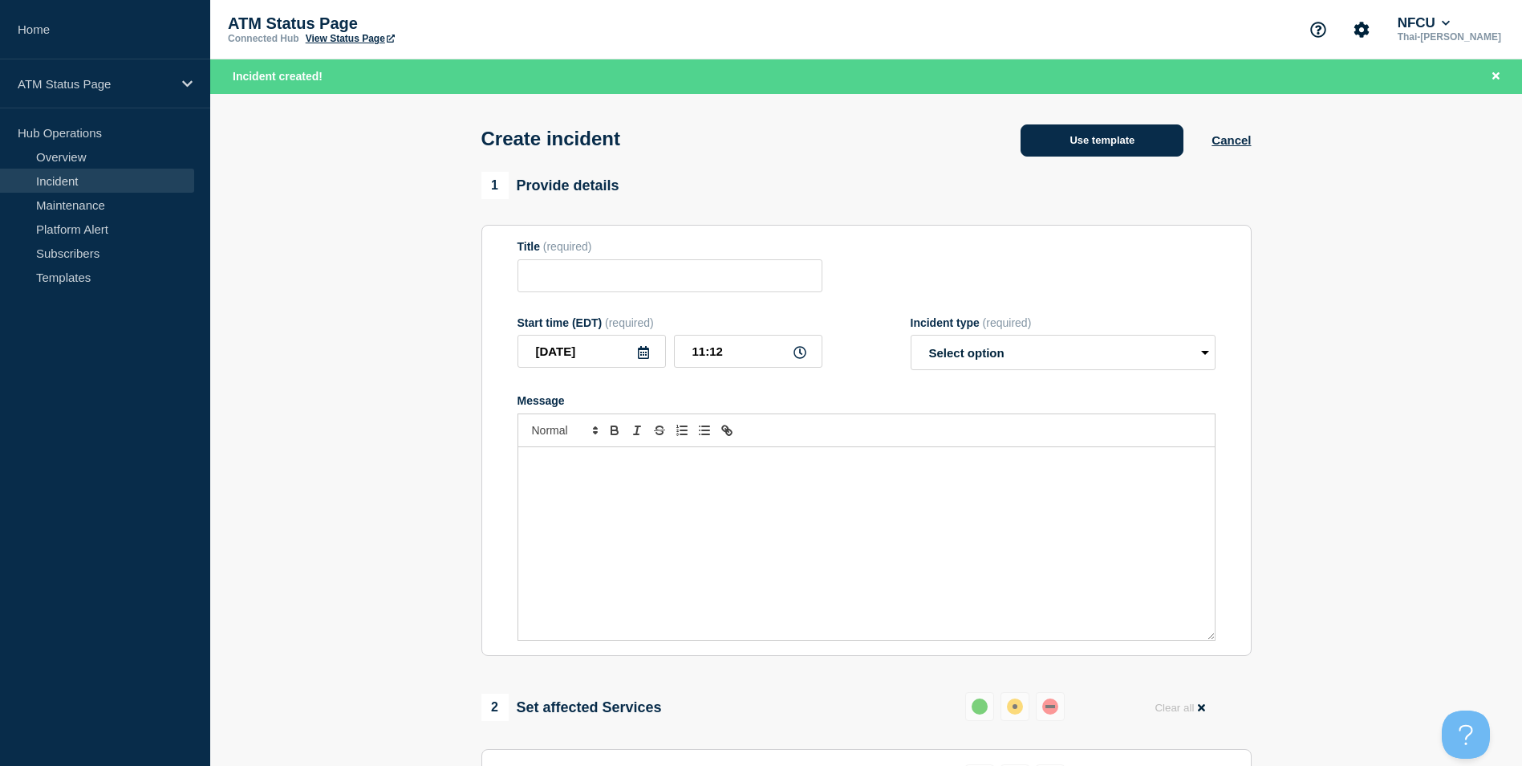
click at [1115, 133] on button "Use template" at bounding box center [1102, 140] width 163 height 32
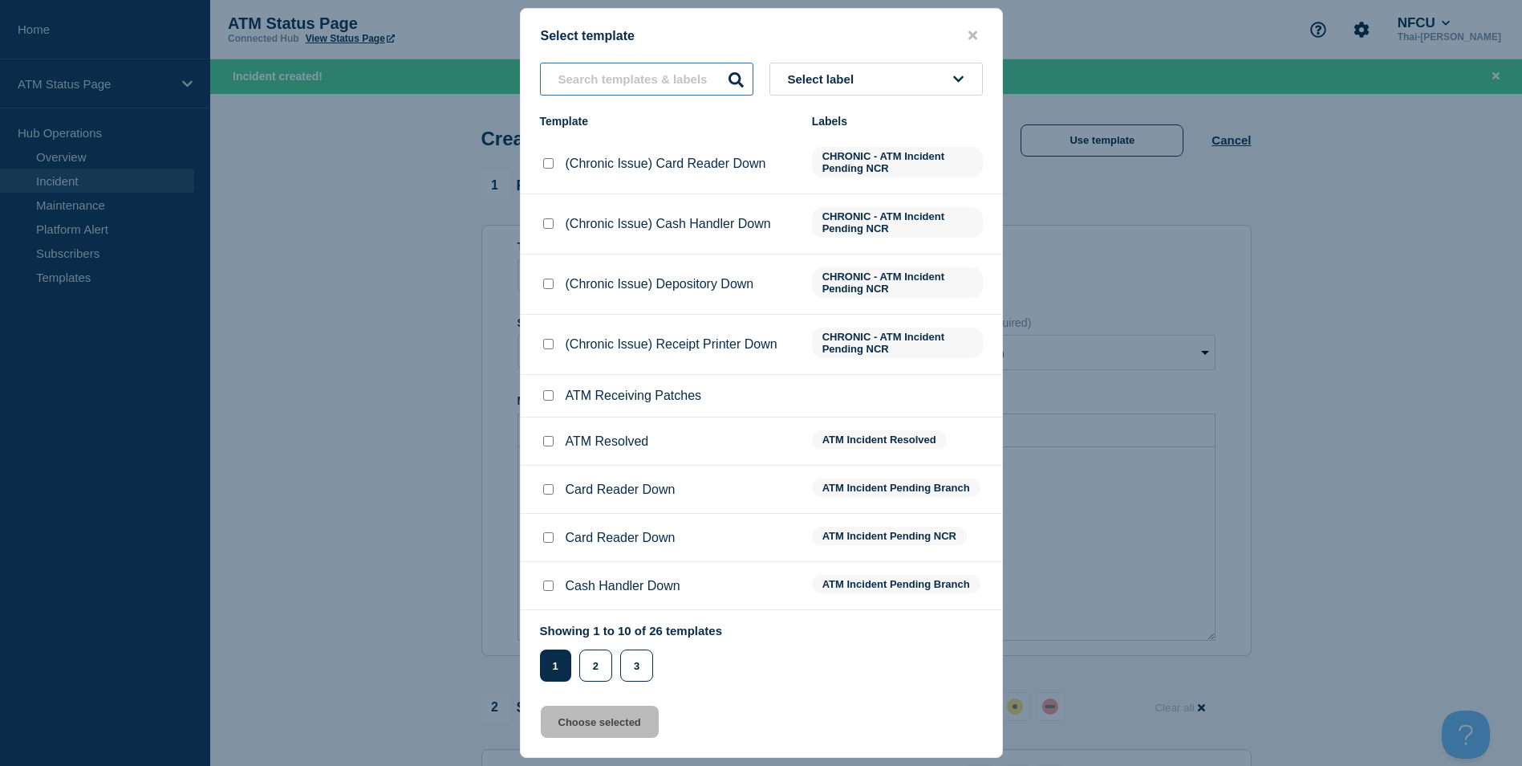
click at [655, 79] on input "text" at bounding box center [646, 79] width 213 height 33
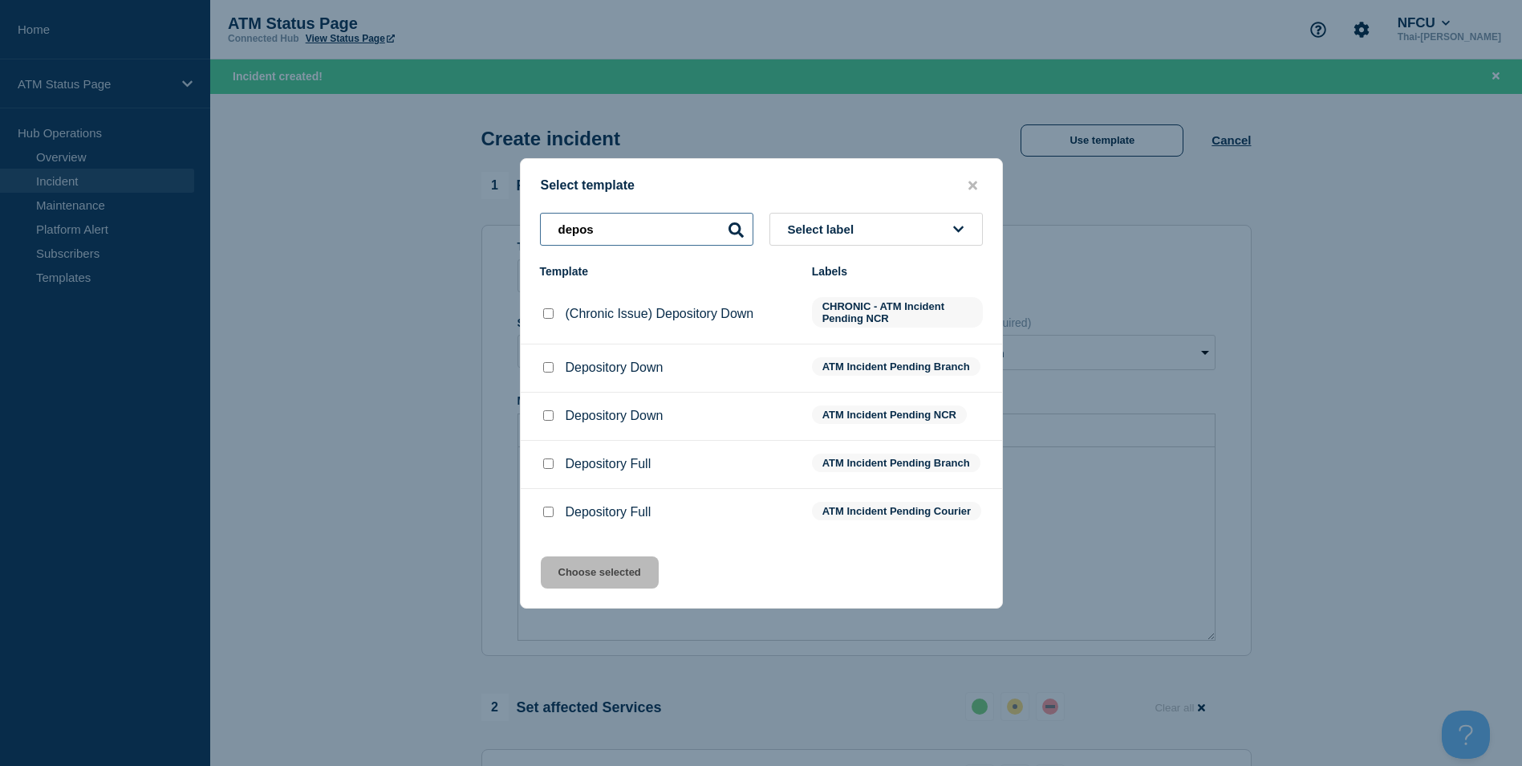
type input "depos"
click at [545, 364] on input "Depository Down checkbox" at bounding box center [548, 367] width 10 height 10
checkbox input "true"
click at [599, 576] on button "Choose selected" at bounding box center [600, 572] width 118 height 32
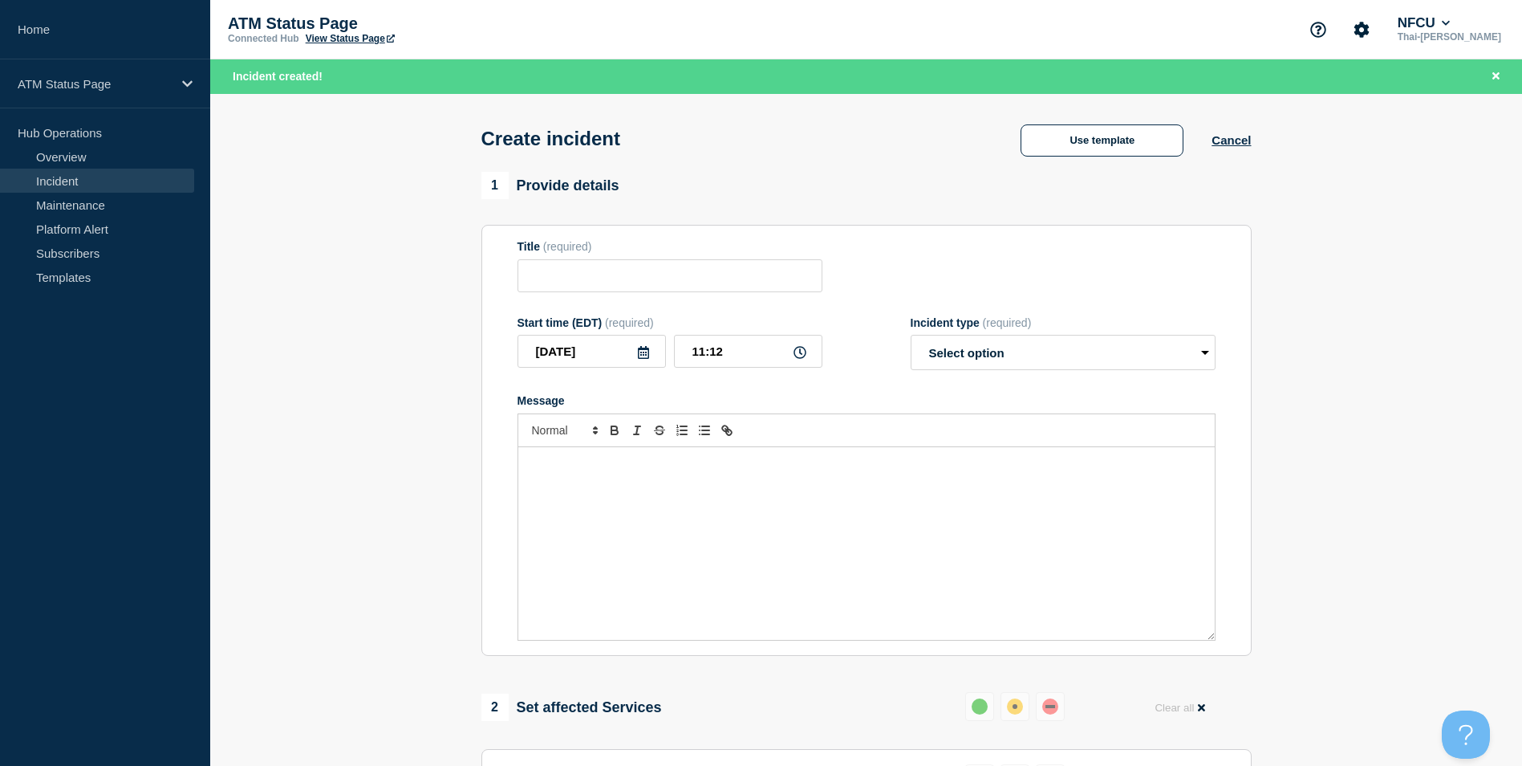
type input "Depository Down"
select select "identified"
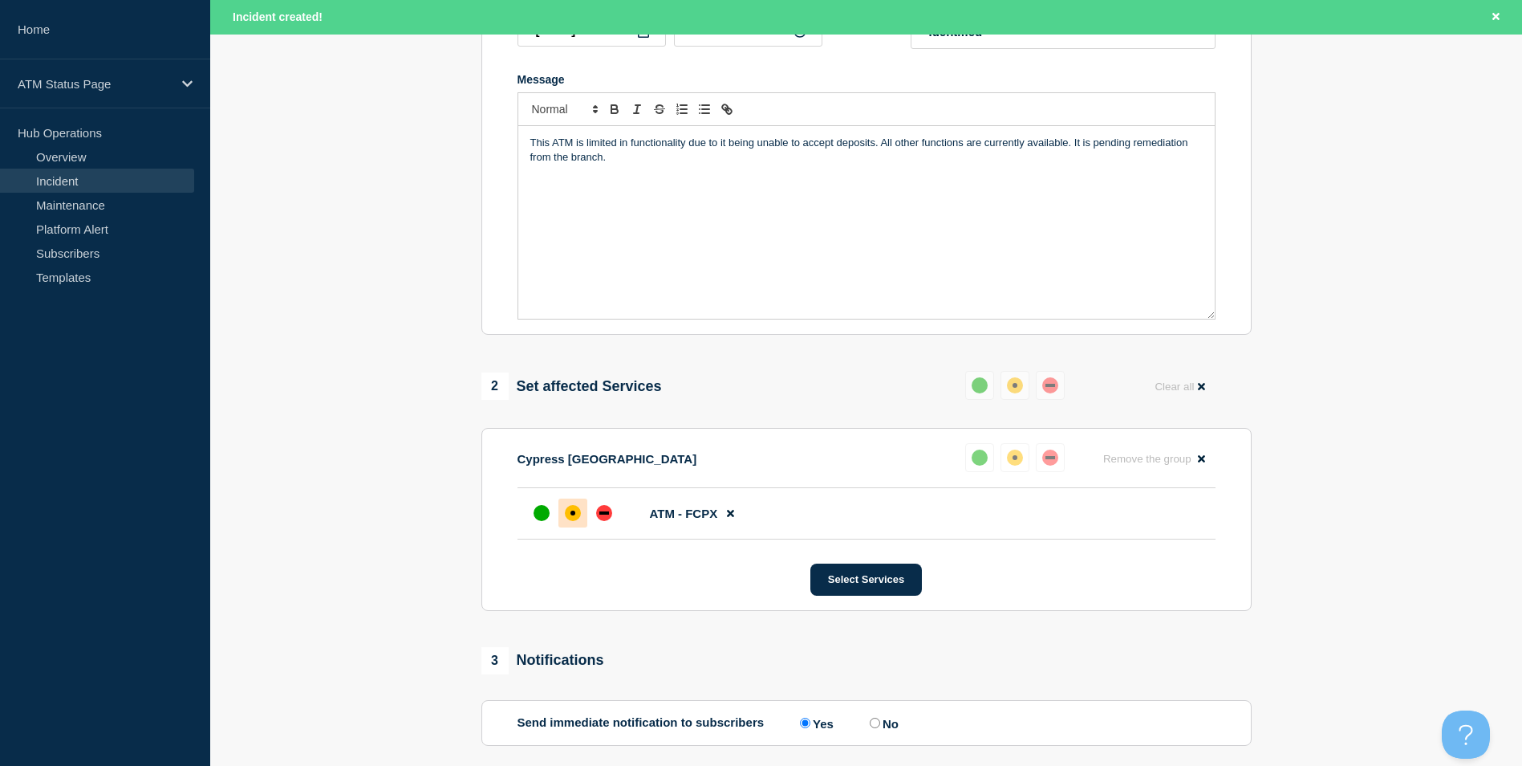
scroll to position [477, 0]
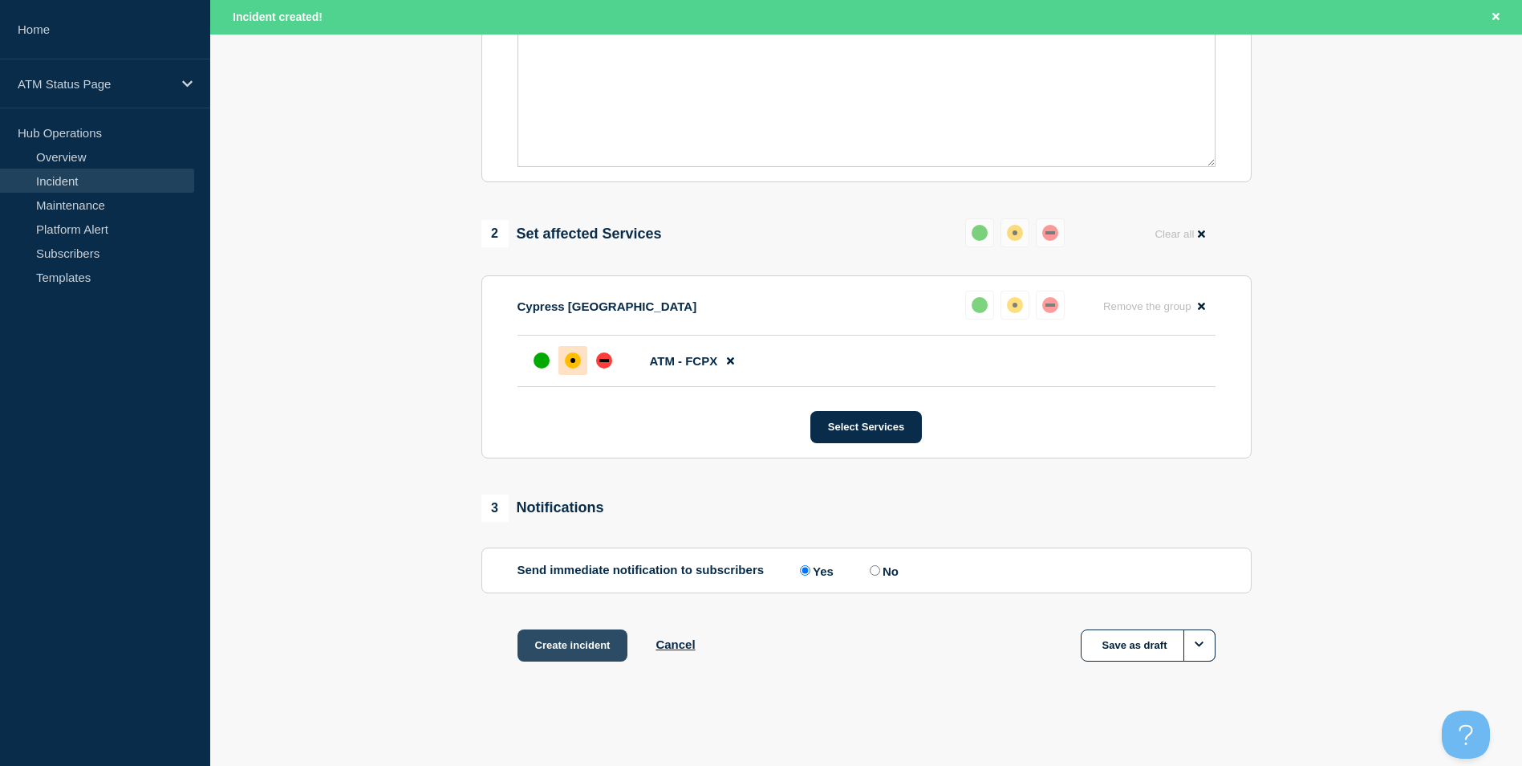
click at [580, 652] on button "Create incident" at bounding box center [573, 645] width 111 height 32
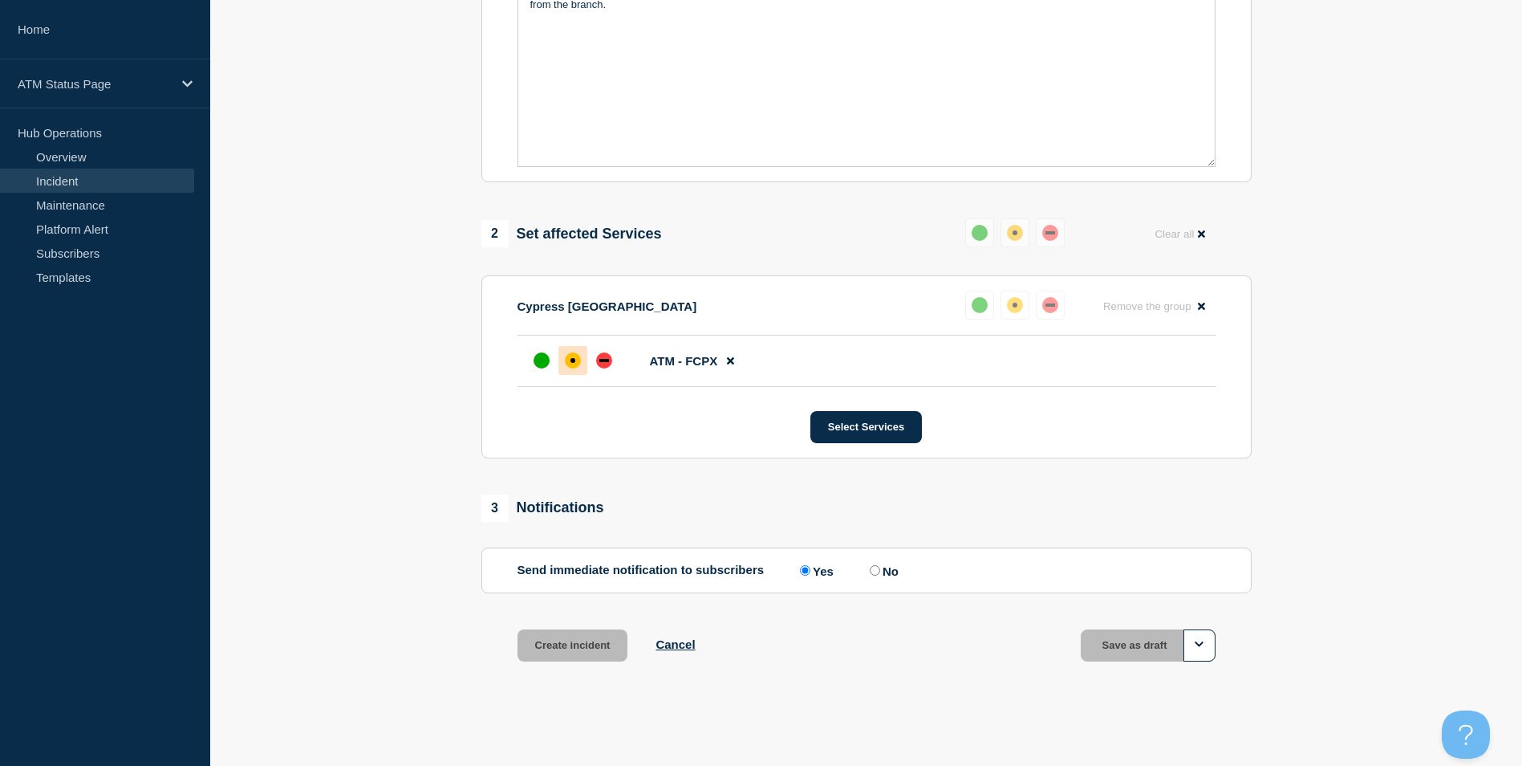
scroll to position [443, 0]
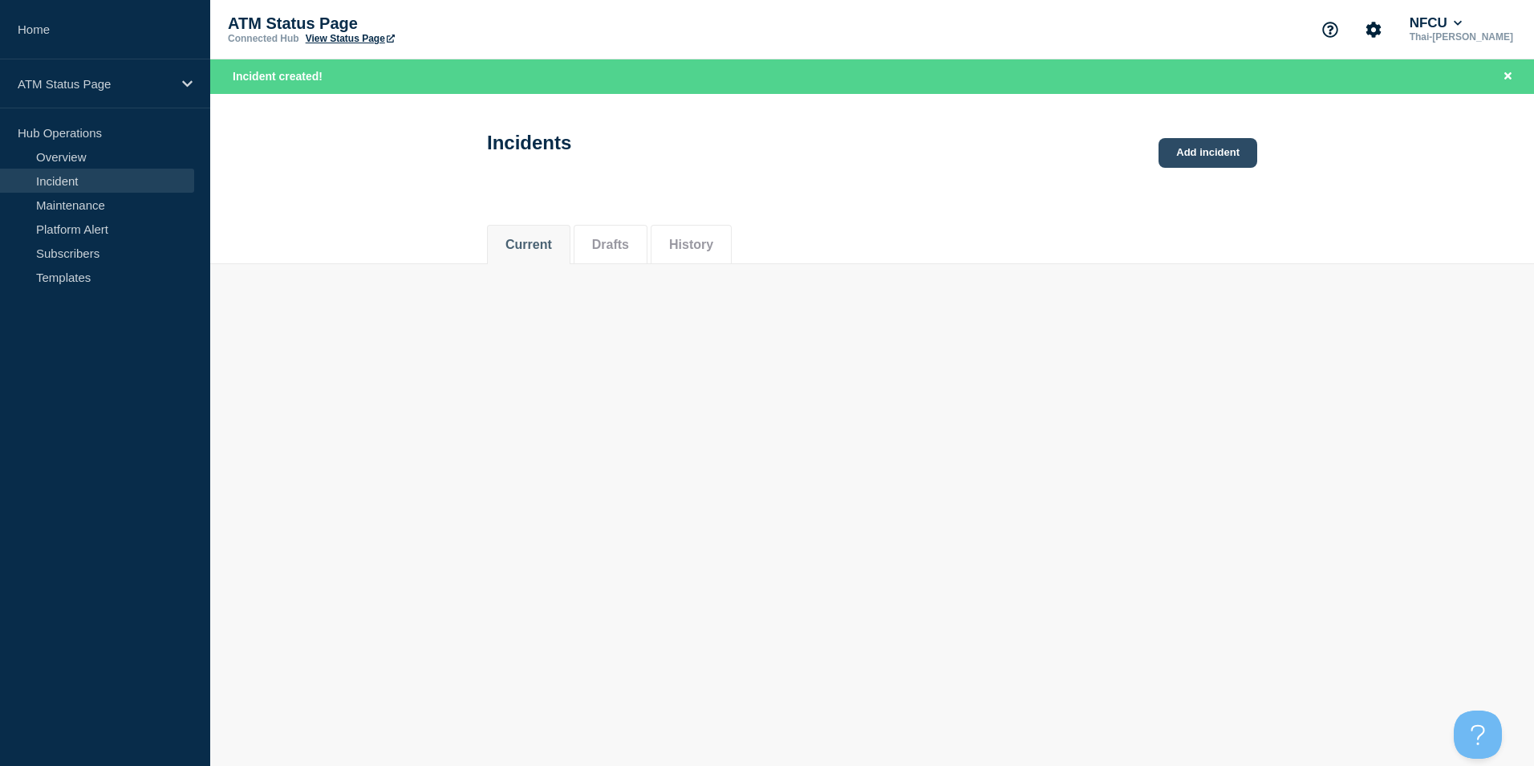
click at [1216, 155] on link "Add incident" at bounding box center [1208, 153] width 99 height 30
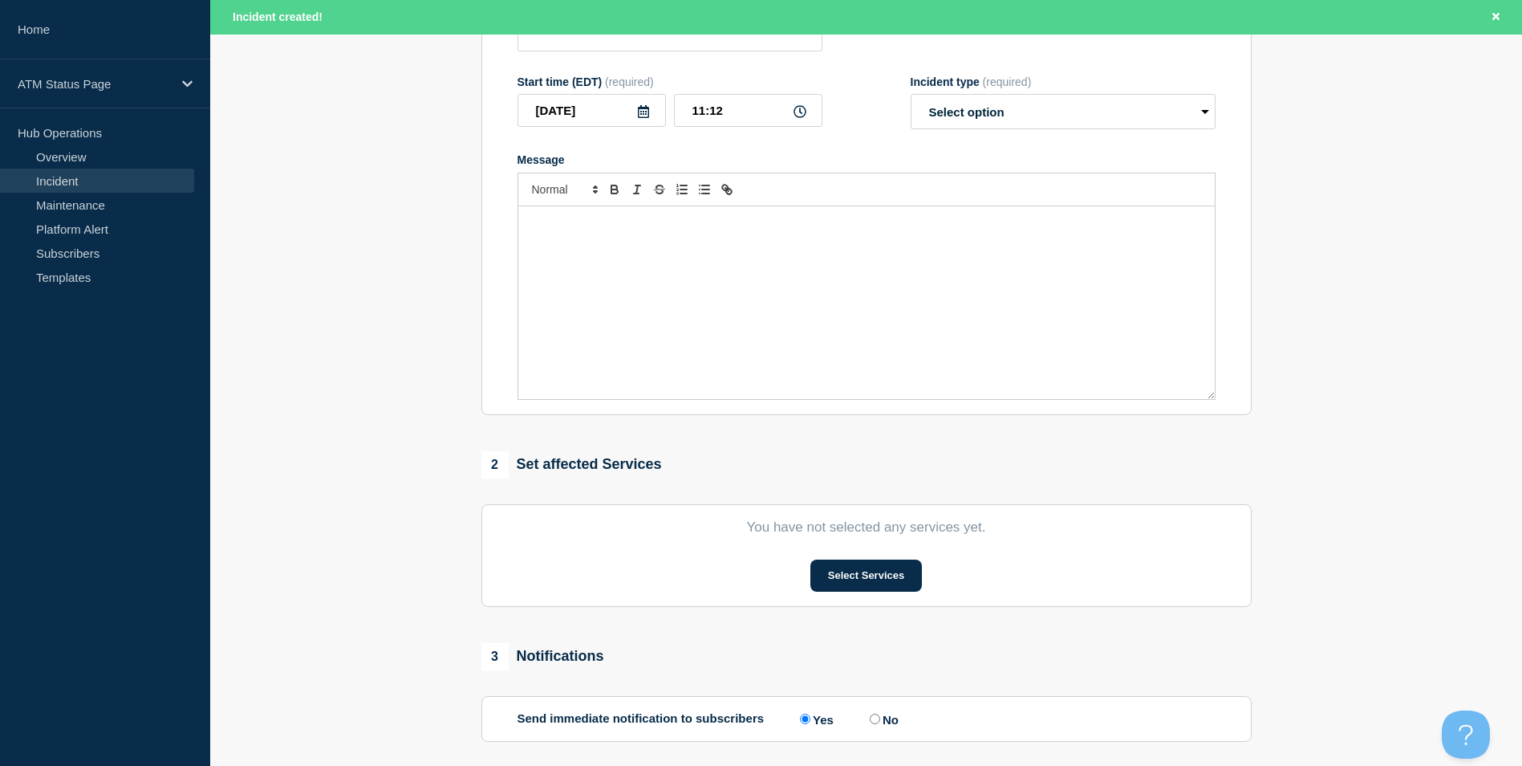
scroll to position [393, 0]
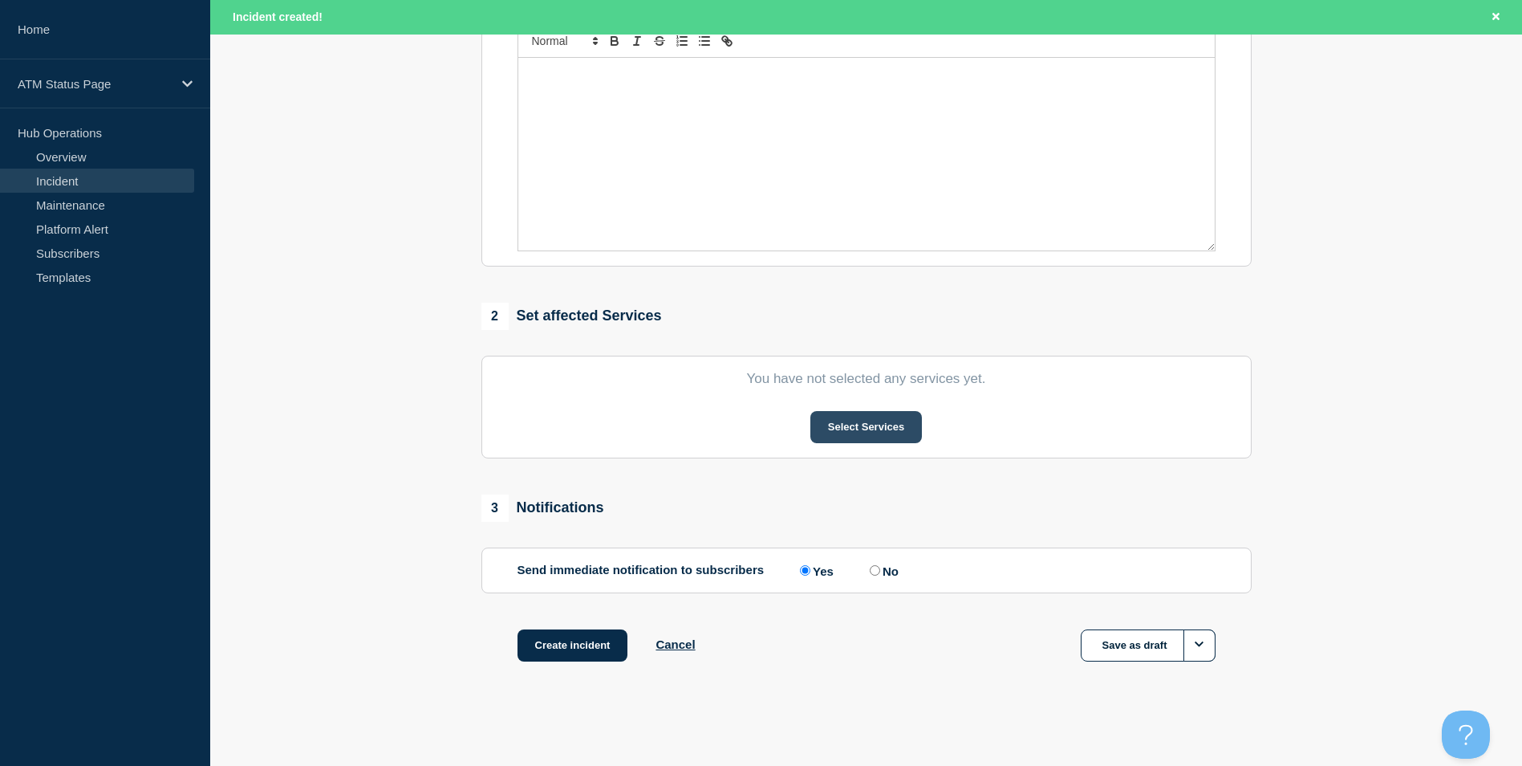
click at [864, 435] on button "Select Services" at bounding box center [866, 427] width 112 height 32
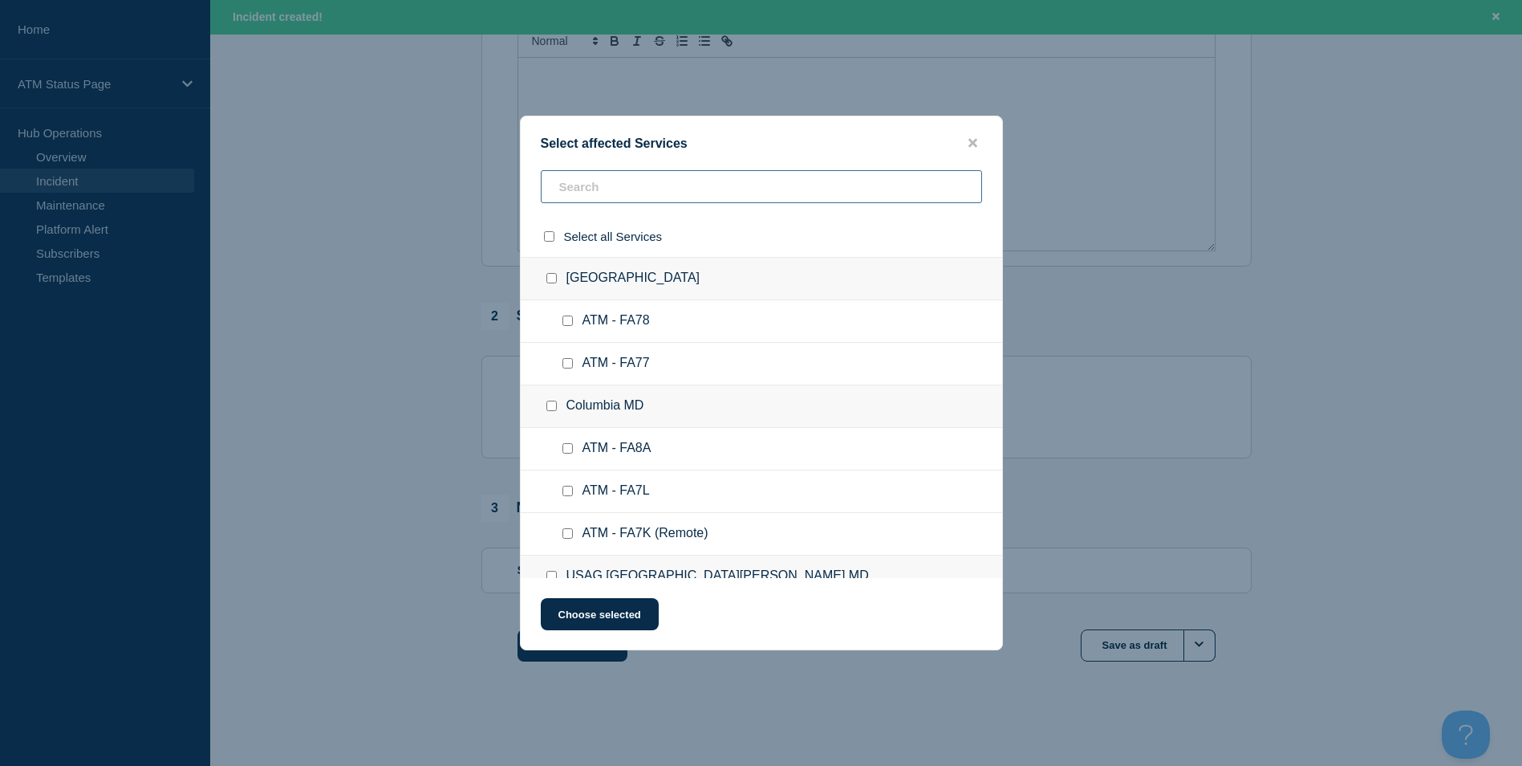
click at [627, 185] on input "text" at bounding box center [761, 186] width 441 height 33
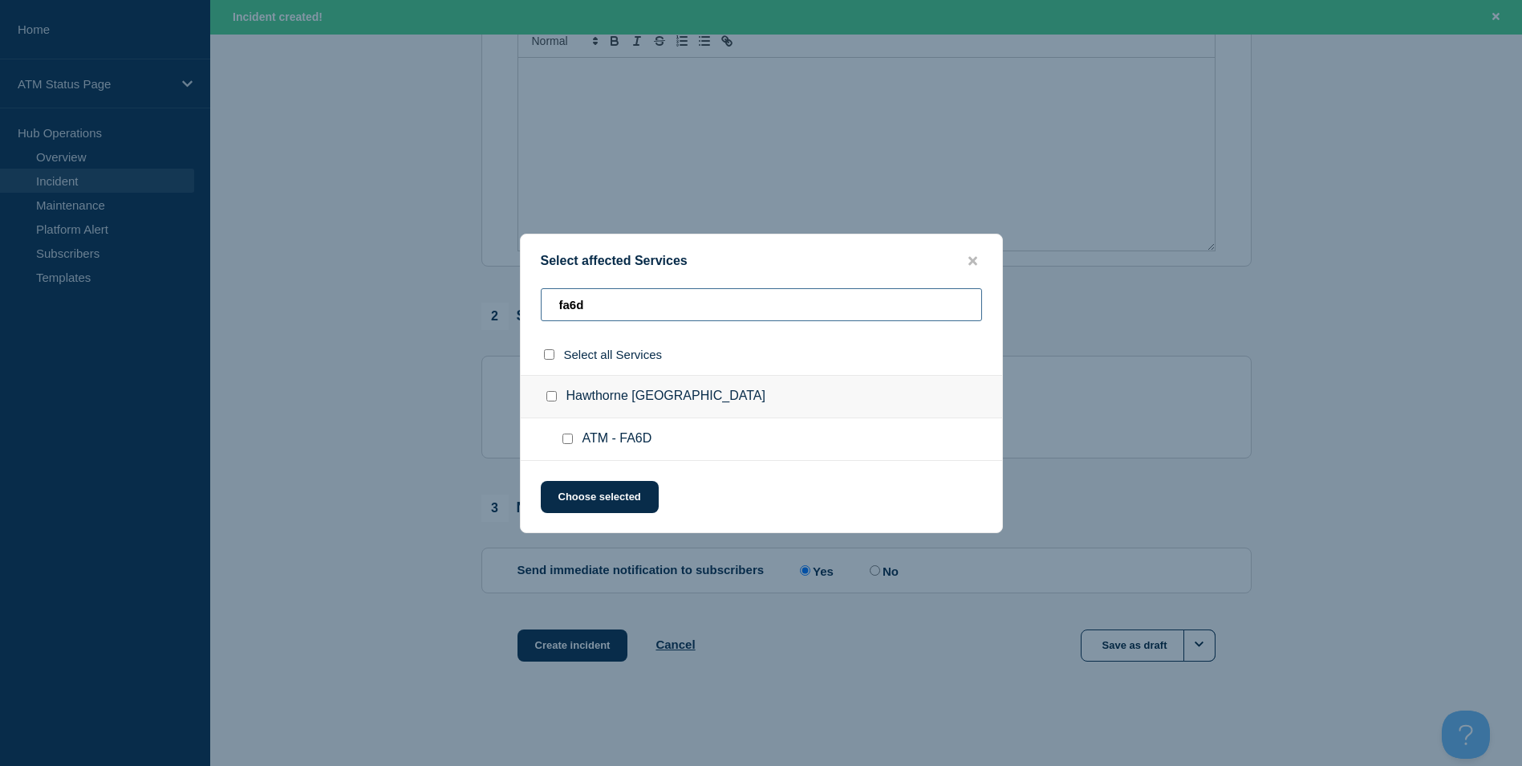
type input "fa6d"
click at [568, 445] on div at bounding box center [570, 439] width 23 height 16
click at [567, 440] on input "ATM - FA6D checkbox" at bounding box center [567, 438] width 10 height 10
checkbox input "true"
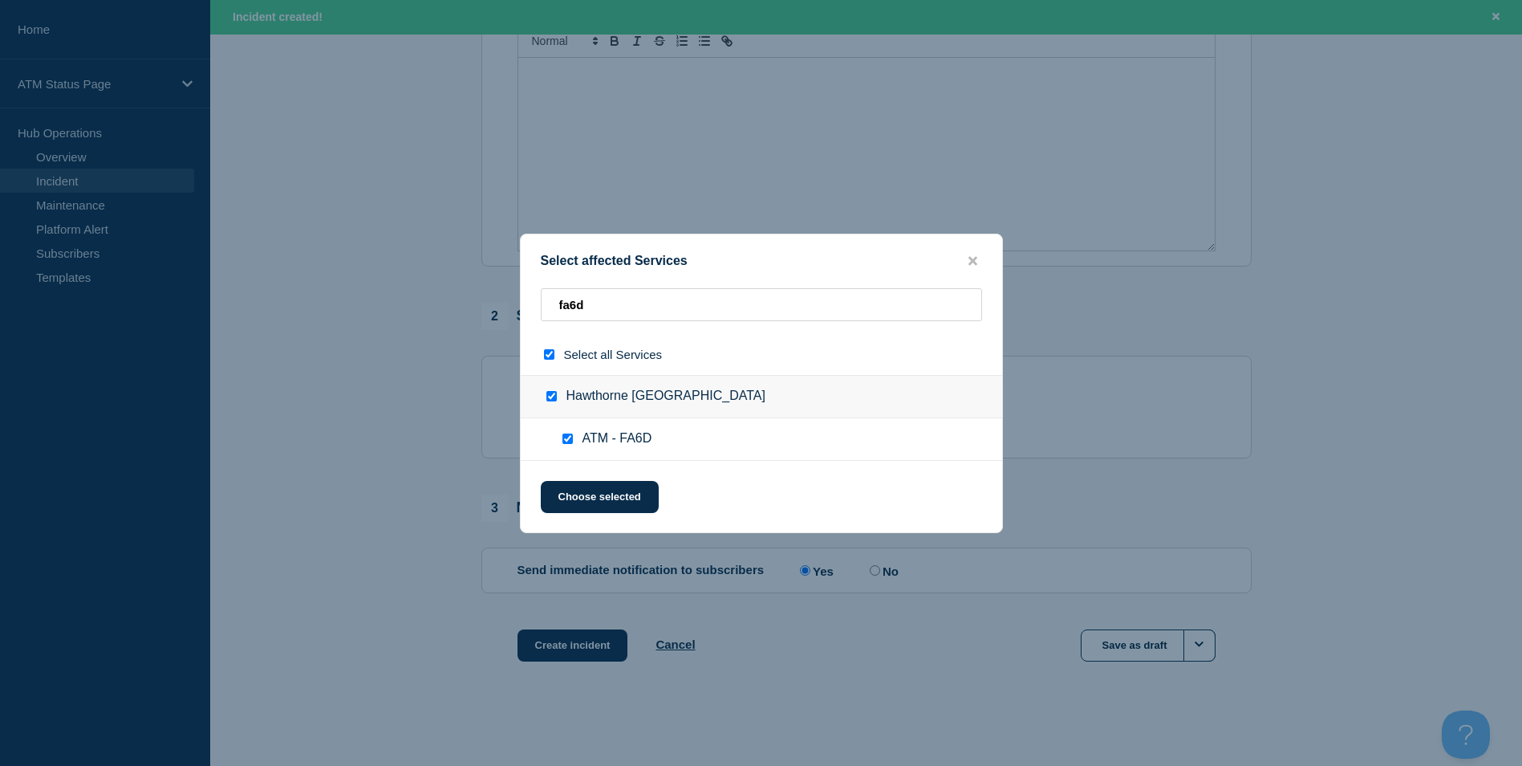
checkbox input "true"
click at [602, 504] on button "Choose selected" at bounding box center [600, 497] width 118 height 32
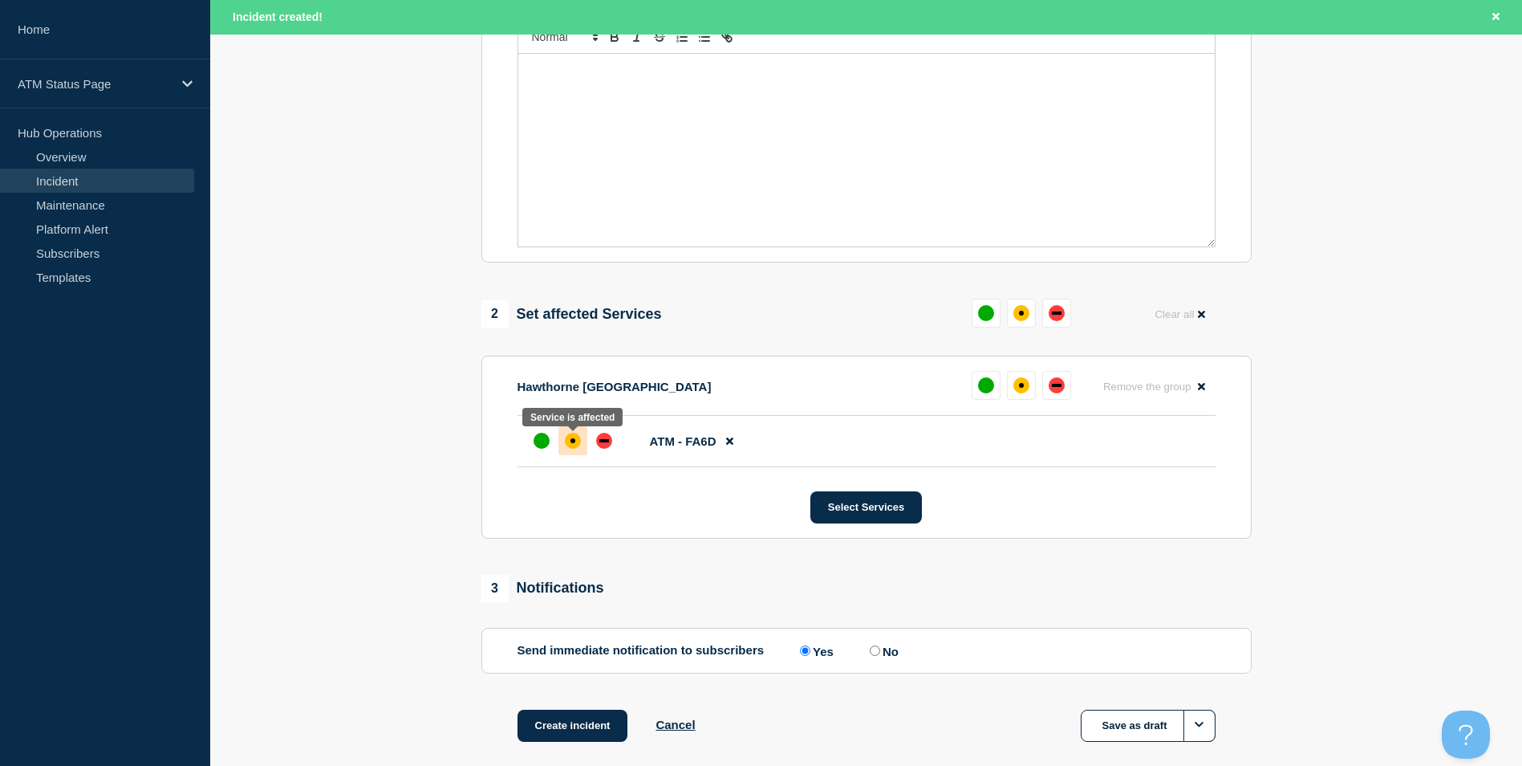
click at [564, 449] on div at bounding box center [572, 440] width 29 height 29
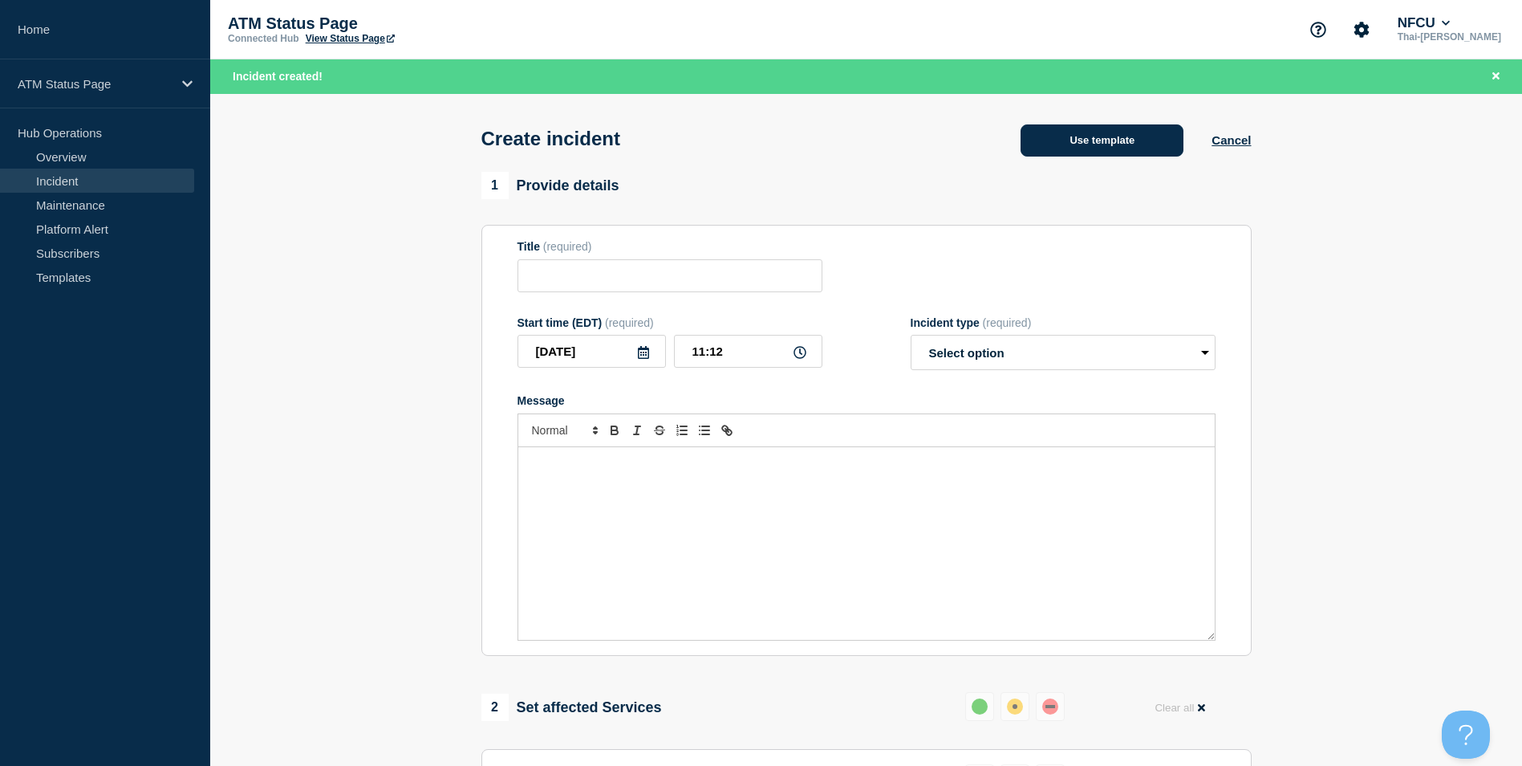
click at [1136, 128] on button "Use template" at bounding box center [1102, 140] width 163 height 32
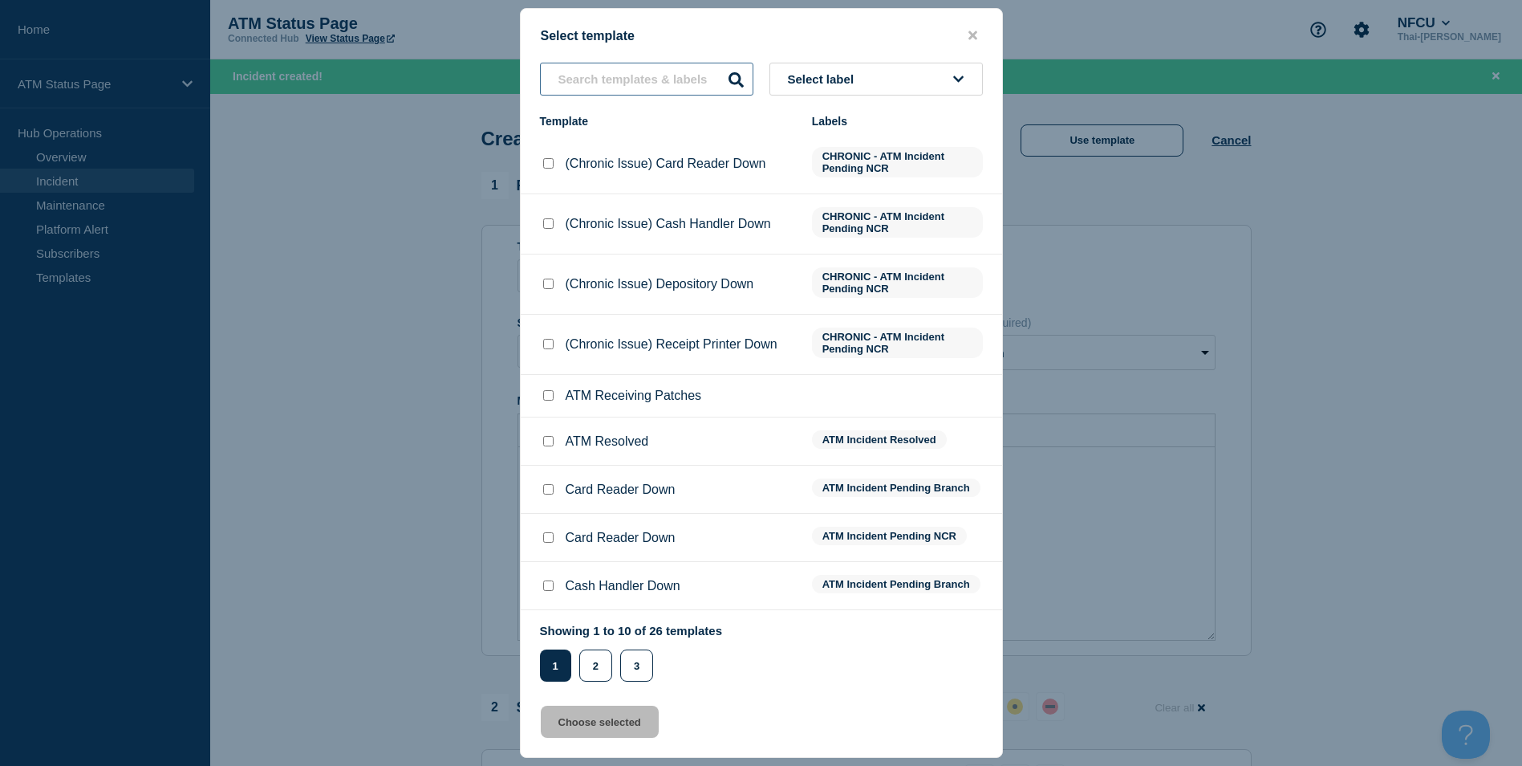
click at [653, 68] on input "text" at bounding box center [646, 79] width 213 height 33
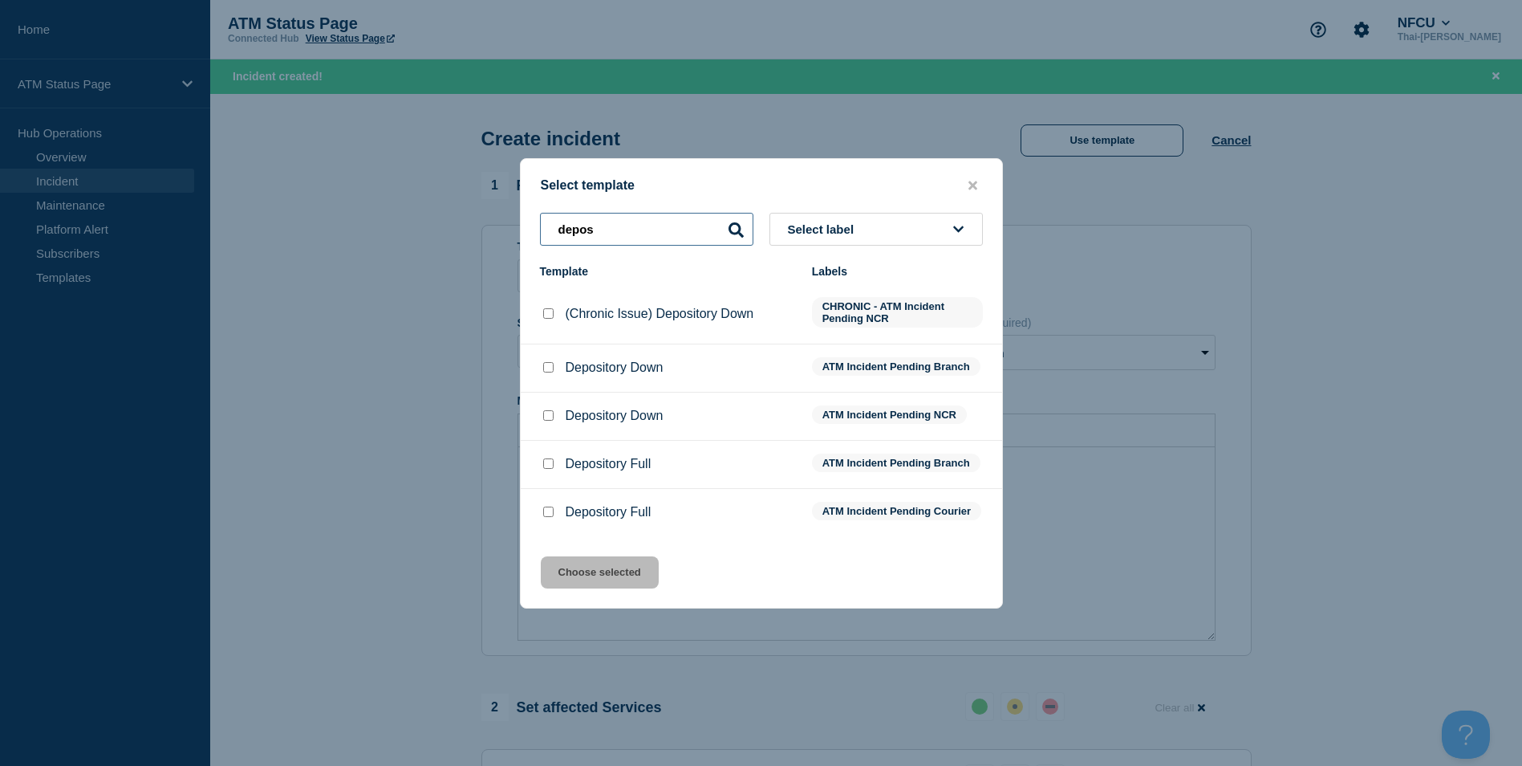
type input "depos"
click at [550, 363] on input "Depository Down checkbox" at bounding box center [548, 367] width 10 height 10
checkbox input "true"
click at [596, 583] on button "Choose selected" at bounding box center [600, 572] width 118 height 32
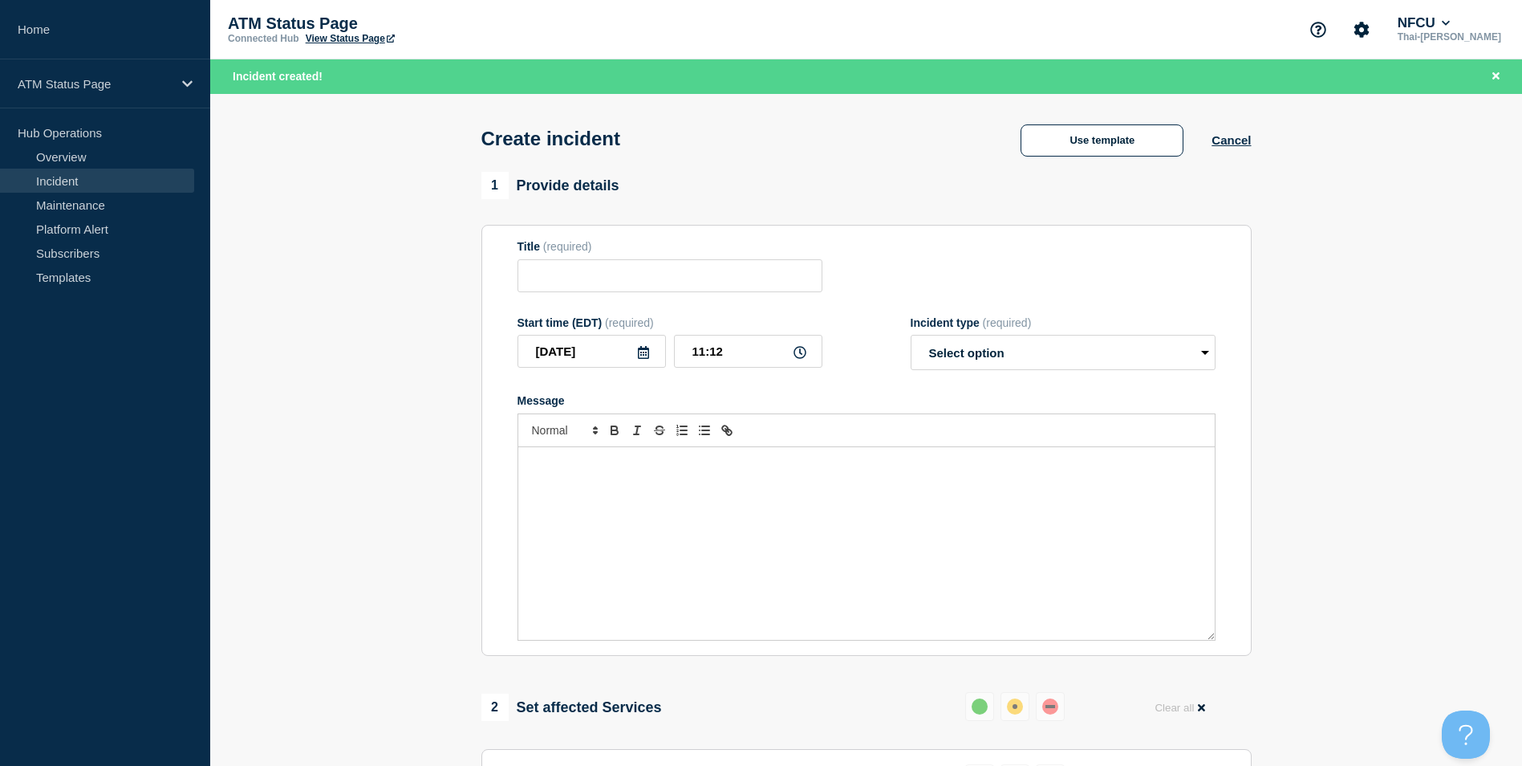
type input "Depository Down"
select select "identified"
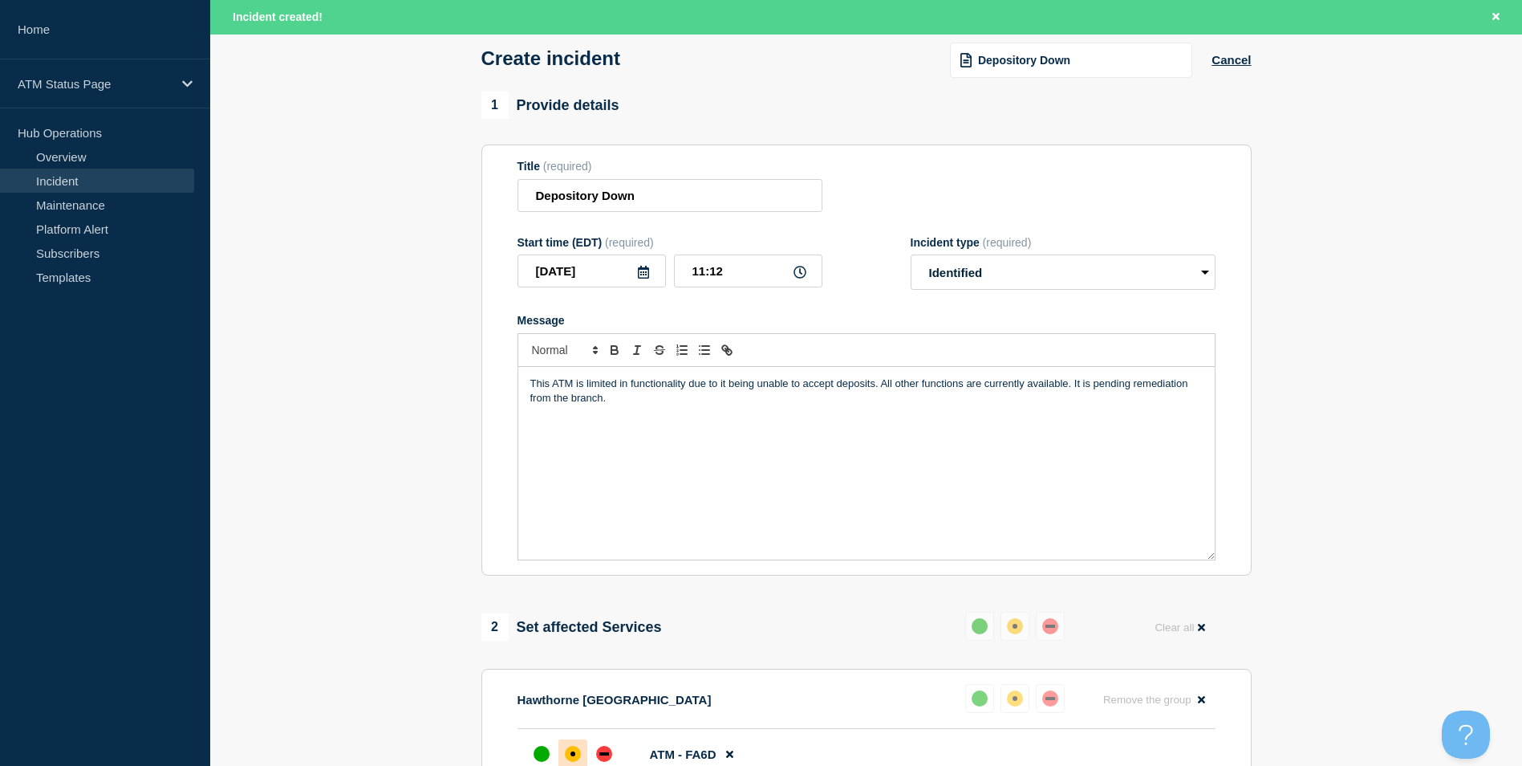
scroll to position [477, 0]
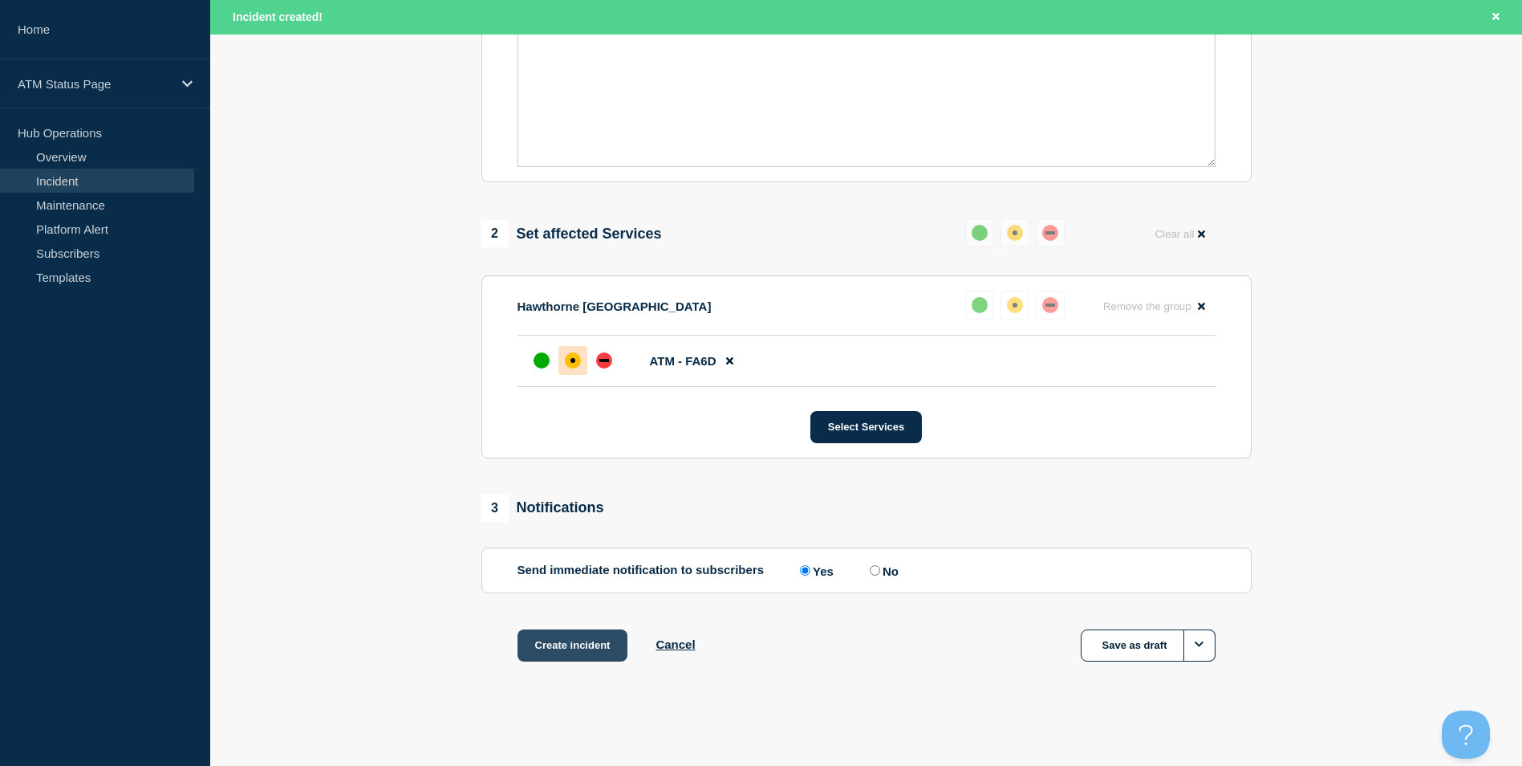
click at [603, 643] on button "Create incident" at bounding box center [573, 645] width 111 height 32
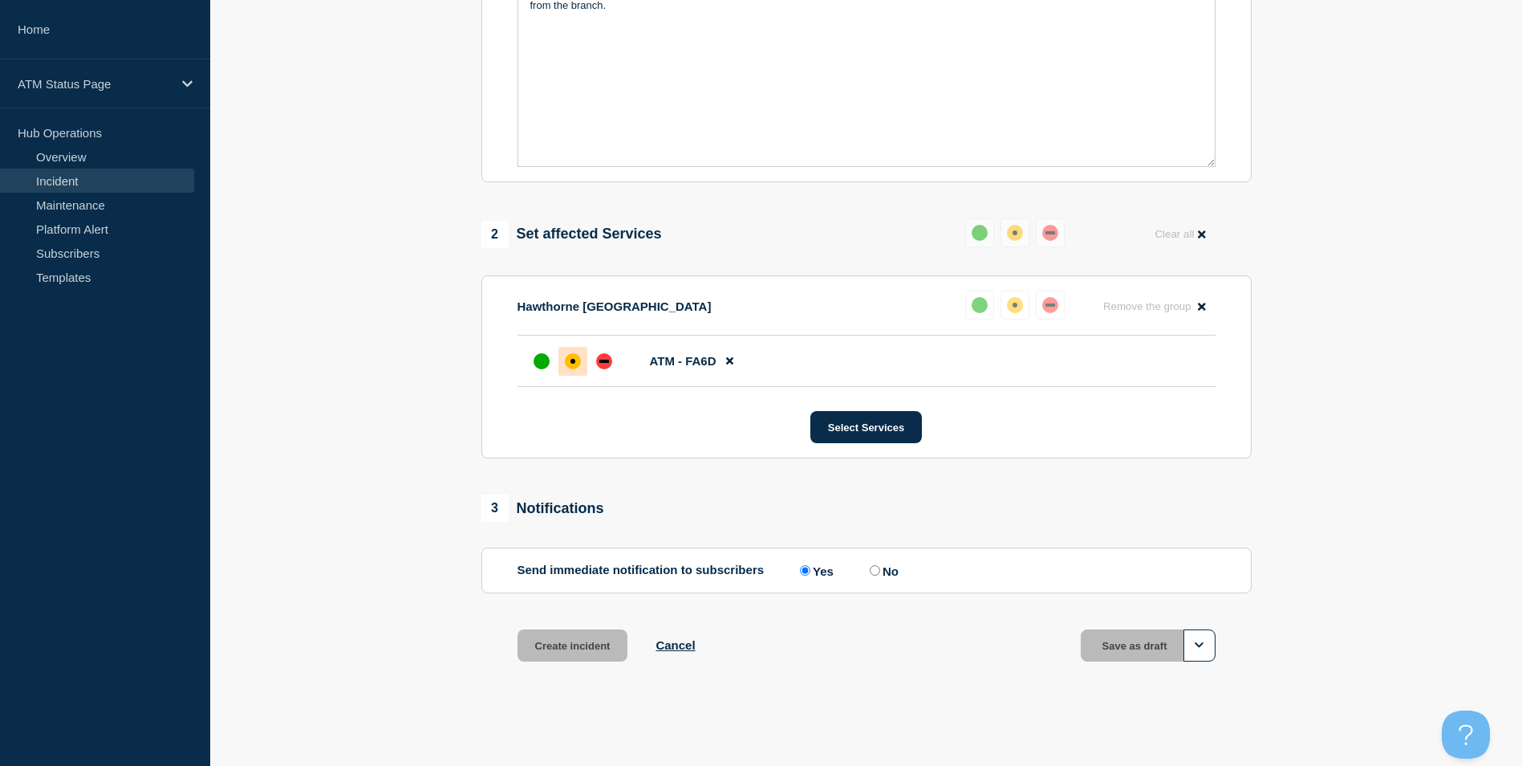
scroll to position [443, 0]
